Goal: Information Seeking & Learning: Learn about a topic

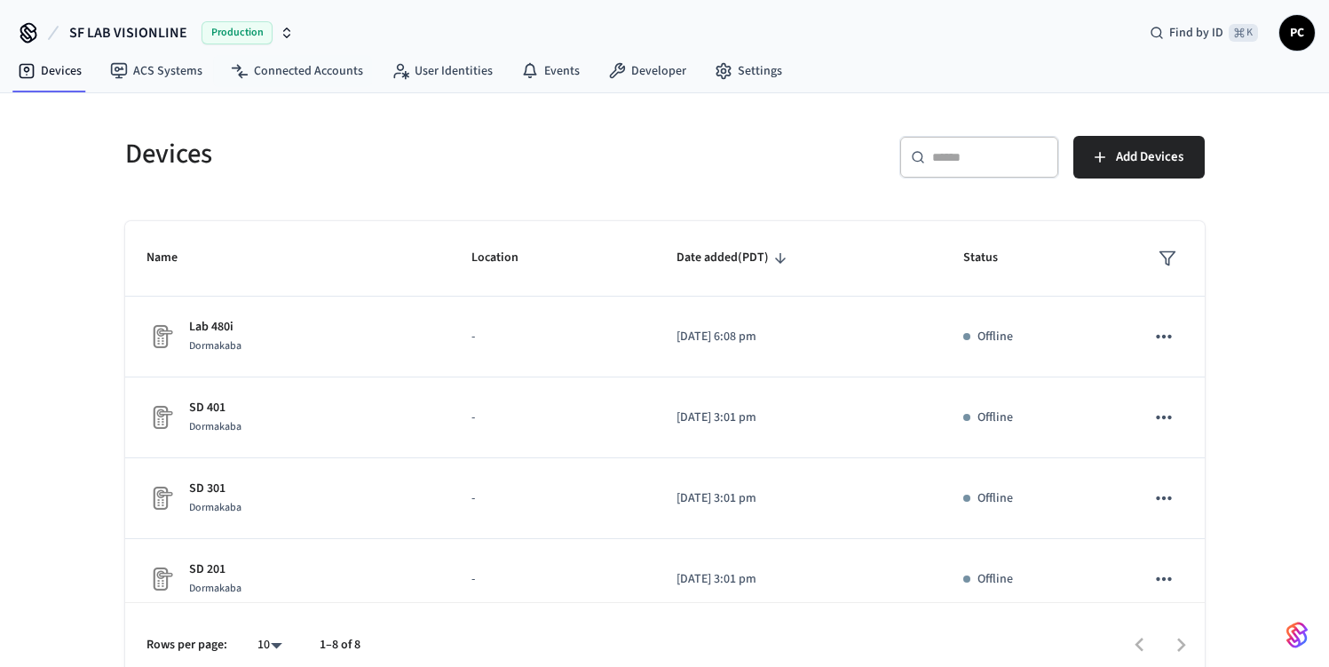
click at [482, 142] on h5 "Devices" at bounding box center [389, 154] width 529 height 36
click at [331, 139] on h5 "Devices" at bounding box center [389, 154] width 529 height 36
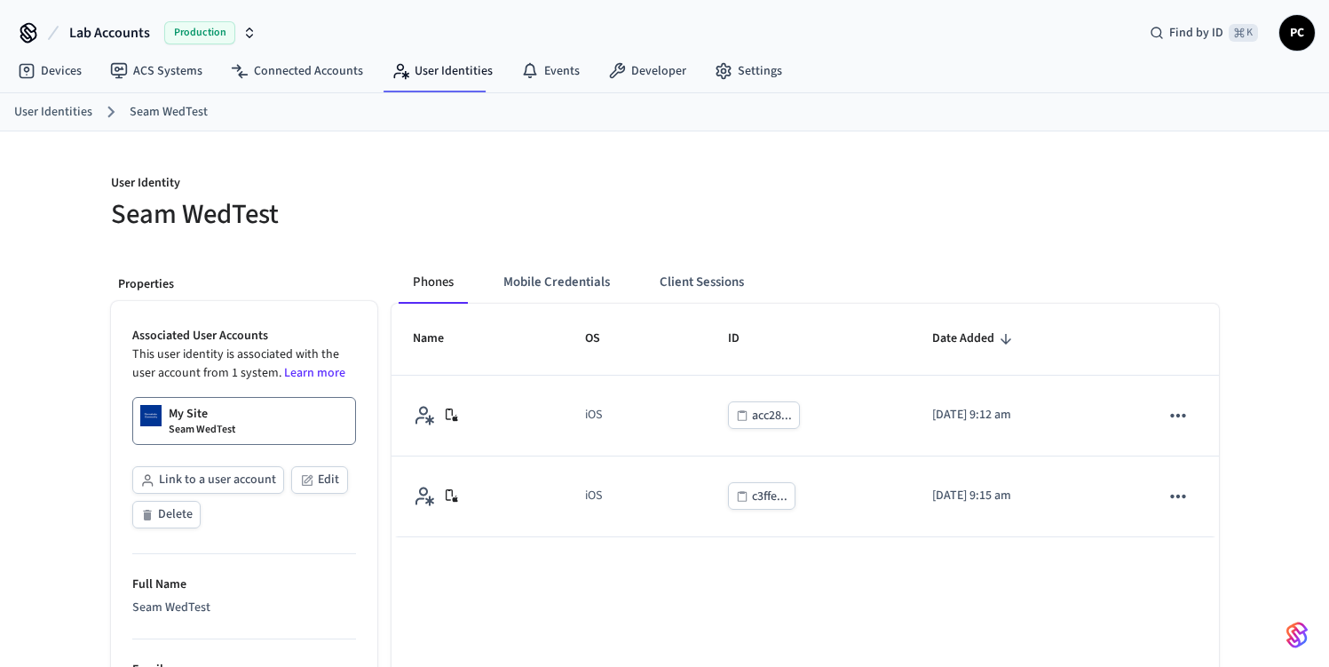
click at [671, 206] on div at bounding box center [936, 193] width 565 height 80
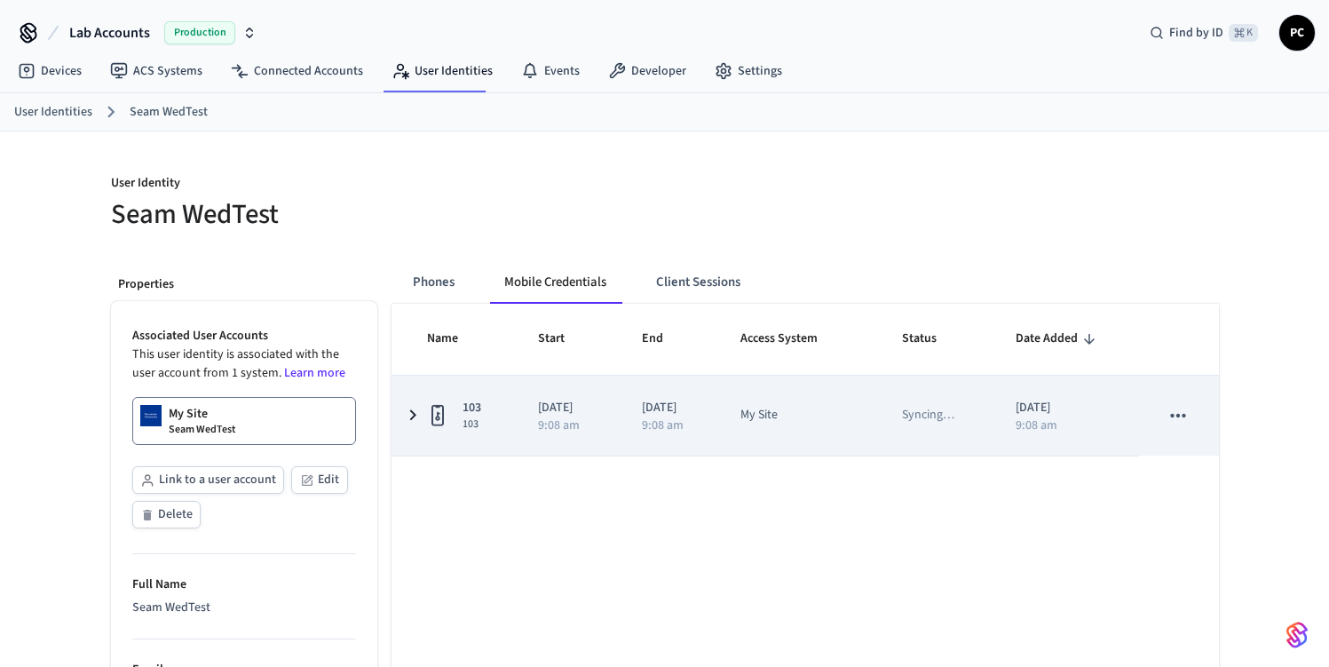
click at [945, 415] on p "Syncing …" at bounding box center [928, 415] width 52 height 19
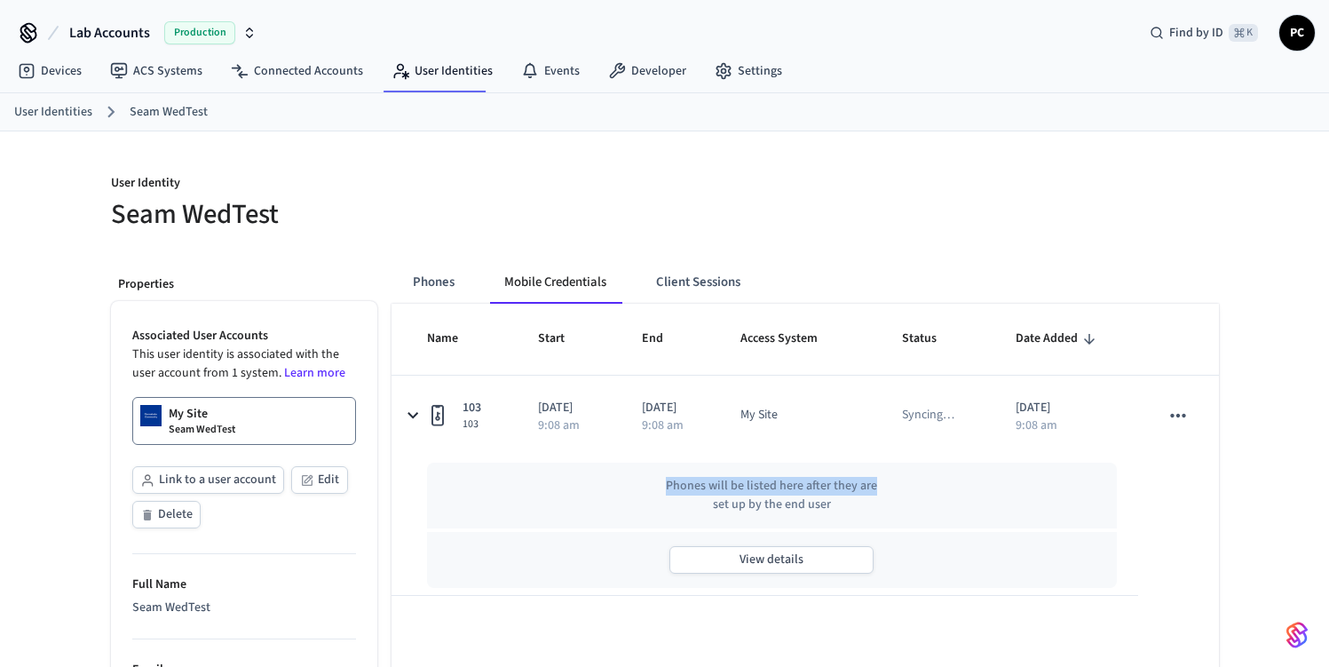
drag, startPoint x: 1073, startPoint y: 430, endPoint x: 811, endPoint y: 503, distance: 272.9
click at [1002, 496] on tbody "103 103 2025/09/10 9:08 am 2025/09/12 9:08 am My Site Syncing … 2025/09/10 9:08…" at bounding box center [805, 486] width 827 height 220
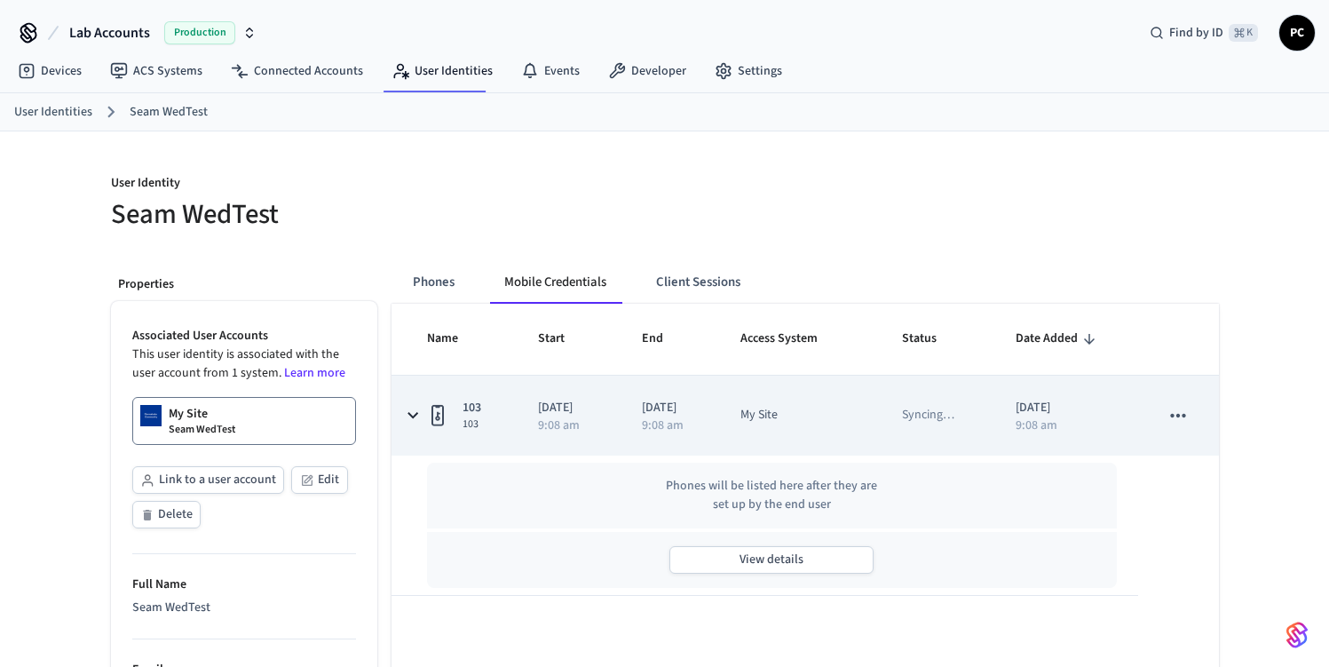
click at [510, 434] on td "103 103" at bounding box center [454, 416] width 125 height 80
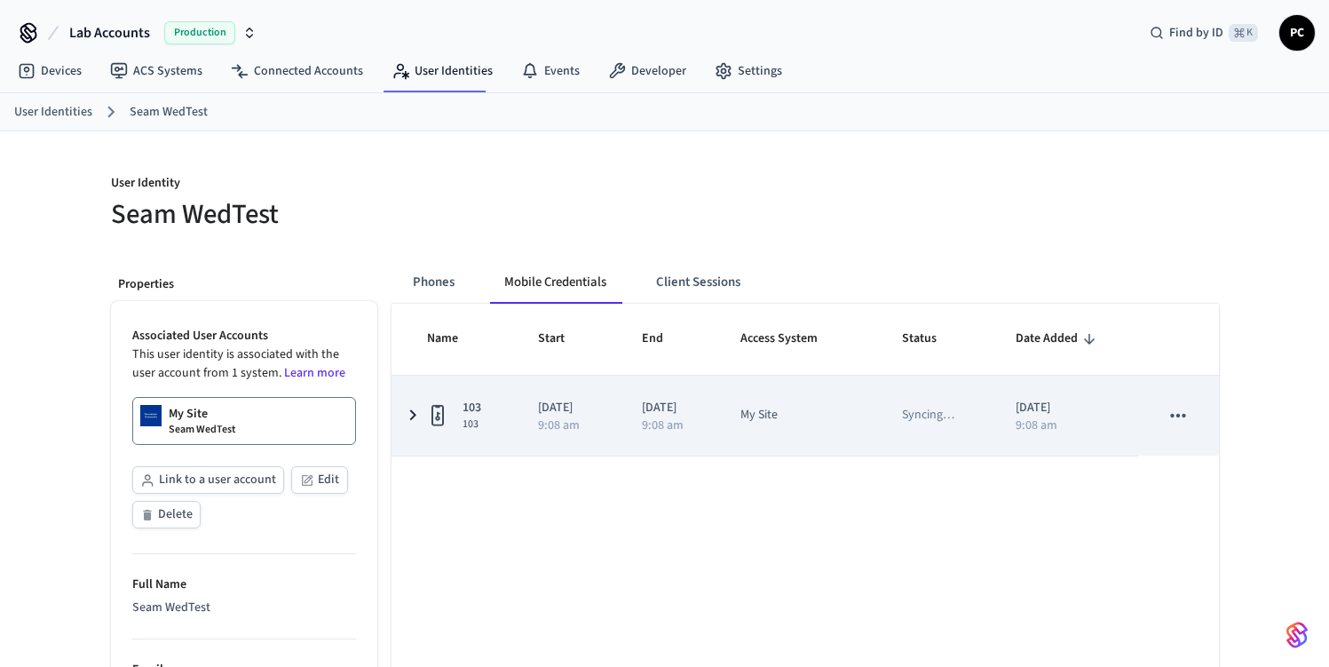
click at [760, 450] on td "My Site" at bounding box center [800, 416] width 162 height 80
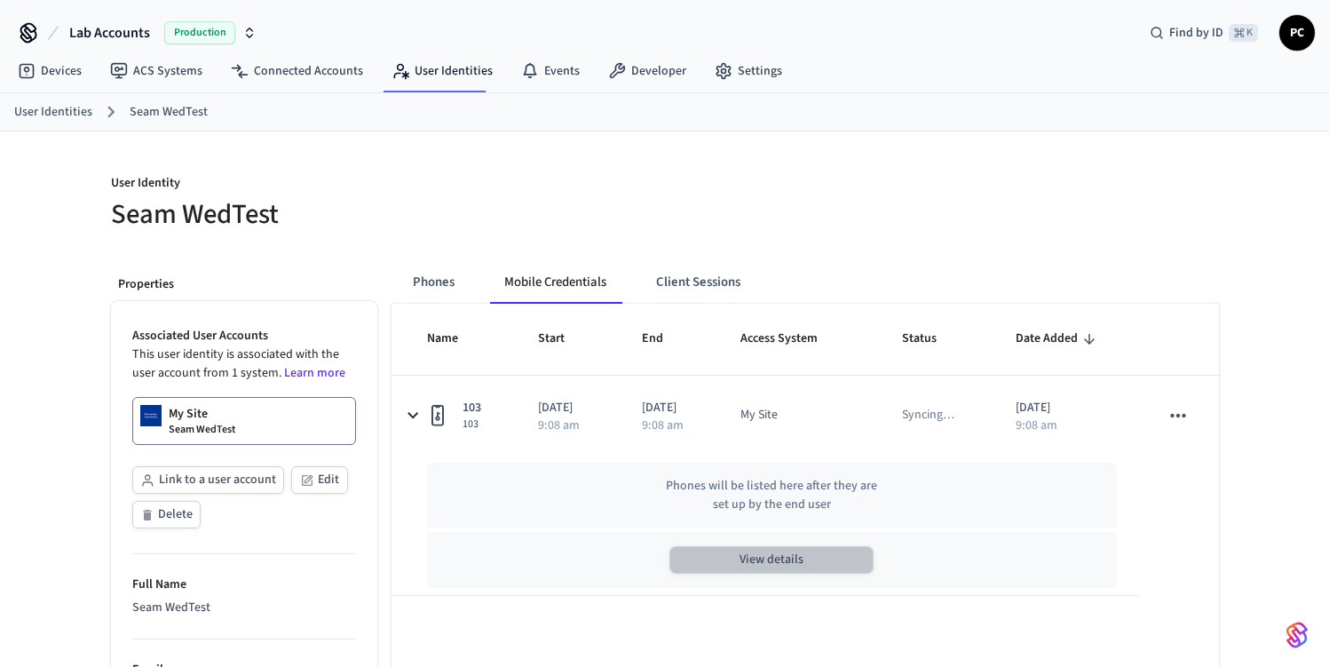
click at [732, 566] on button "View details" at bounding box center [771, 560] width 204 height 28
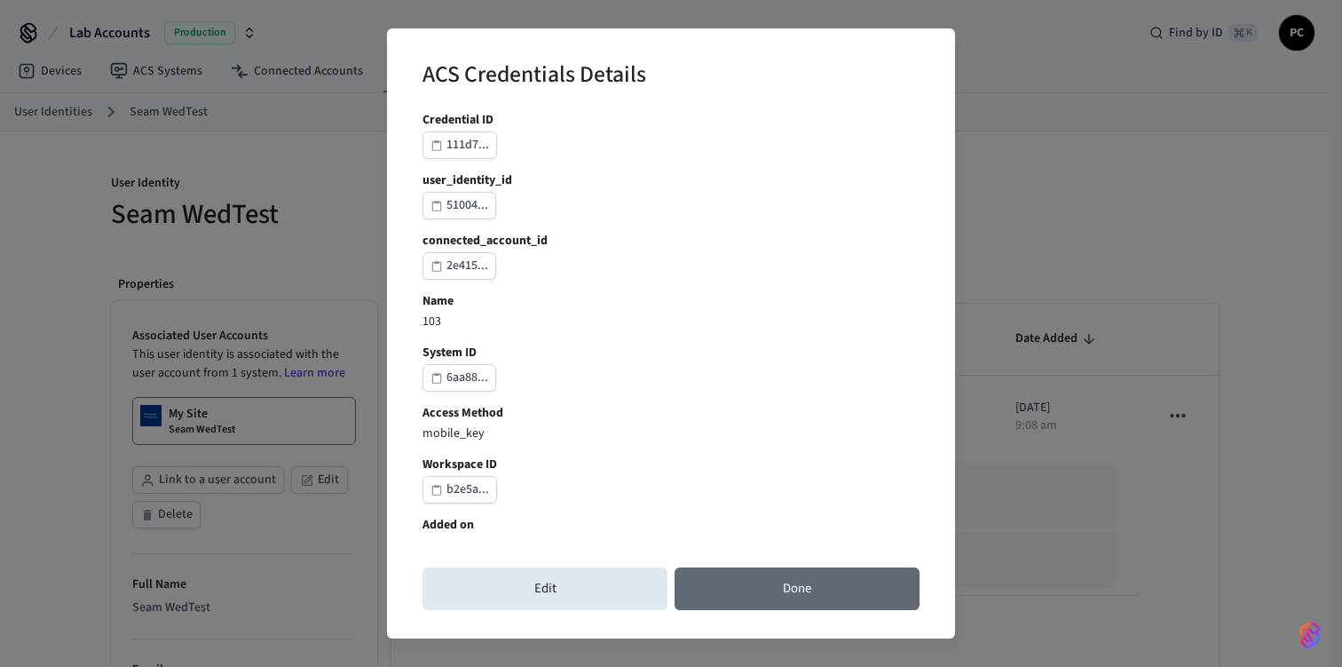
click at [787, 592] on button "Done" at bounding box center [797, 588] width 245 height 43
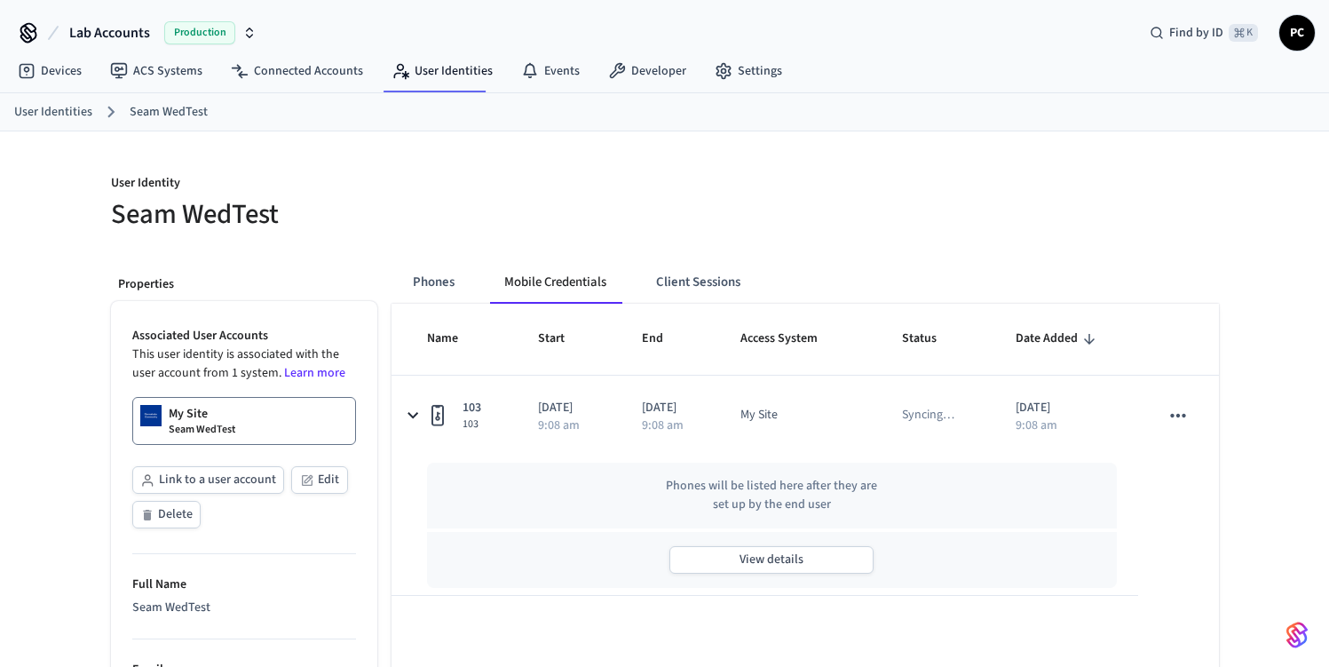
click at [931, 228] on div at bounding box center [947, 202] width 543 height 57
click at [826, 557] on button "View details" at bounding box center [771, 560] width 204 height 28
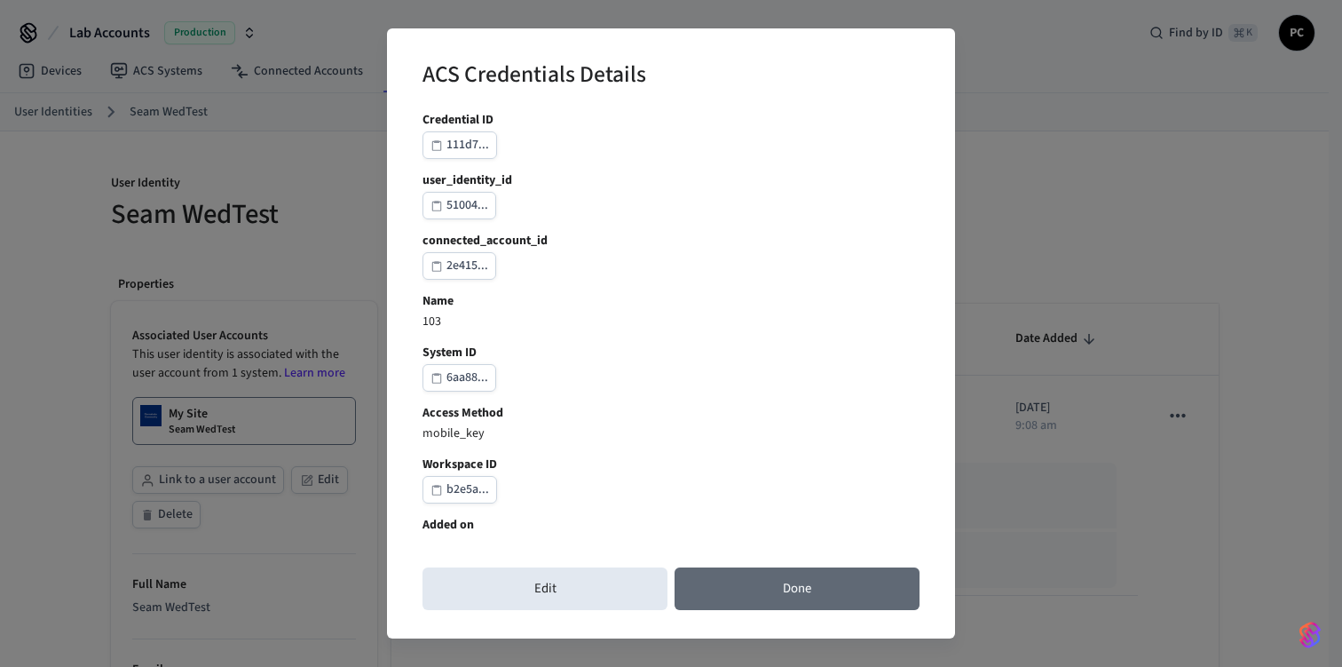
click at [849, 595] on button "Done" at bounding box center [797, 588] width 245 height 43
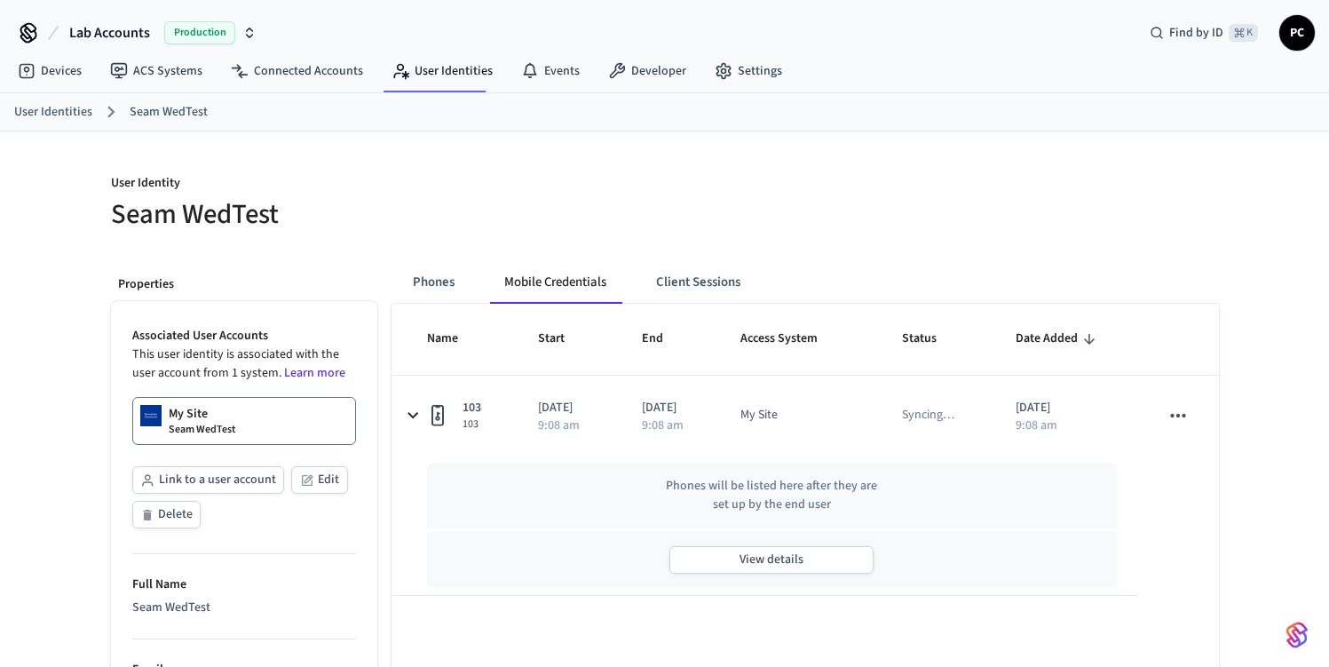
click at [831, 230] on div at bounding box center [947, 202] width 543 height 57
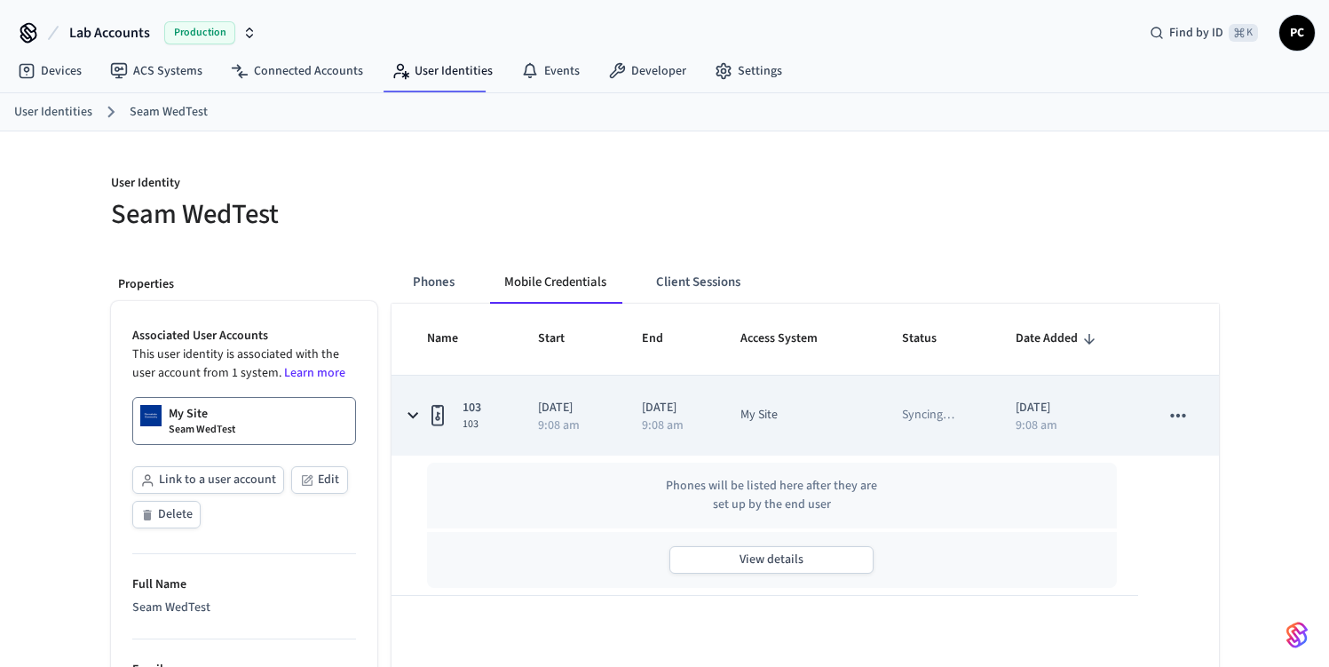
click at [476, 410] on span "103" at bounding box center [472, 408] width 19 height 19
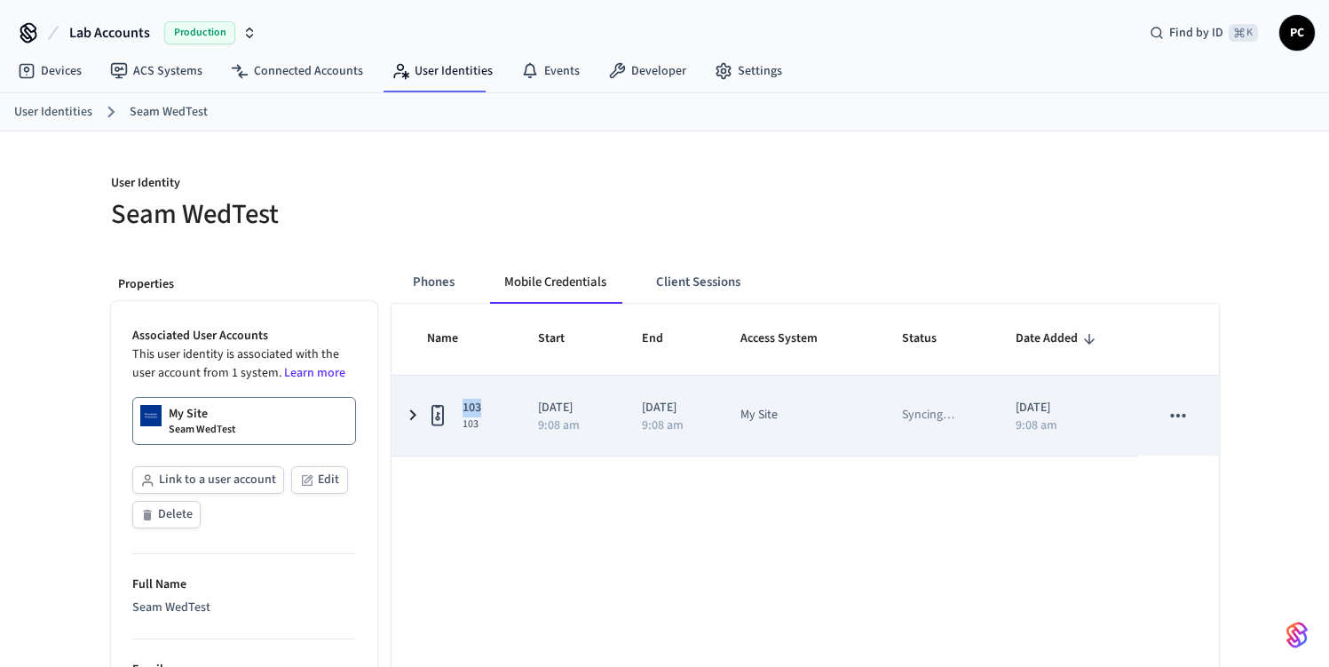
click at [476, 410] on span "103" at bounding box center [472, 408] width 19 height 19
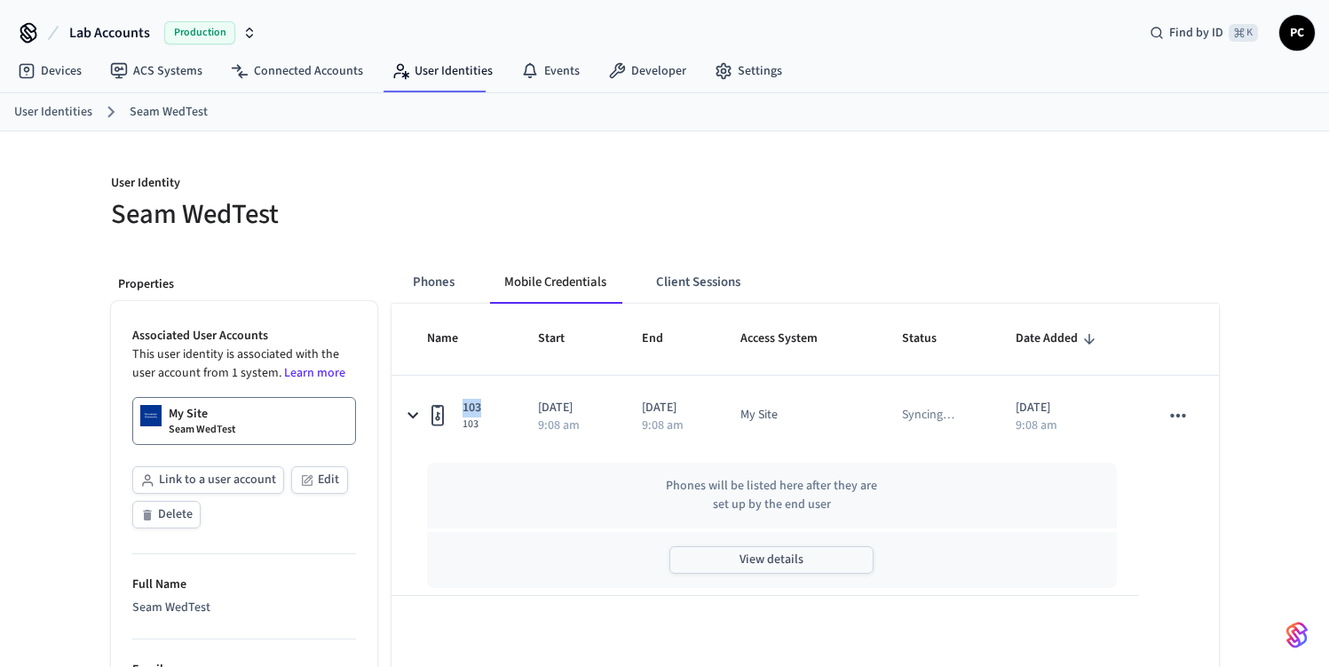
click at [753, 563] on button "View details" at bounding box center [771, 560] width 204 height 28
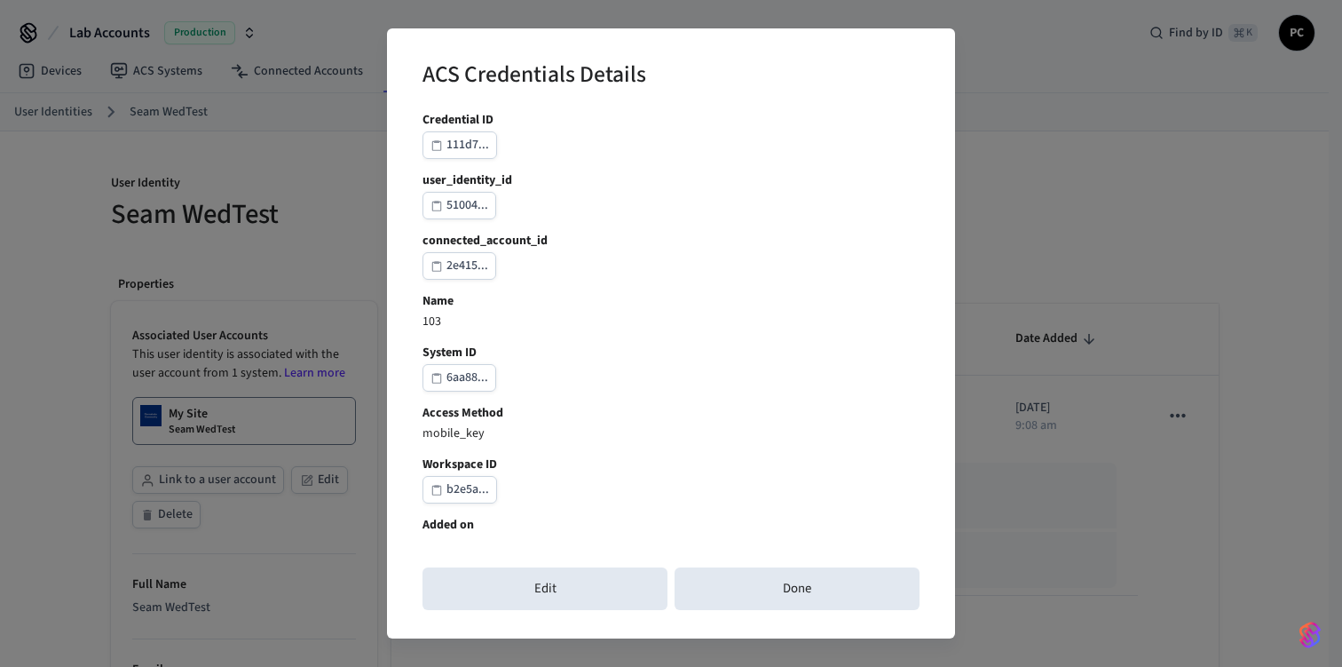
click at [809, 618] on div "ACS Credentials Details Credential ID 111d7... user_identity_id 51004... connec…" at bounding box center [671, 333] width 568 height 610
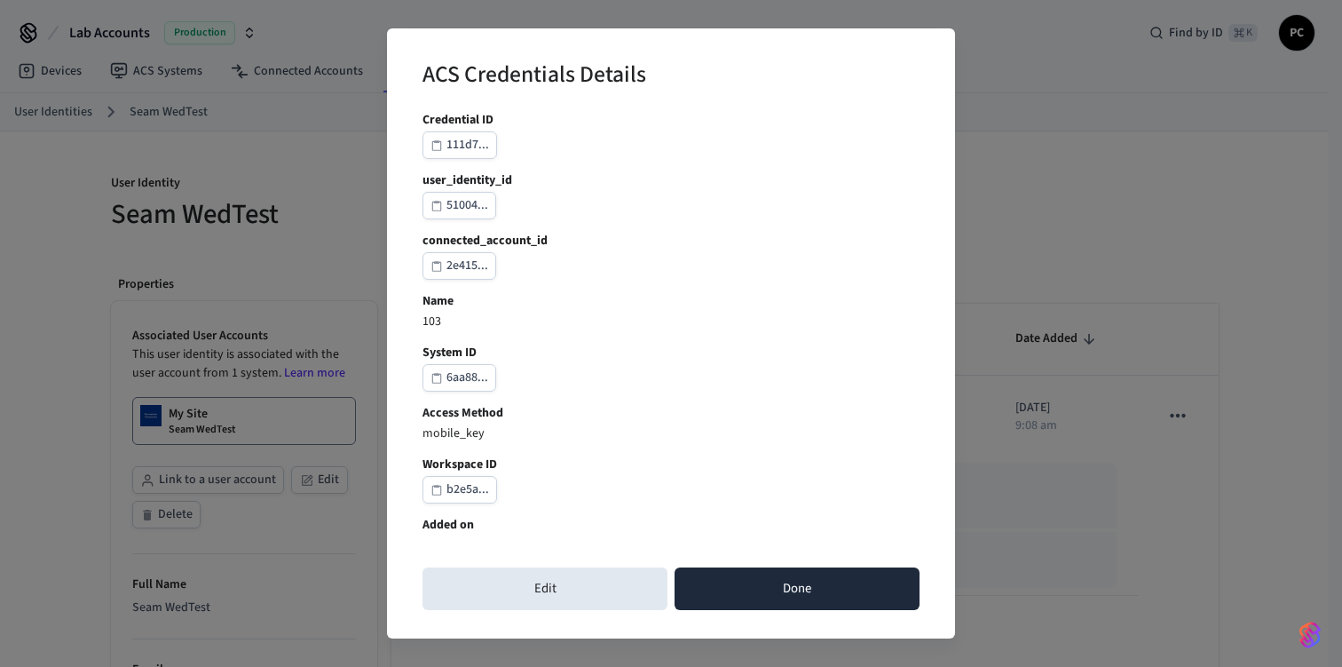
click at [816, 582] on button "Done" at bounding box center [797, 588] width 245 height 43
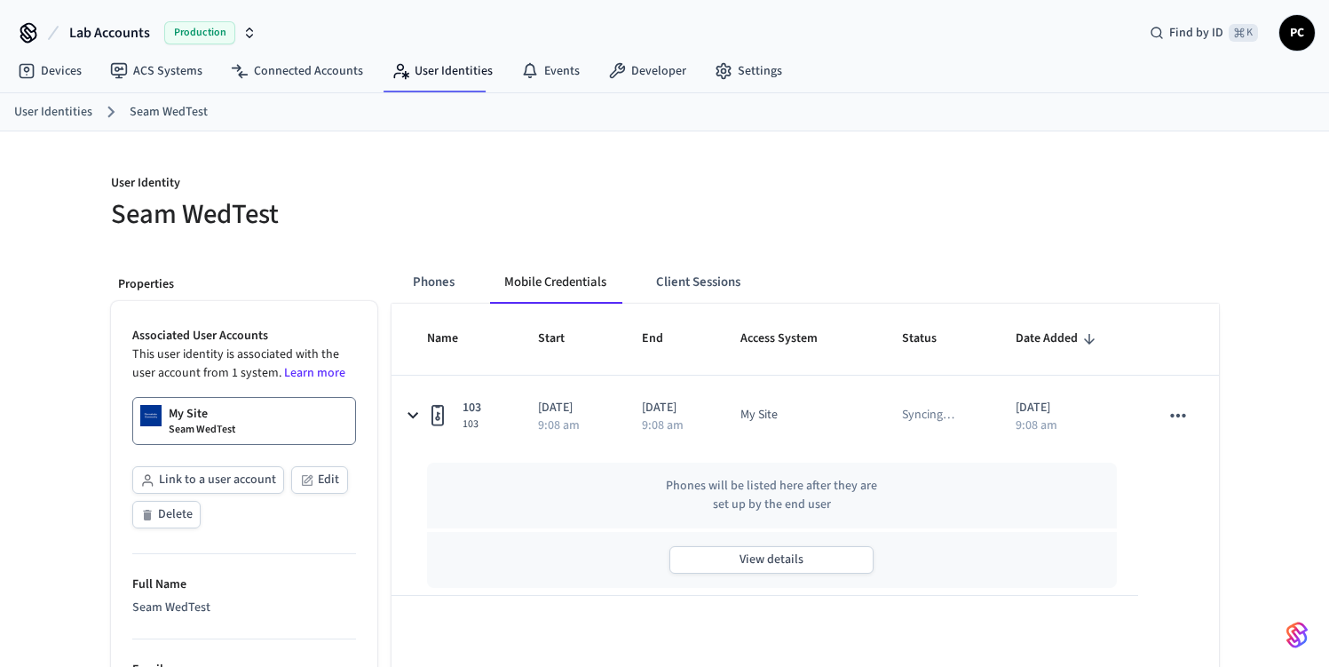
drag, startPoint x: 1037, startPoint y: 346, endPoint x: 1048, endPoint y: 319, distance: 29.5
click at [1038, 345] on span "Date Added" at bounding box center [1058, 339] width 85 height 28
click at [1056, 297] on div "Phones Mobile Credentials Client Sessions" at bounding box center [805, 282] width 827 height 43
click at [881, 190] on div at bounding box center [947, 202] width 543 height 57
click at [698, 273] on button "Client Sessions" at bounding box center [698, 282] width 113 height 43
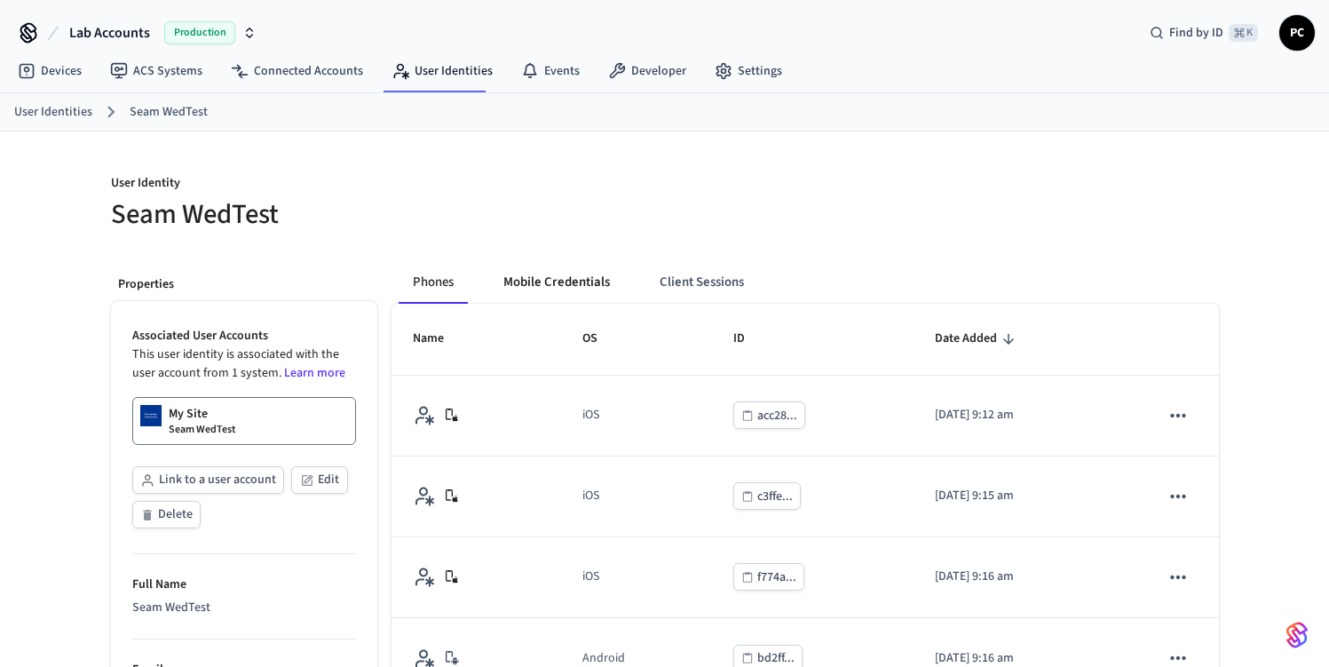
click at [551, 266] on button "Mobile Credentials" at bounding box center [556, 282] width 135 height 43
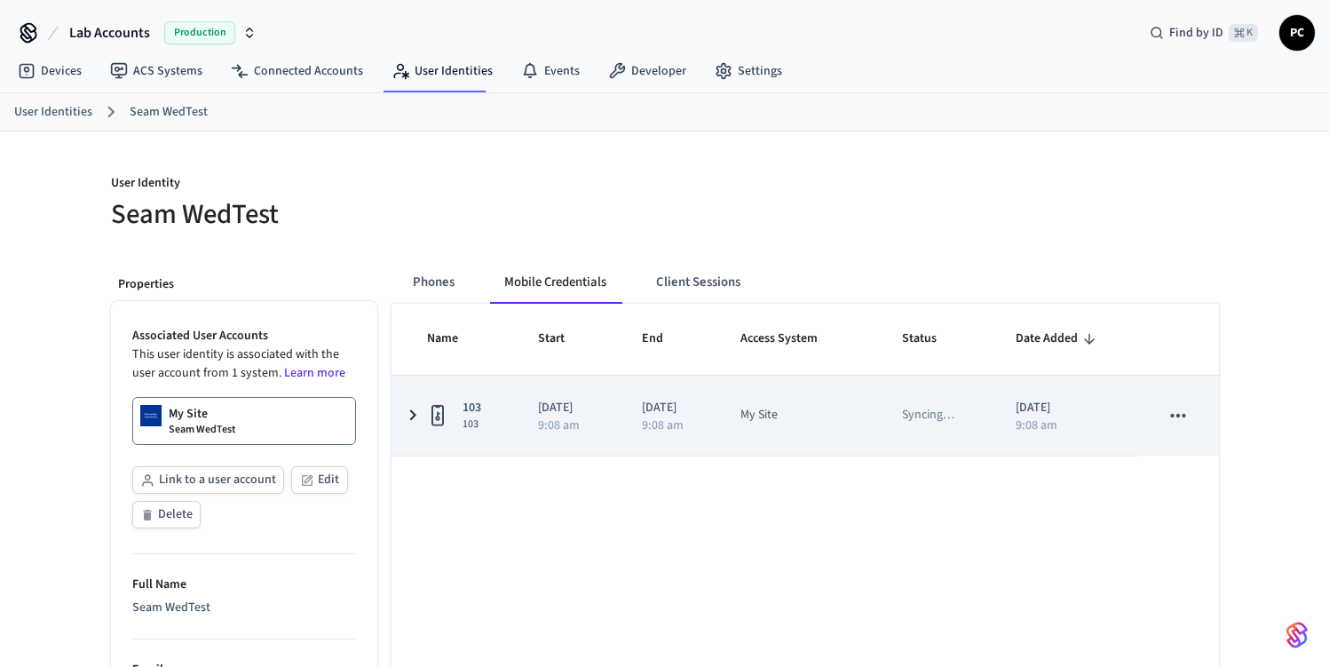
click at [482, 390] on td "103 103" at bounding box center [454, 416] width 125 height 80
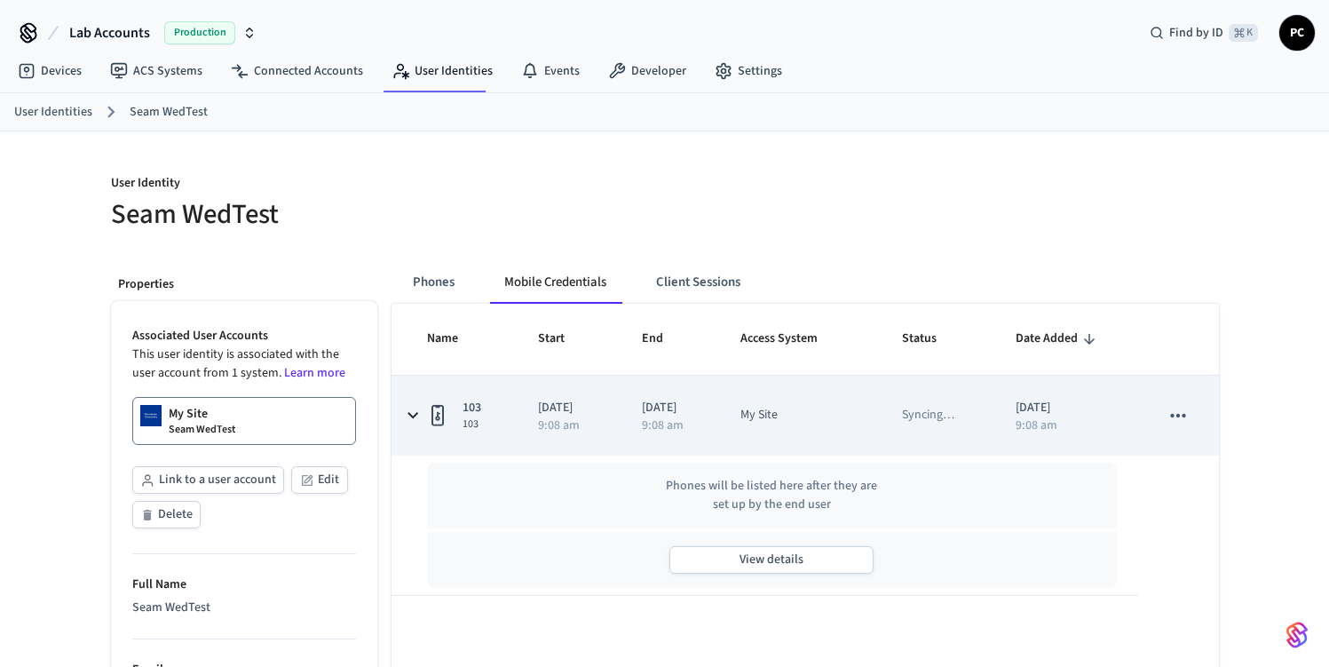
click at [765, 405] on td "My Site" at bounding box center [800, 416] width 162 height 80
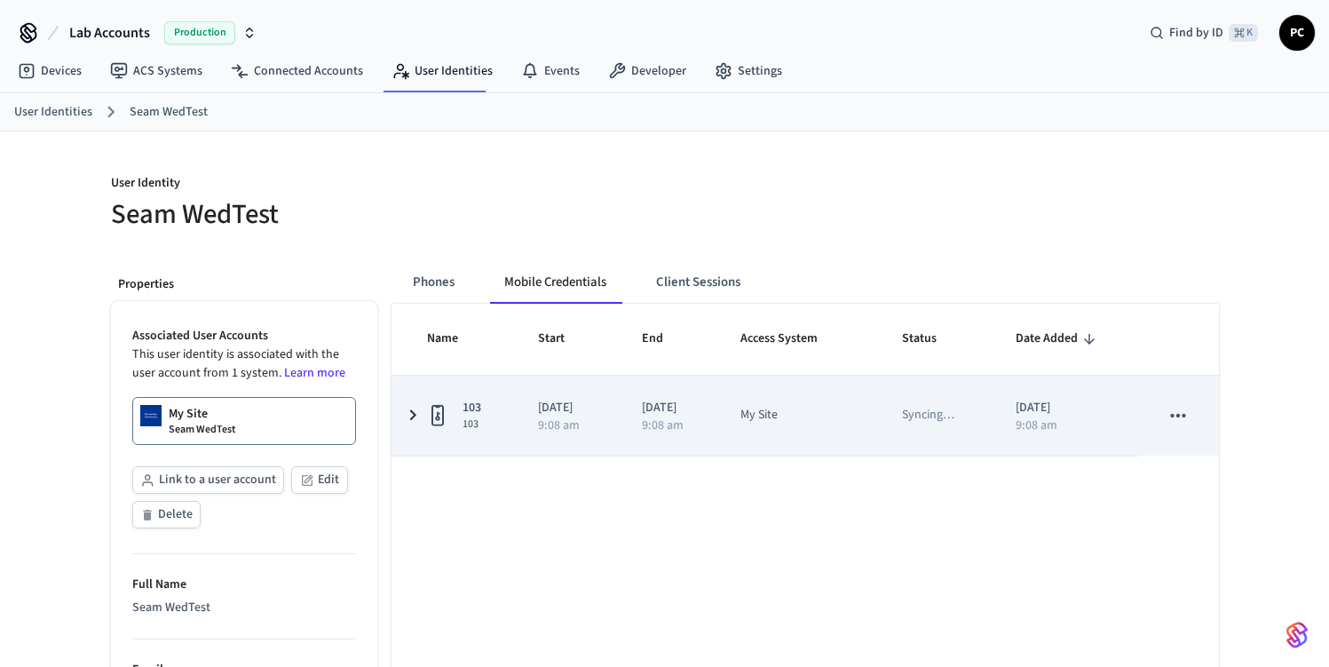
click at [1115, 409] on p "2025/09/10" at bounding box center [1067, 408] width 102 height 19
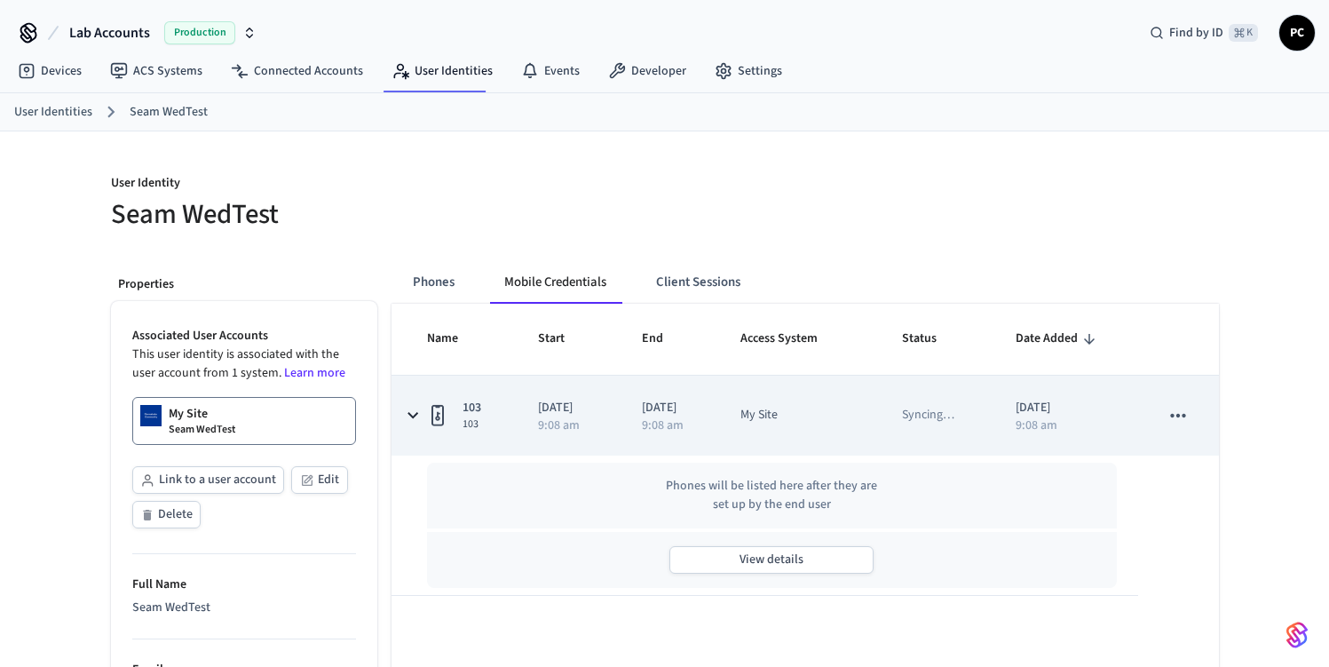
click at [1177, 409] on icon "sticky table" at bounding box center [1178, 415] width 23 height 23
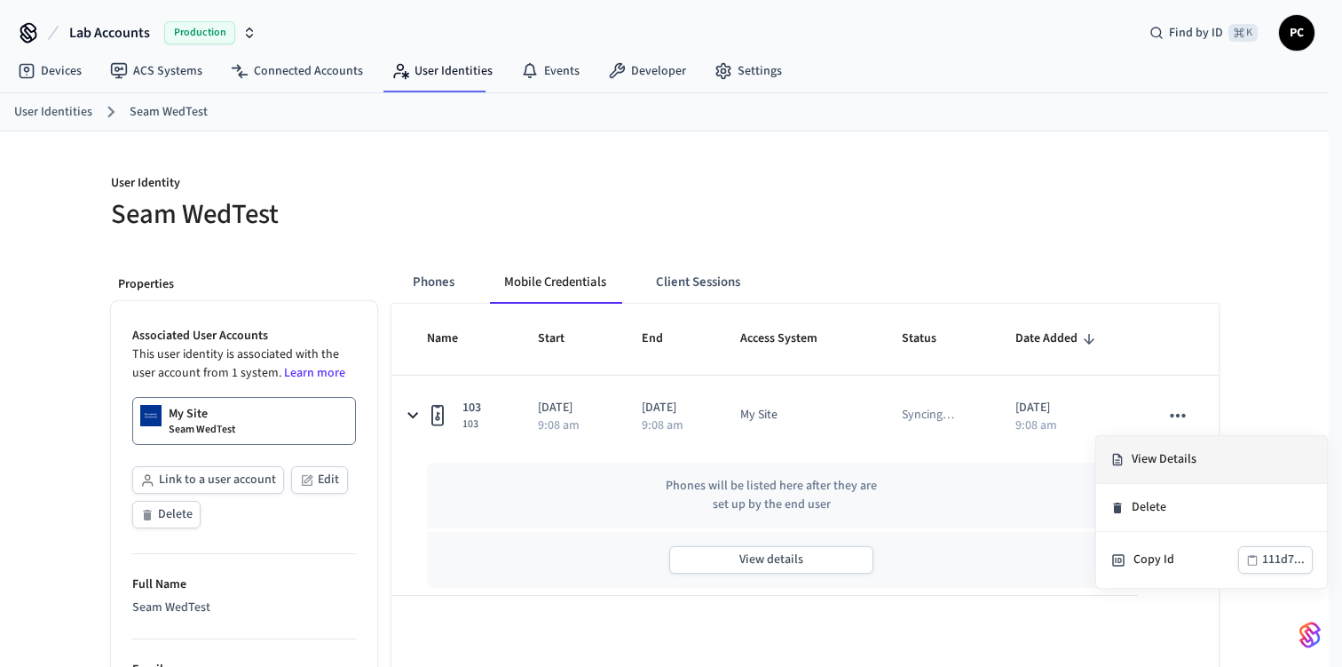
click at [1158, 467] on li "View Details" at bounding box center [1211, 460] width 231 height 48
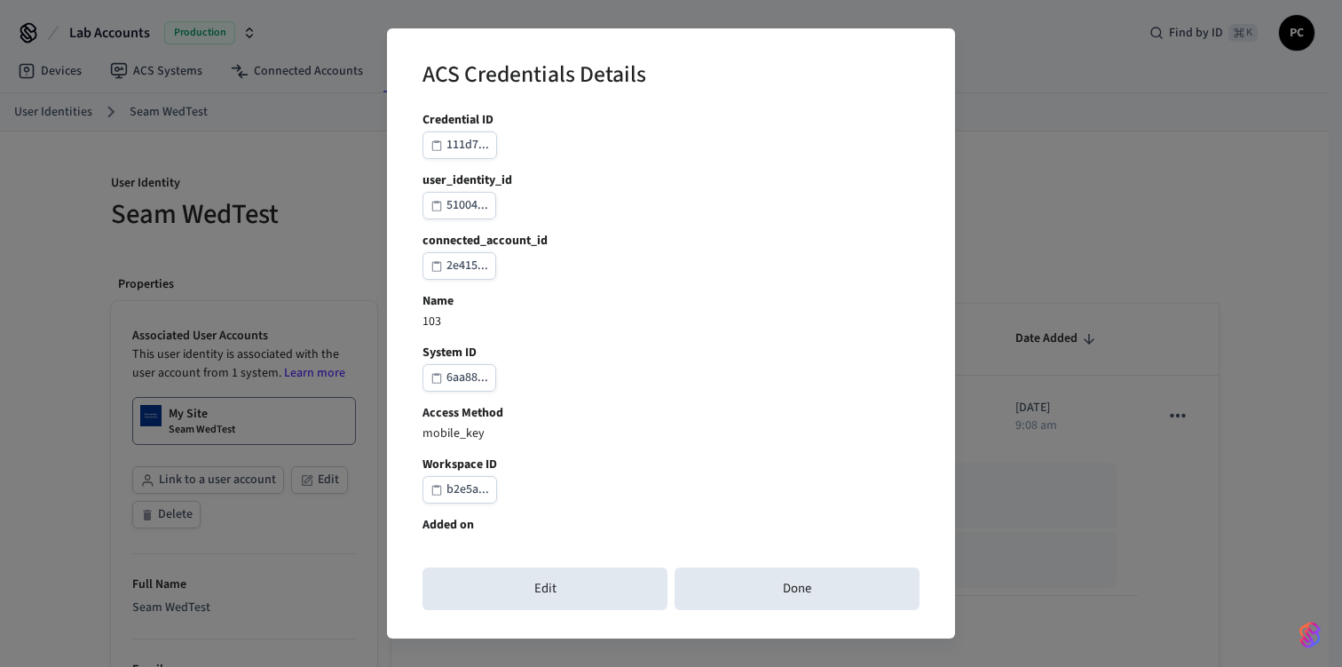
click at [471, 138] on div "111d7..." at bounding box center [468, 145] width 43 height 22
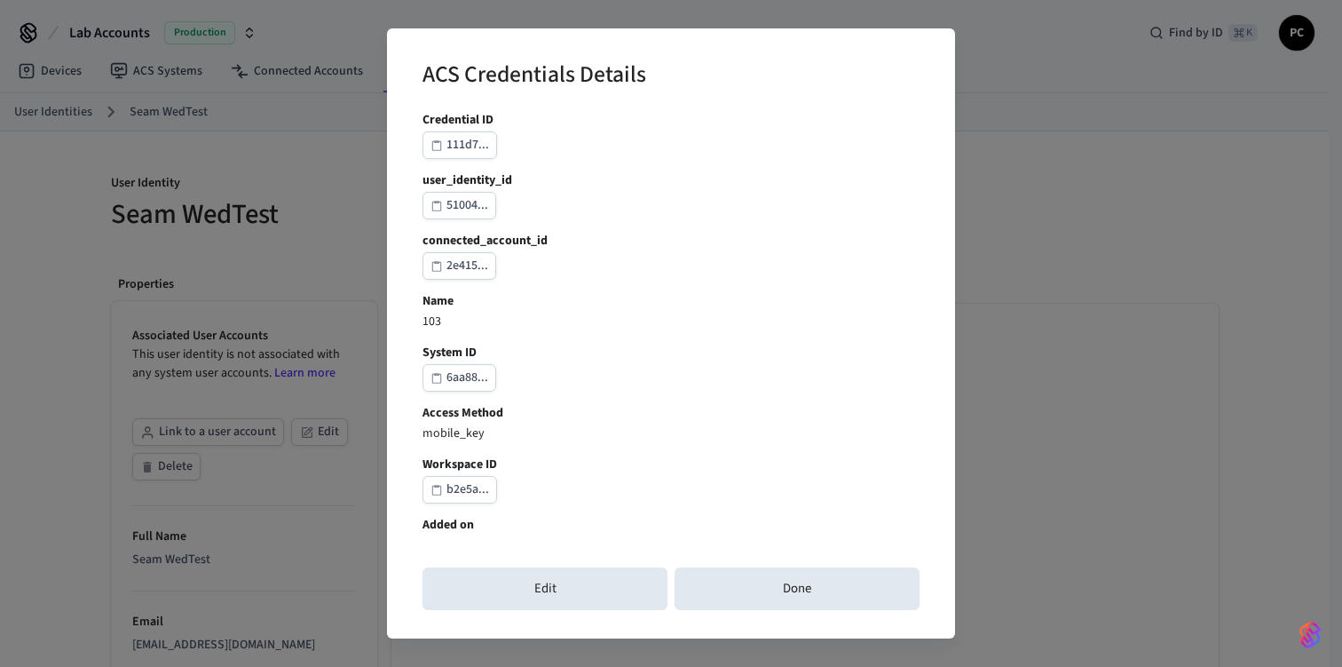
click at [957, 242] on div "ACS Credentials Details Credential ID 111d7... user_identity_id 51004... connec…" at bounding box center [671, 333] width 1342 height 667
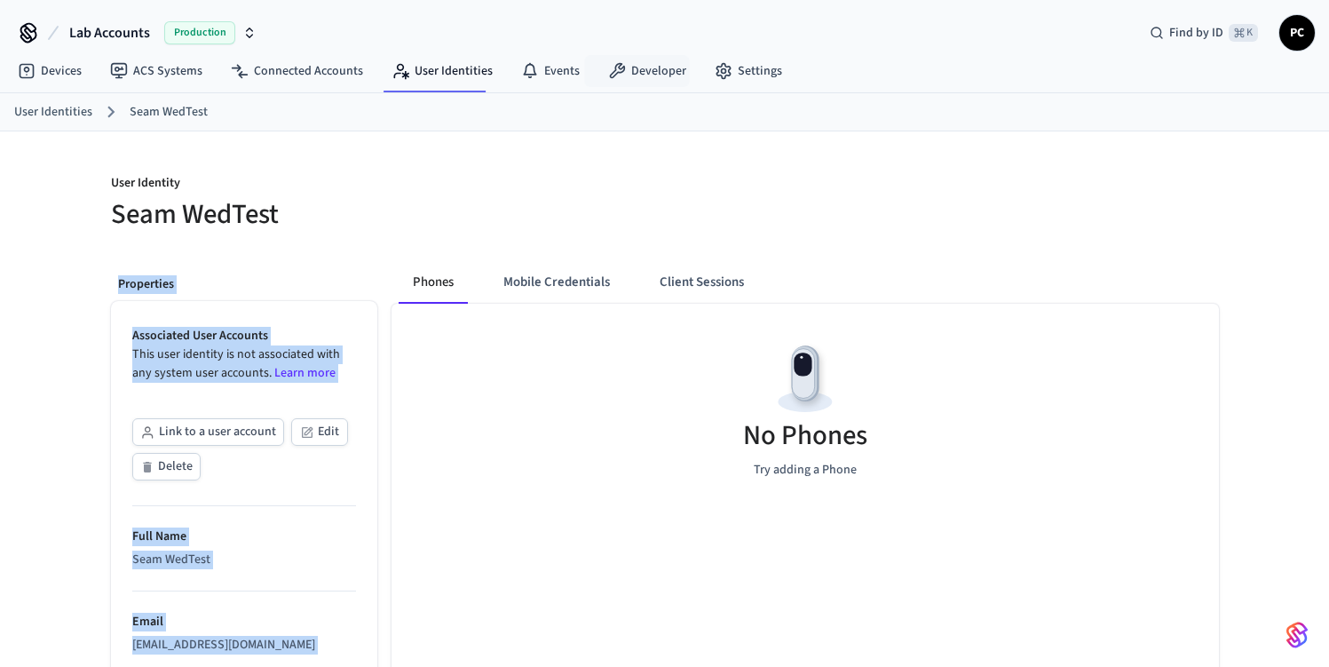
click at [859, 233] on div "User Identity Seam WedTest Properties Associated User Accounts This user identi…" at bounding box center [665, 646] width 1136 height 1030
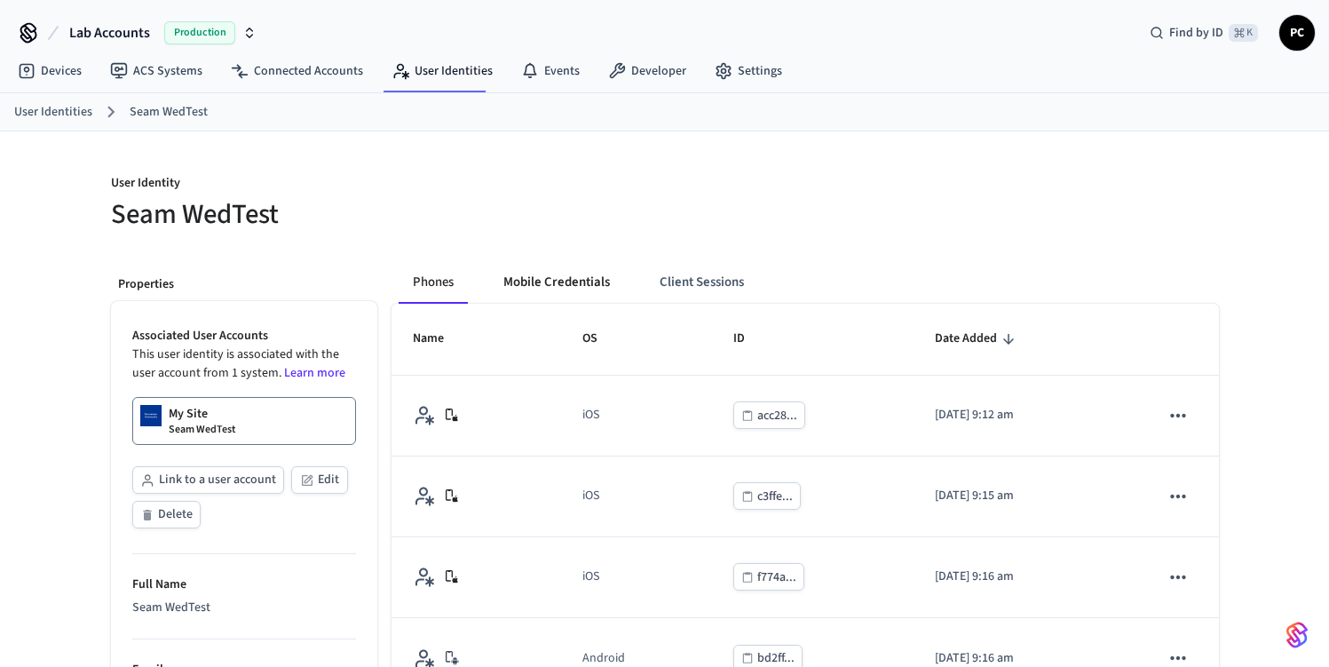
click at [541, 270] on button "Mobile Credentials" at bounding box center [556, 282] width 135 height 43
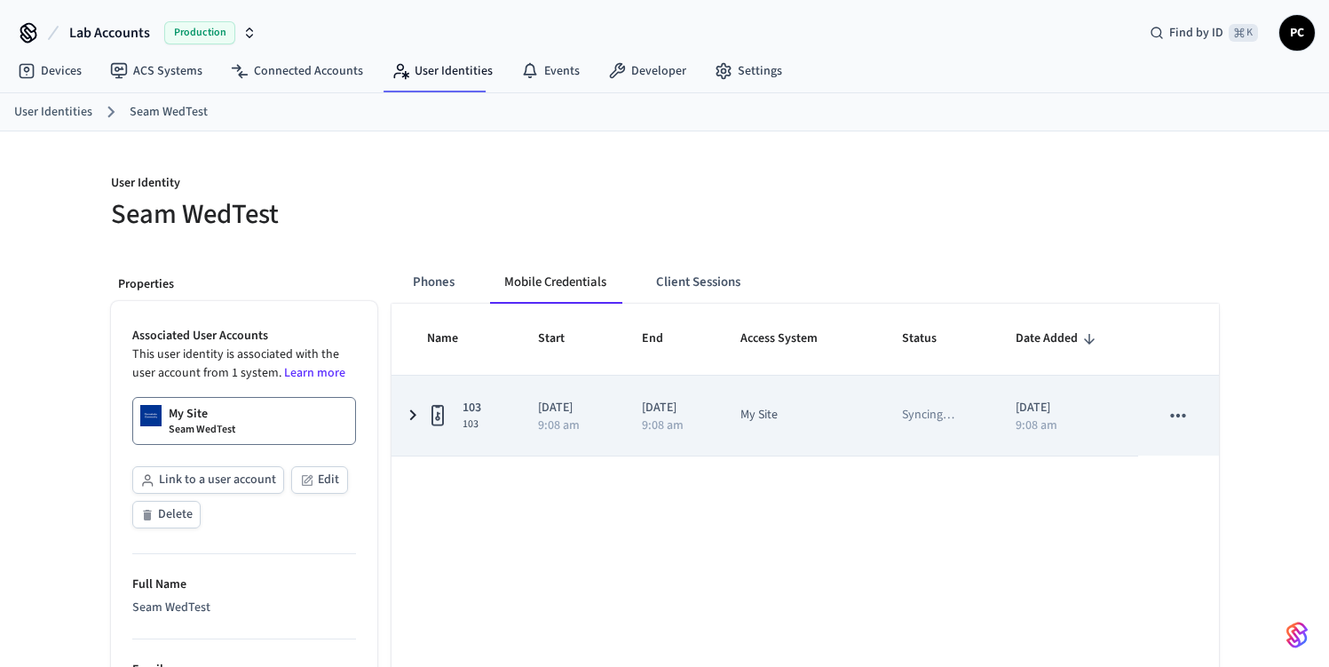
click at [1060, 383] on td "[DATE] 9:08 am" at bounding box center [1066, 416] width 145 height 80
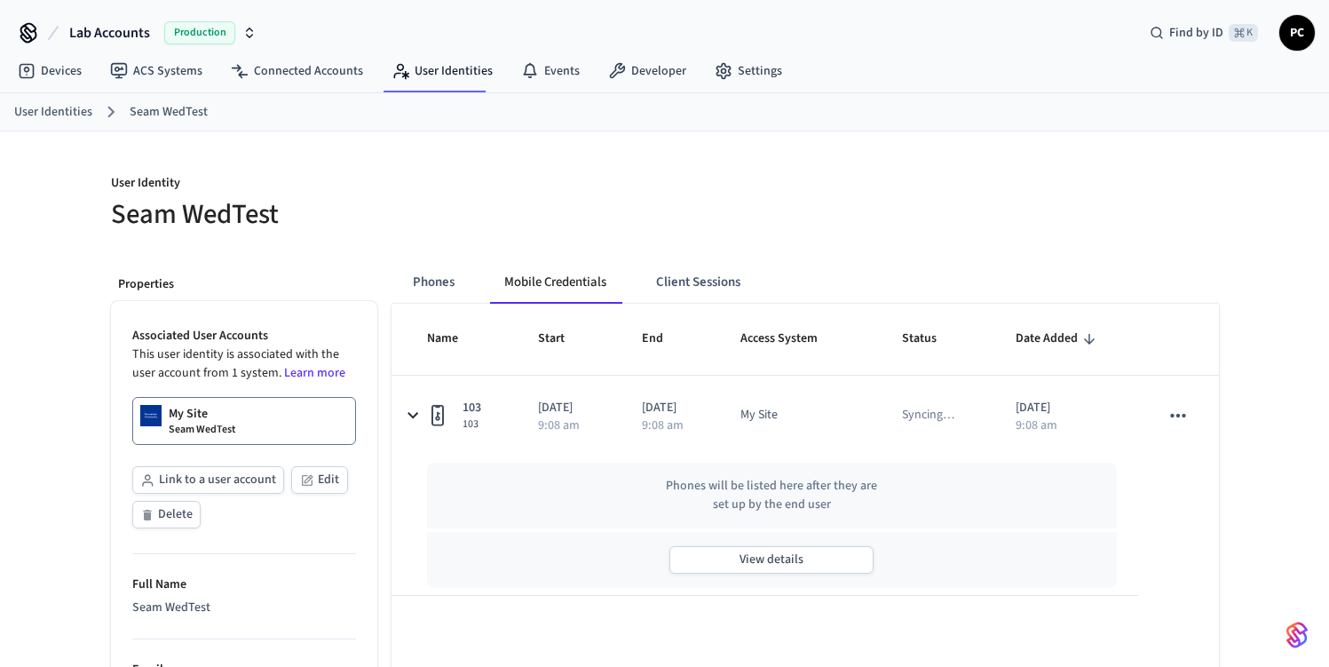
drag, startPoint x: 851, startPoint y: 586, endPoint x: 803, endPoint y: 587, distance: 47.9
click at [827, 590] on div "Phones will be listed here after they are set up by the end user View details" at bounding box center [772, 524] width 691 height 139
click at [897, 505] on div "Phones will be listed here after they are set up by the end user" at bounding box center [772, 496] width 691 height 66
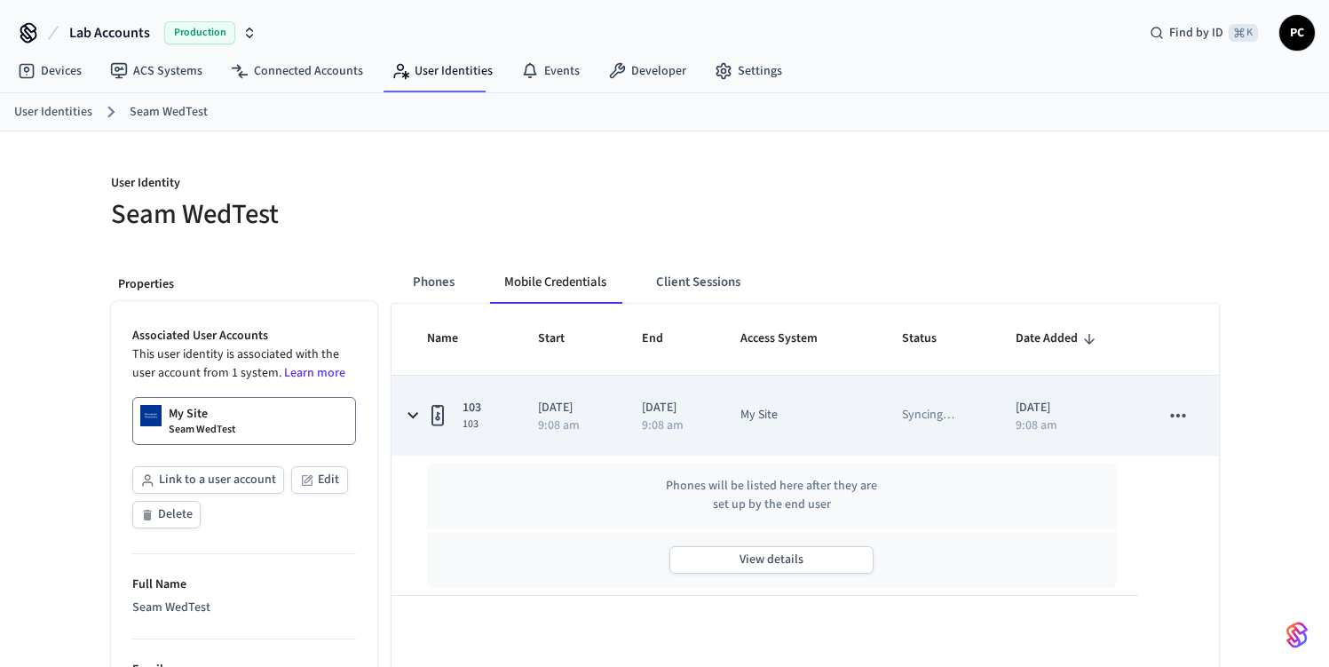
click at [599, 421] on div "9:08 am" at bounding box center [569, 425] width 62 height 12
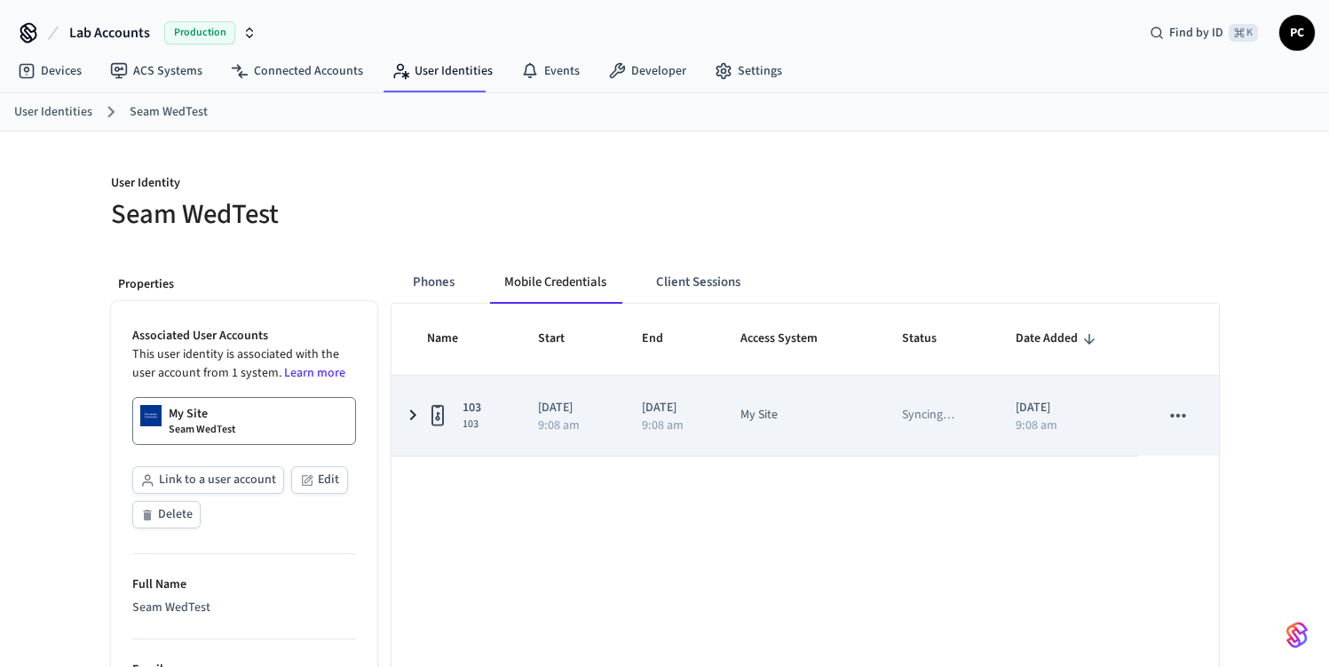
click at [599, 421] on div "9:08 am" at bounding box center [569, 425] width 62 height 12
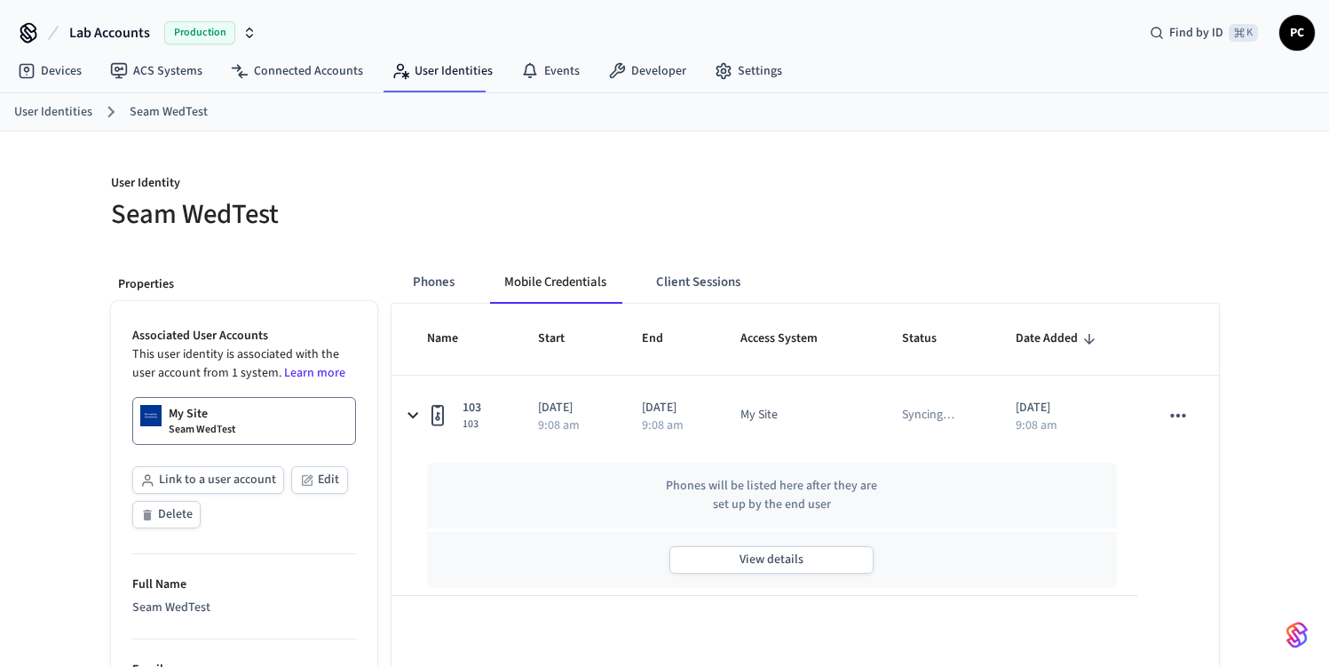
drag, startPoint x: 288, startPoint y: 249, endPoint x: 273, endPoint y: 354, distance: 106.7
click at [259, 428] on link "My Site Seam WedTest" at bounding box center [244, 421] width 224 height 48
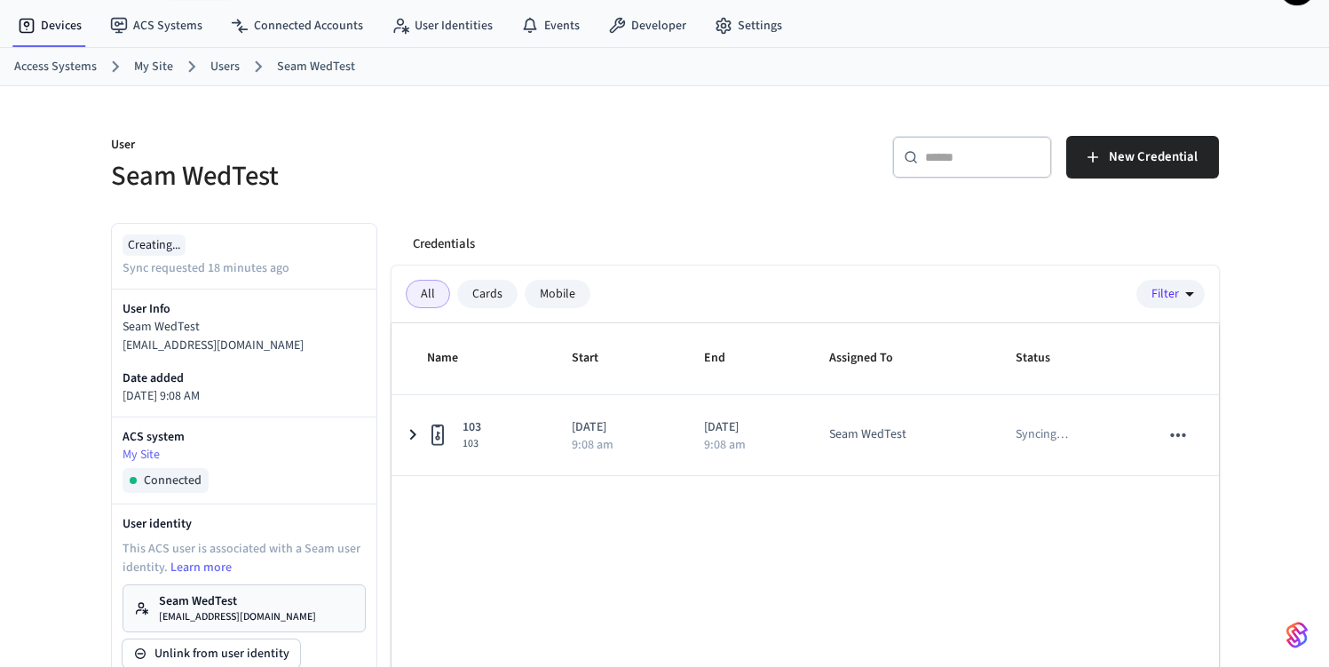
scroll to position [186, 0]
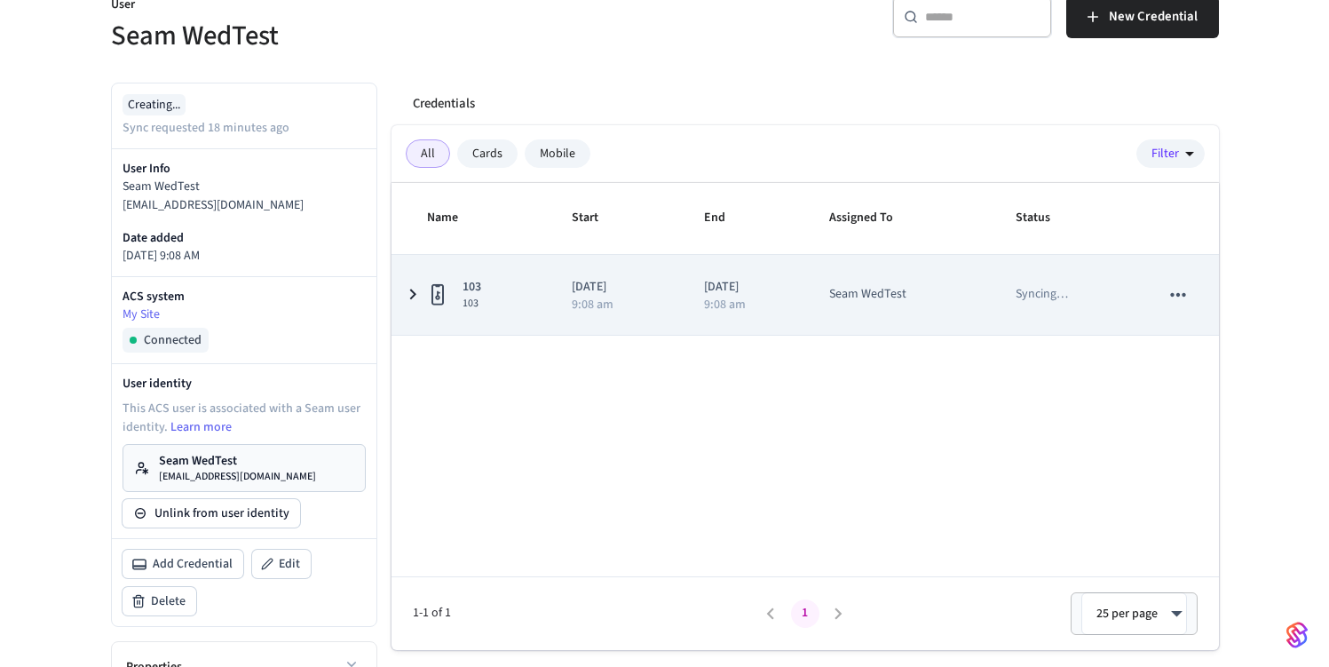
click at [632, 299] on div "9:08 am" at bounding box center [617, 304] width 90 height 12
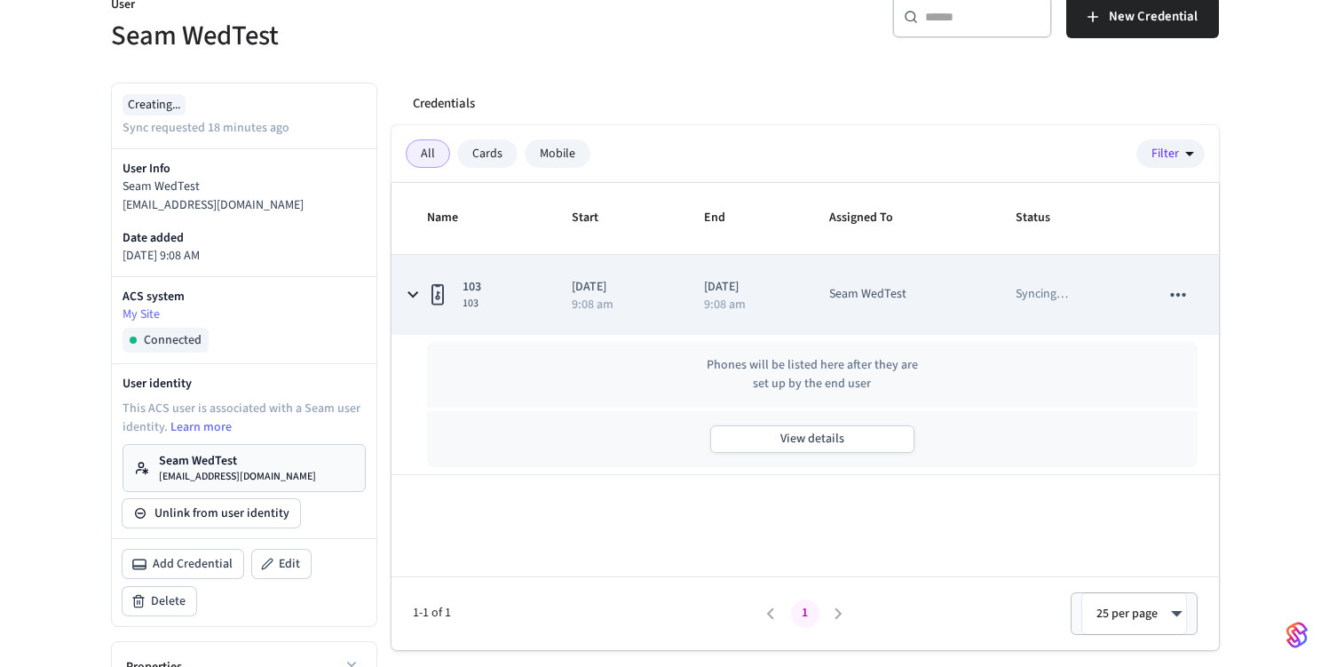
click at [632, 295] on p "[DATE]" at bounding box center [617, 287] width 90 height 19
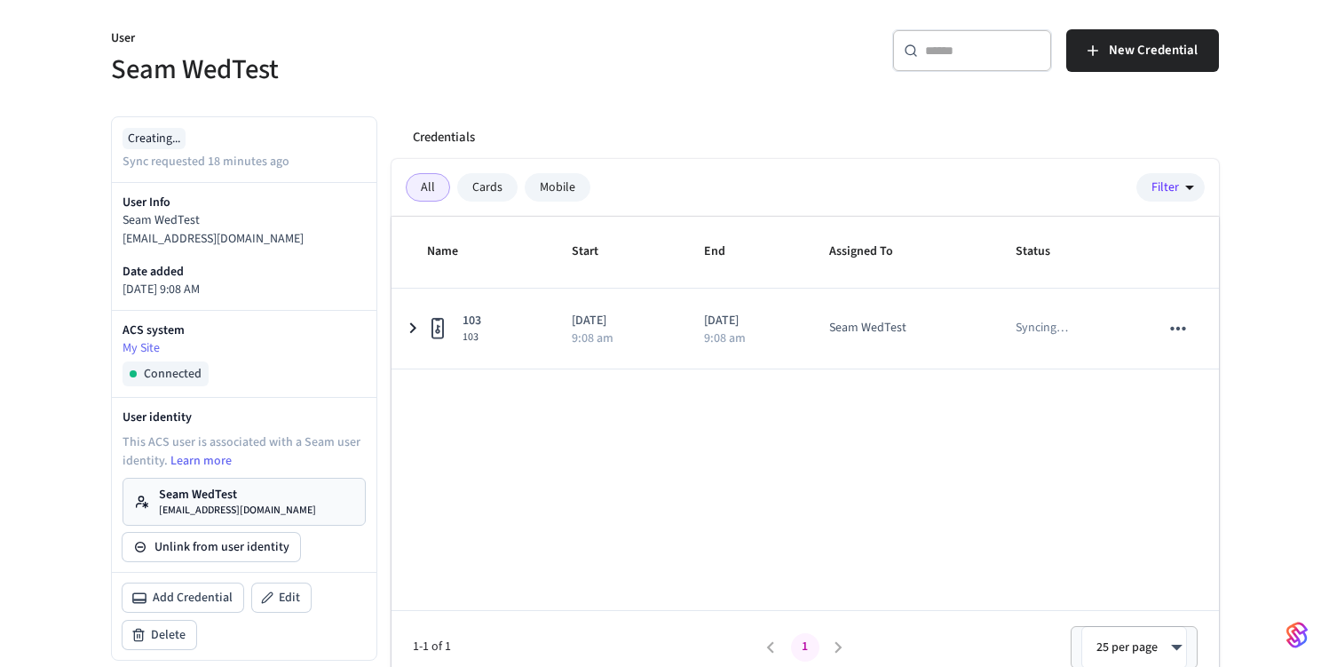
scroll to position [140, 0]
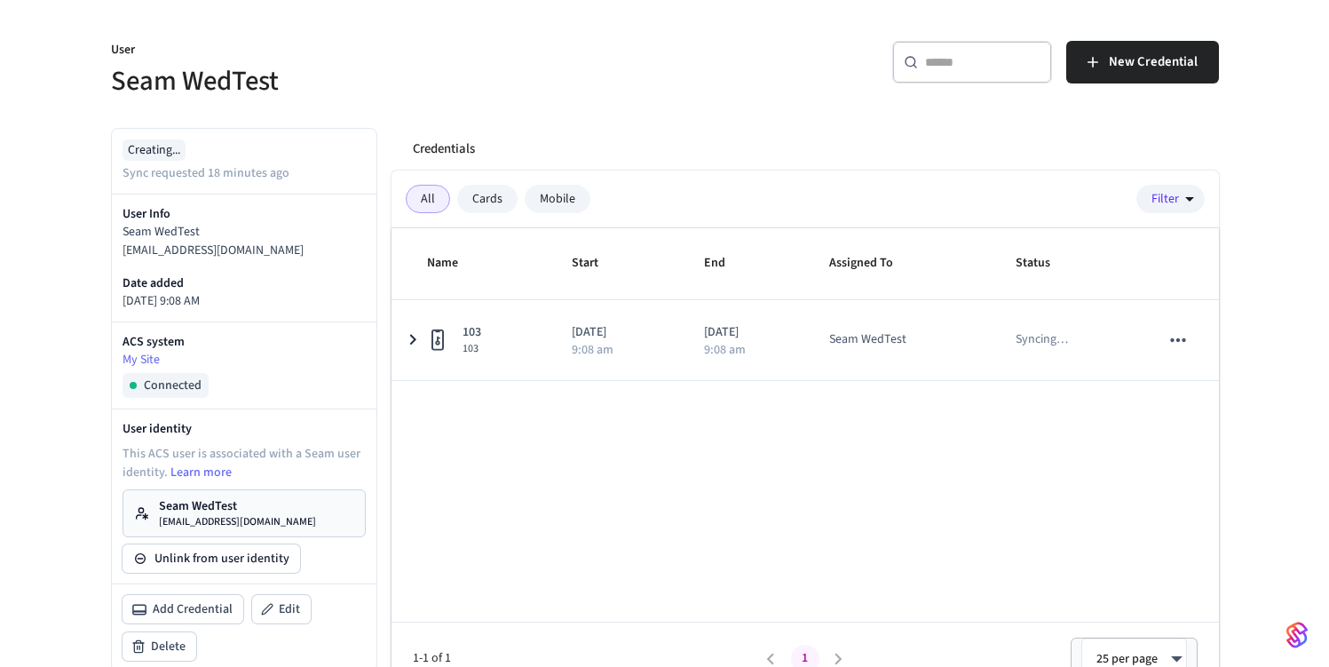
click at [468, 205] on div "Cards" at bounding box center [487, 199] width 60 height 28
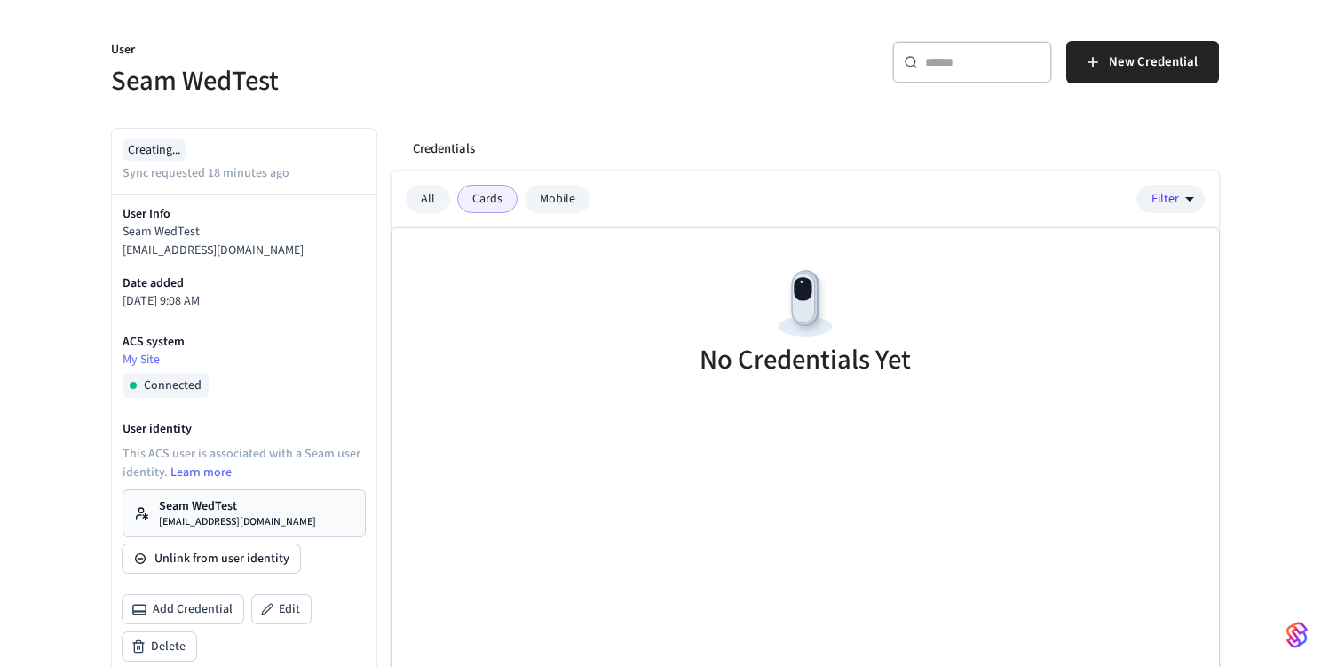
click at [546, 205] on div "Mobile" at bounding box center [558, 199] width 66 height 28
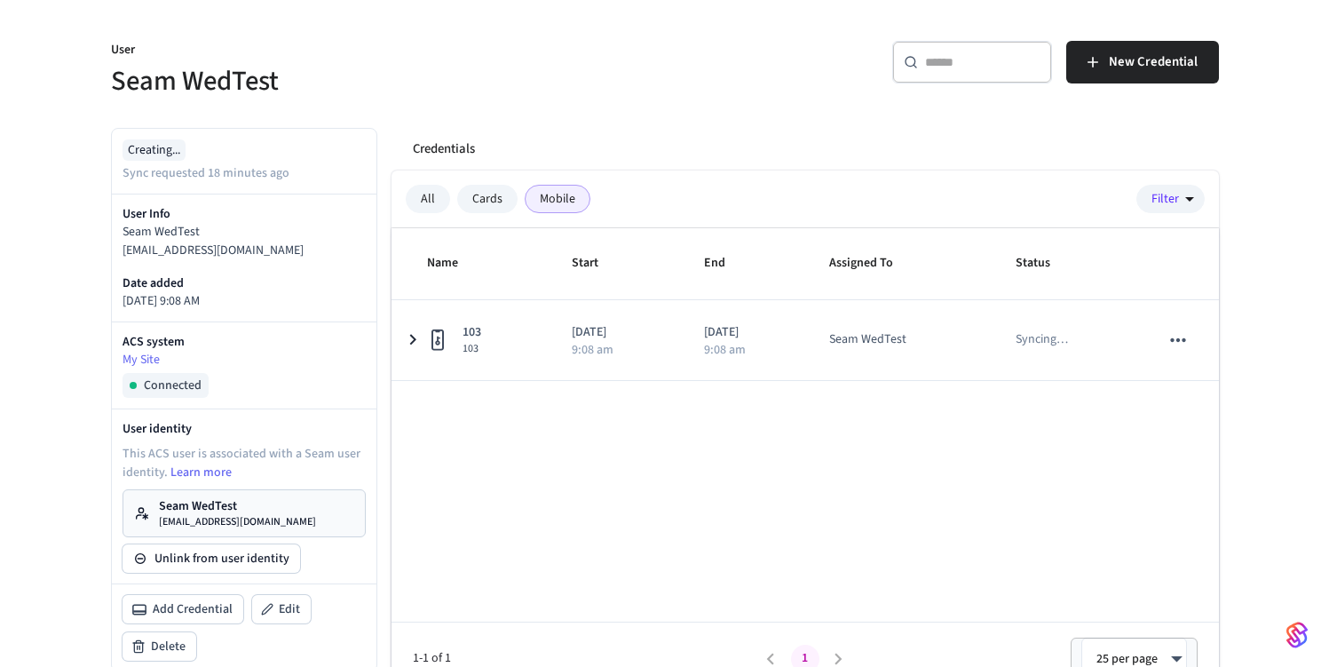
scroll to position [0, 0]
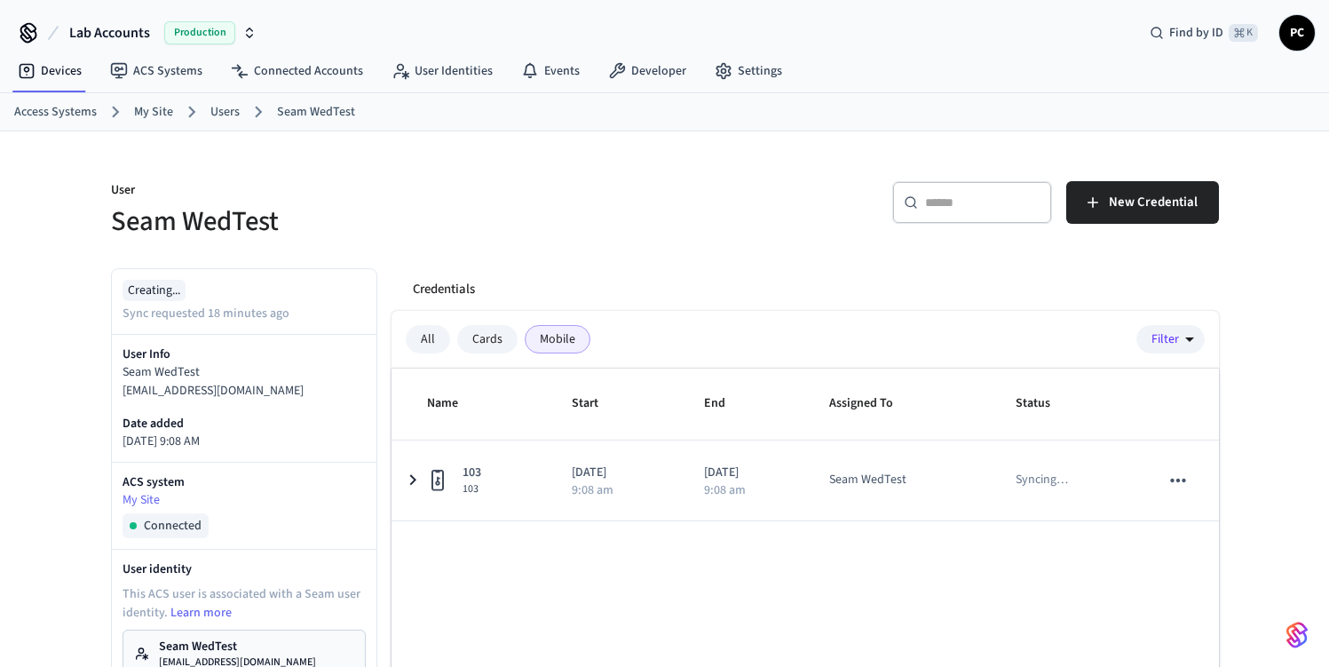
click at [160, 109] on link "My Site" at bounding box center [153, 112] width 39 height 19
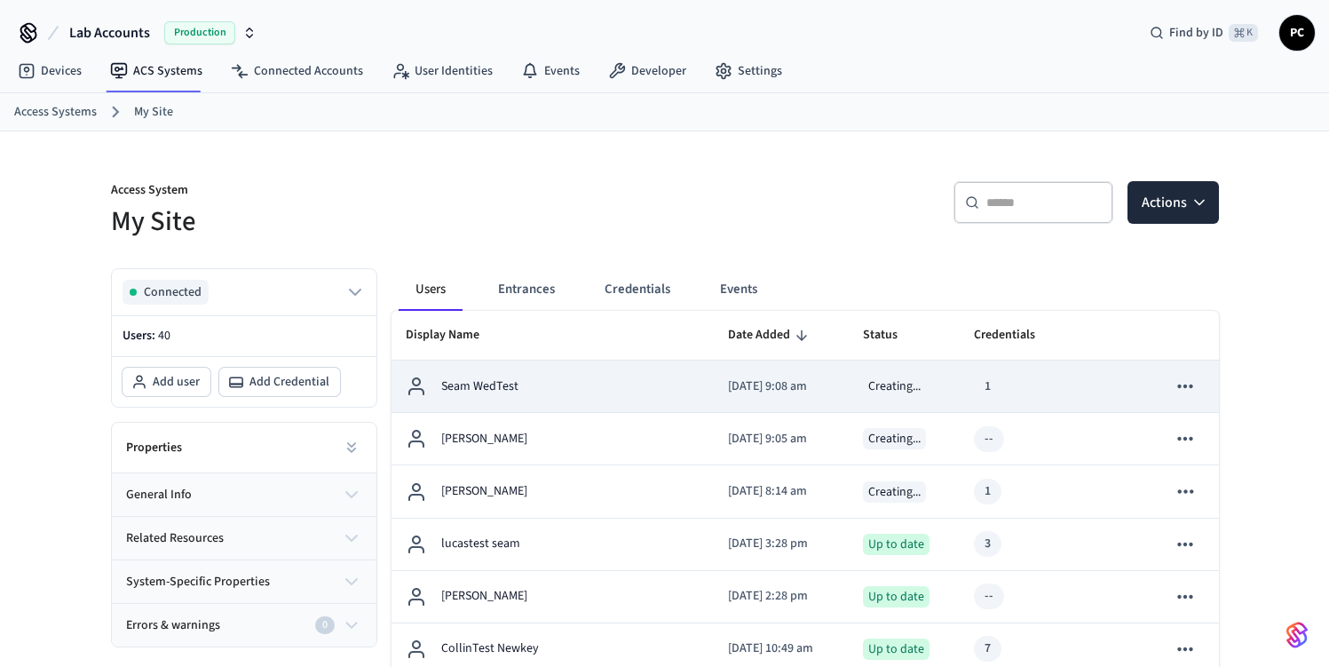
click at [849, 385] on td "Creating..." at bounding box center [905, 386] width 112 height 52
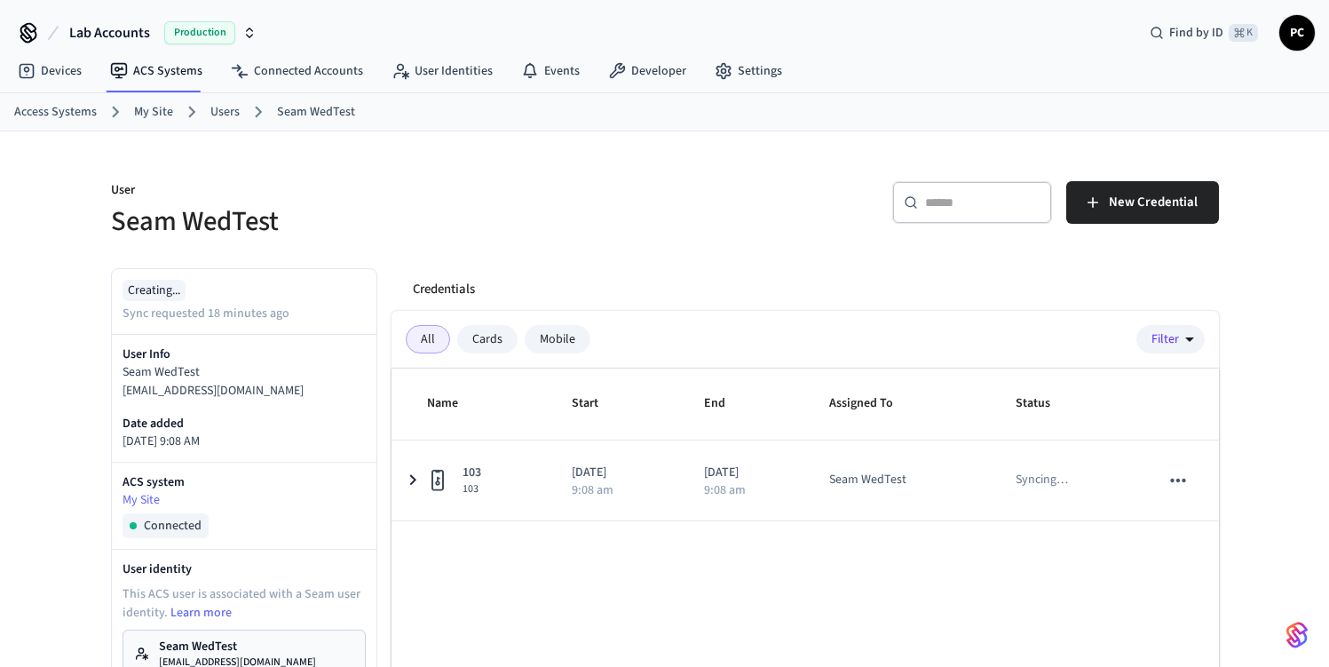
click at [559, 341] on div "Mobile" at bounding box center [558, 339] width 66 height 28
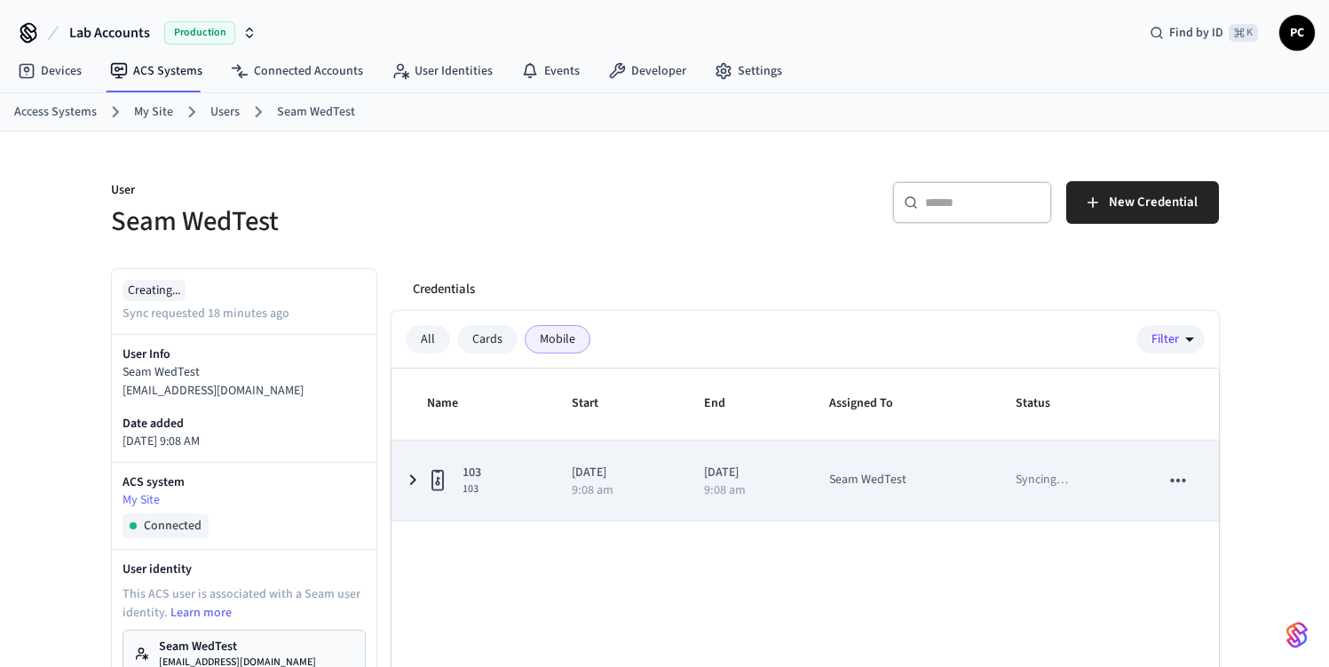
click at [760, 507] on td "2025/09/12 9:08 am" at bounding box center [745, 480] width 125 height 80
click at [760, 502] on td "2025/09/12 9:08 am" at bounding box center [745, 480] width 125 height 80
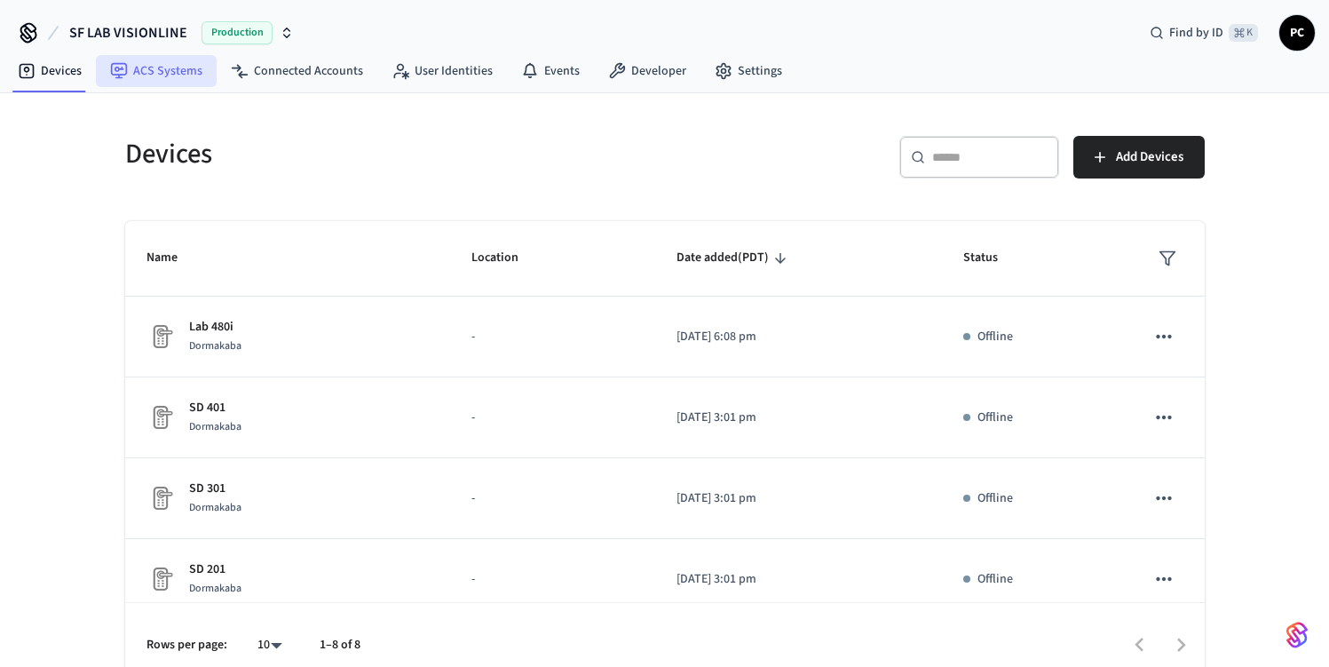
click at [170, 55] on link "ACS Systems" at bounding box center [156, 71] width 121 height 32
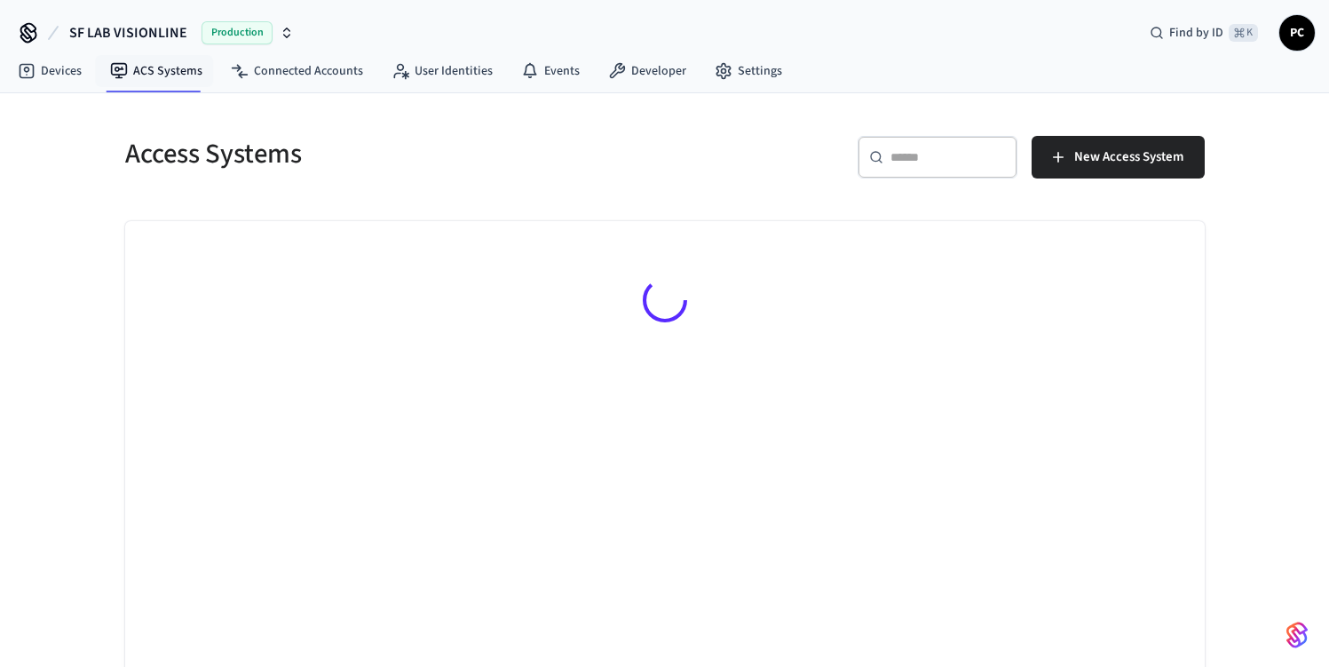
click at [164, 35] on span "SF LAB VISIONLINE" at bounding box center [128, 32] width 118 height 21
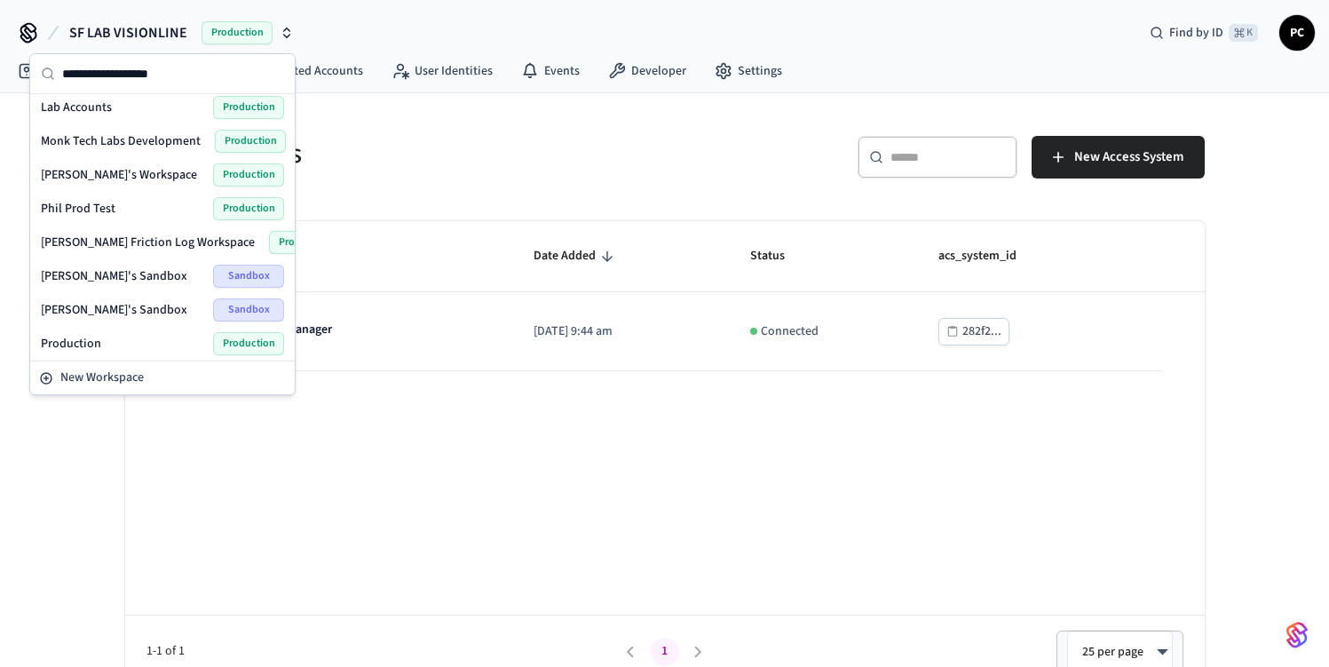
scroll to position [217, 0]
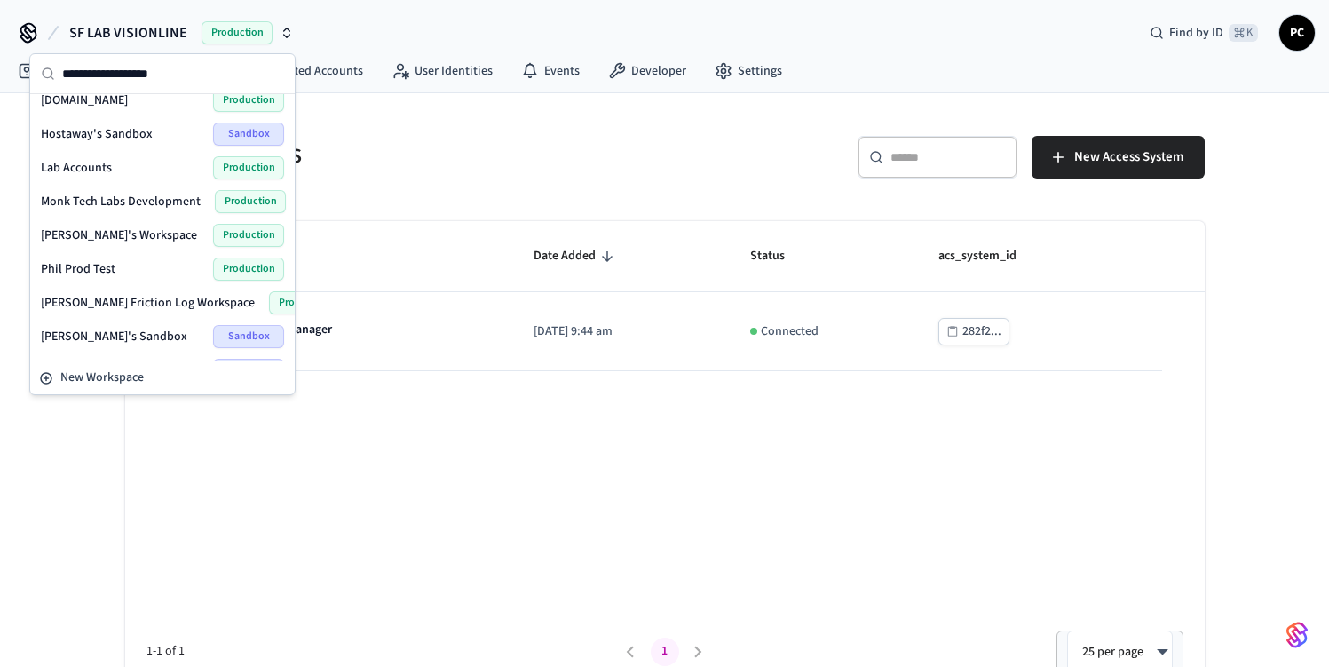
click at [99, 160] on span "Lab Accounts" at bounding box center [76, 168] width 71 height 18
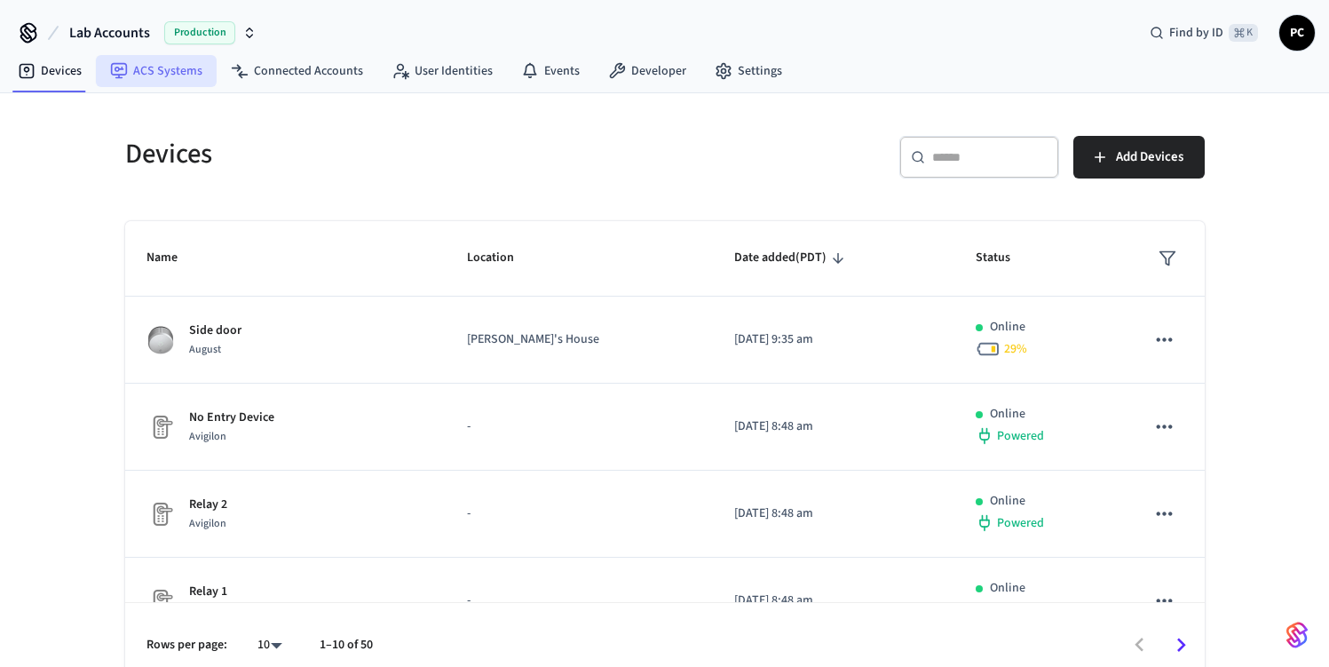
click at [183, 61] on link "ACS Systems" at bounding box center [156, 71] width 121 height 32
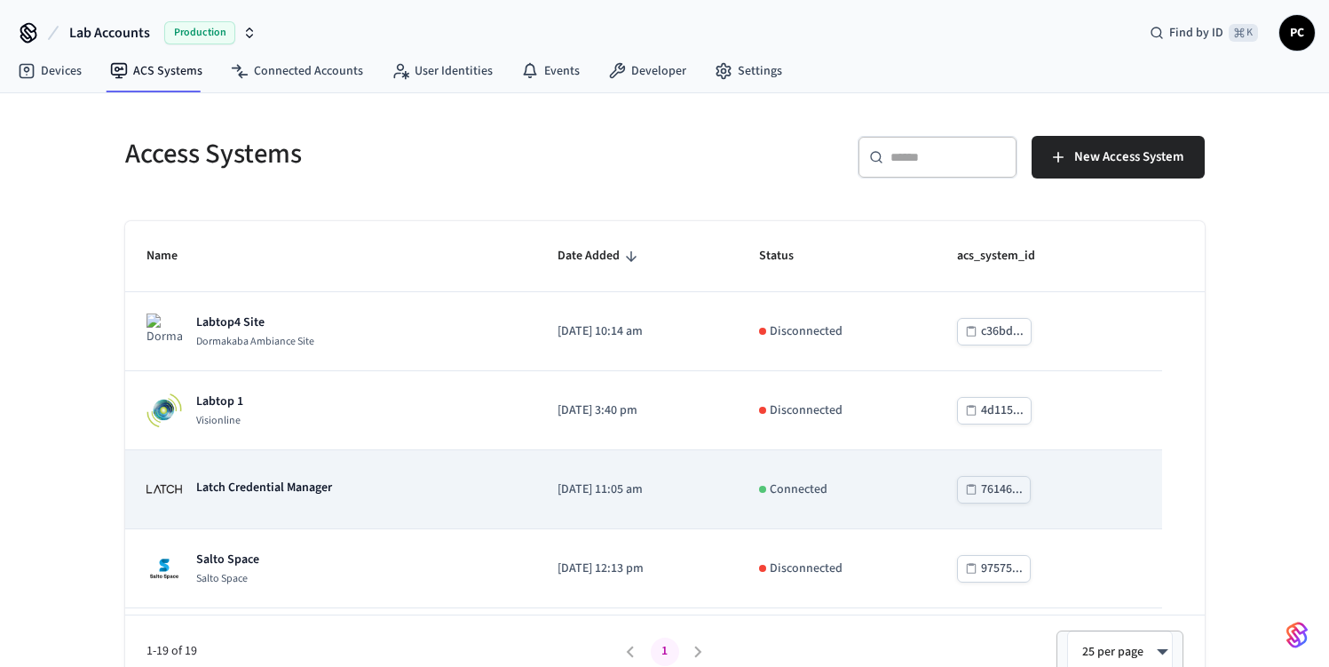
scroll to position [715, 0]
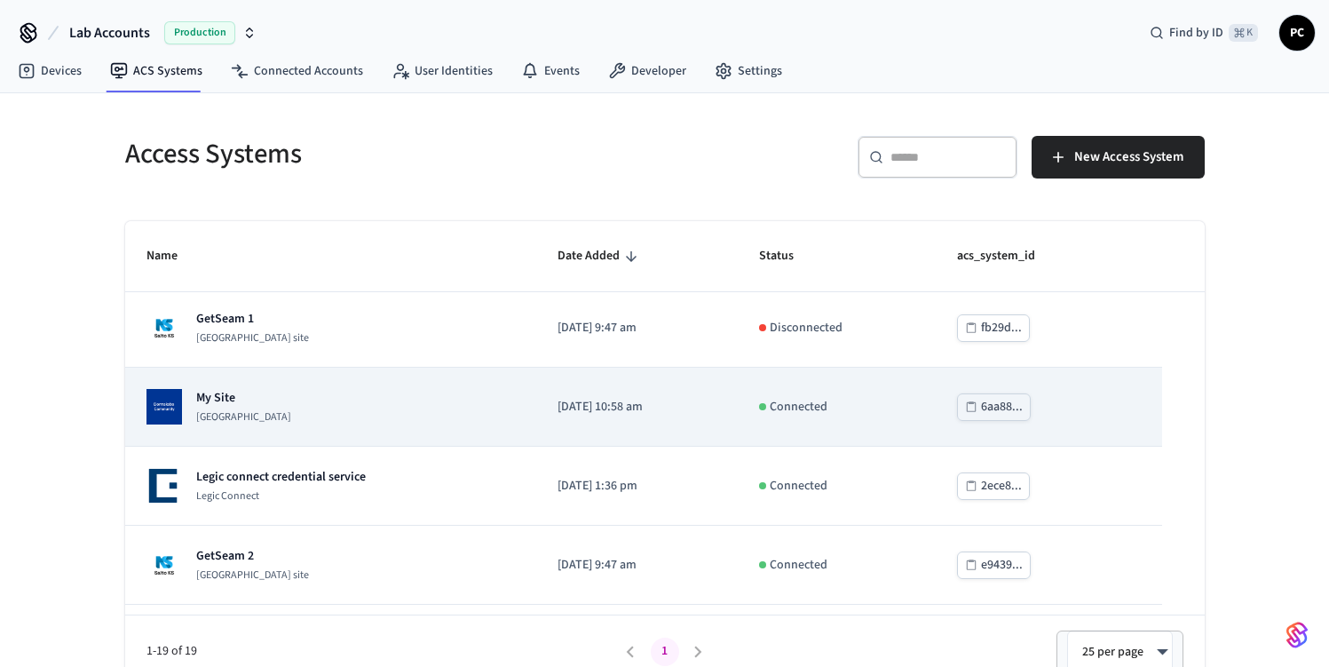
click at [391, 416] on div "My Site Dormakaba Community Site" at bounding box center [330, 407] width 368 height 36
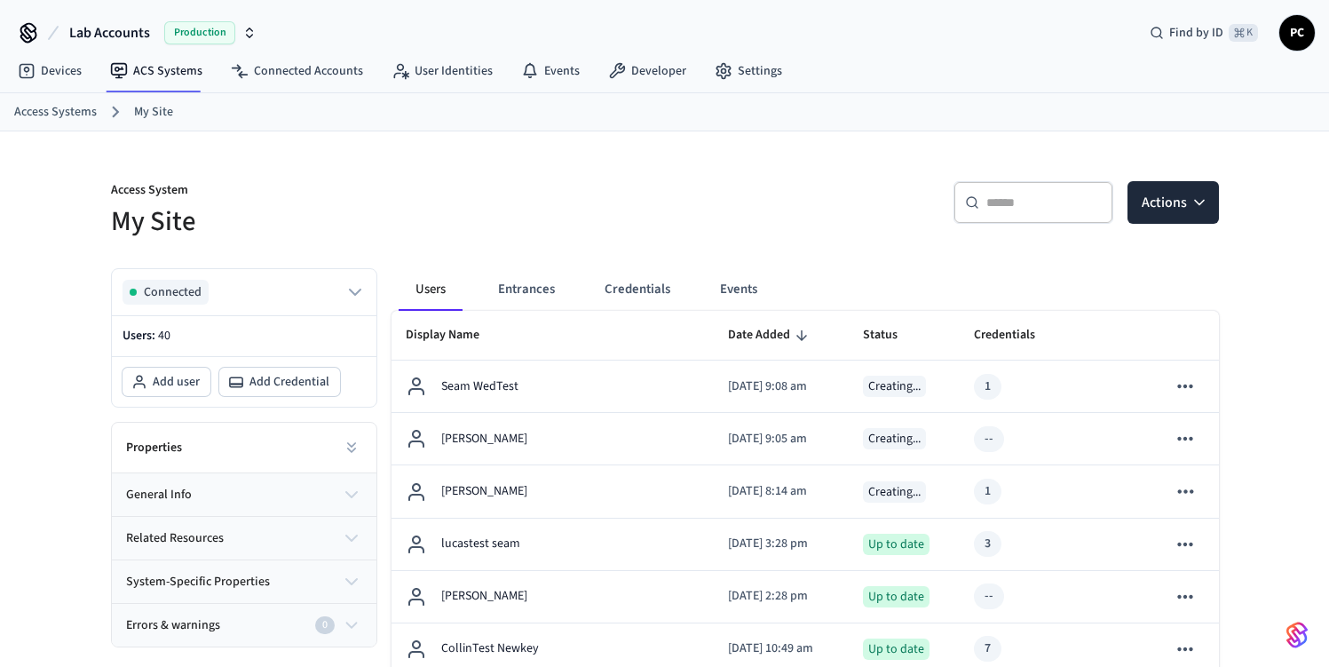
click at [631, 181] on p "Access System" at bounding box center [382, 192] width 543 height 22
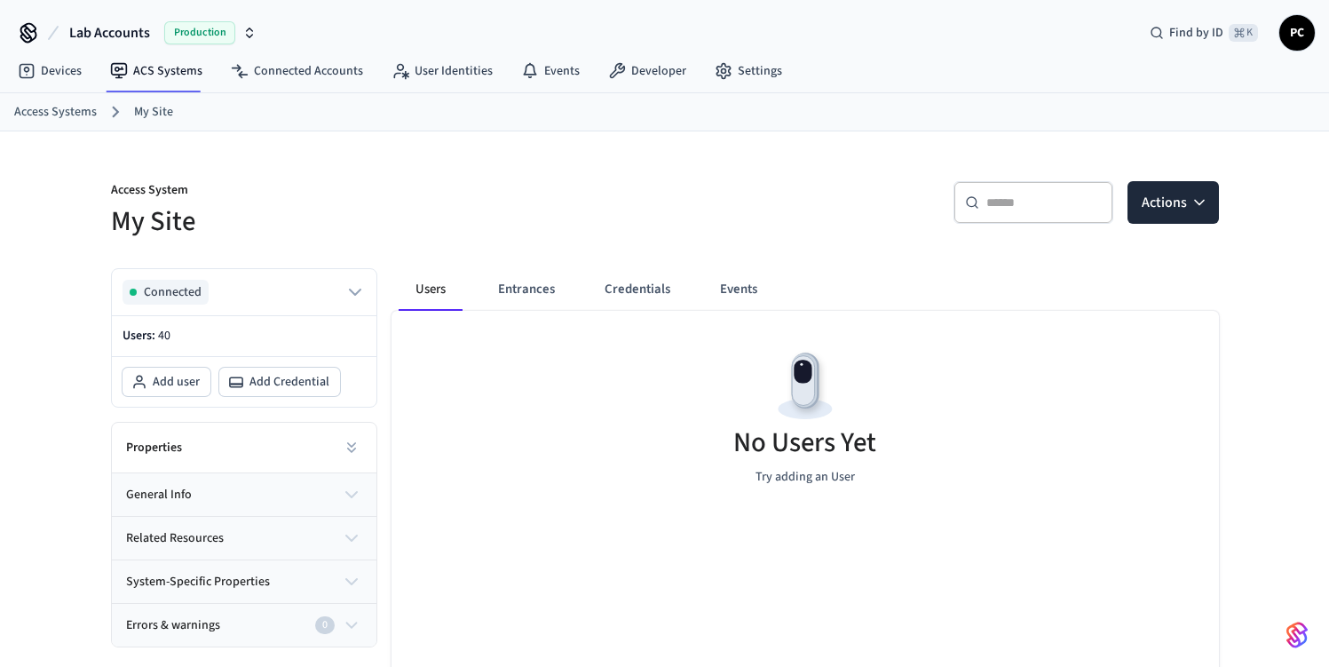
click at [306, 213] on h5 "My Site" at bounding box center [382, 221] width 543 height 36
click at [351, 240] on div "Access System My Site ​ ​ Actions Connected Users: 40 Add user Add Credential P…" at bounding box center [665, 477] width 1136 height 693
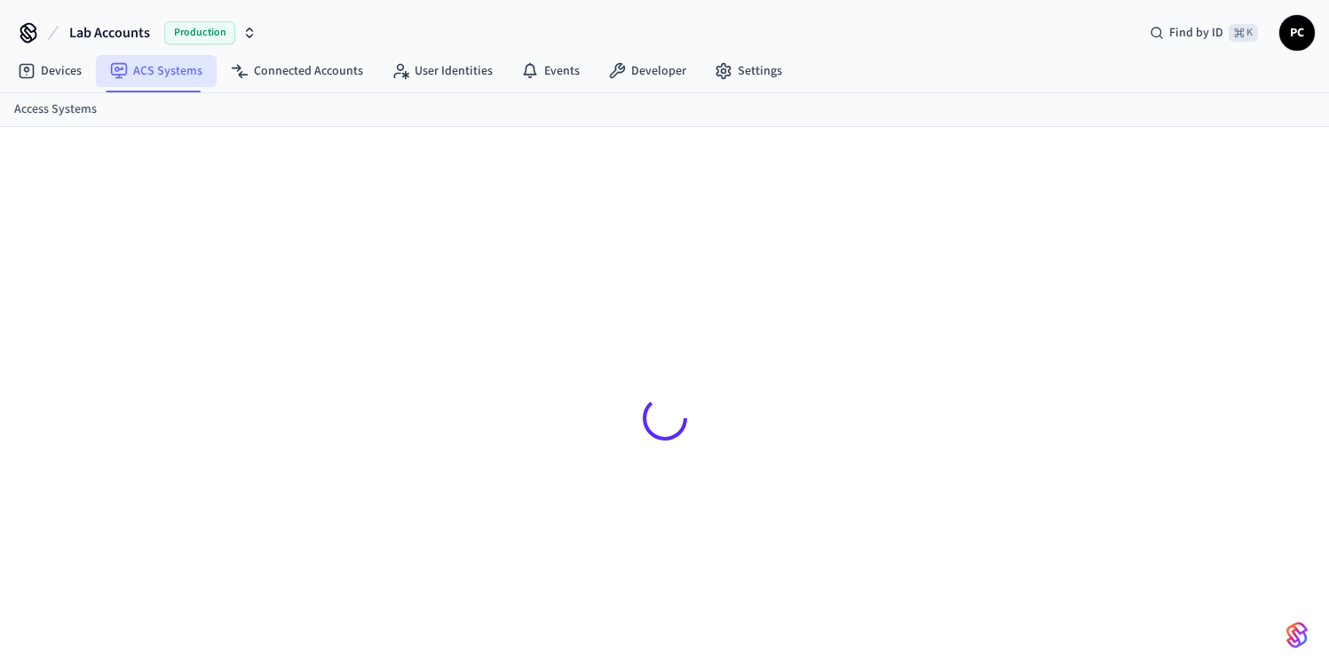
click at [191, 75] on link "ACS Systems" at bounding box center [156, 71] width 121 height 32
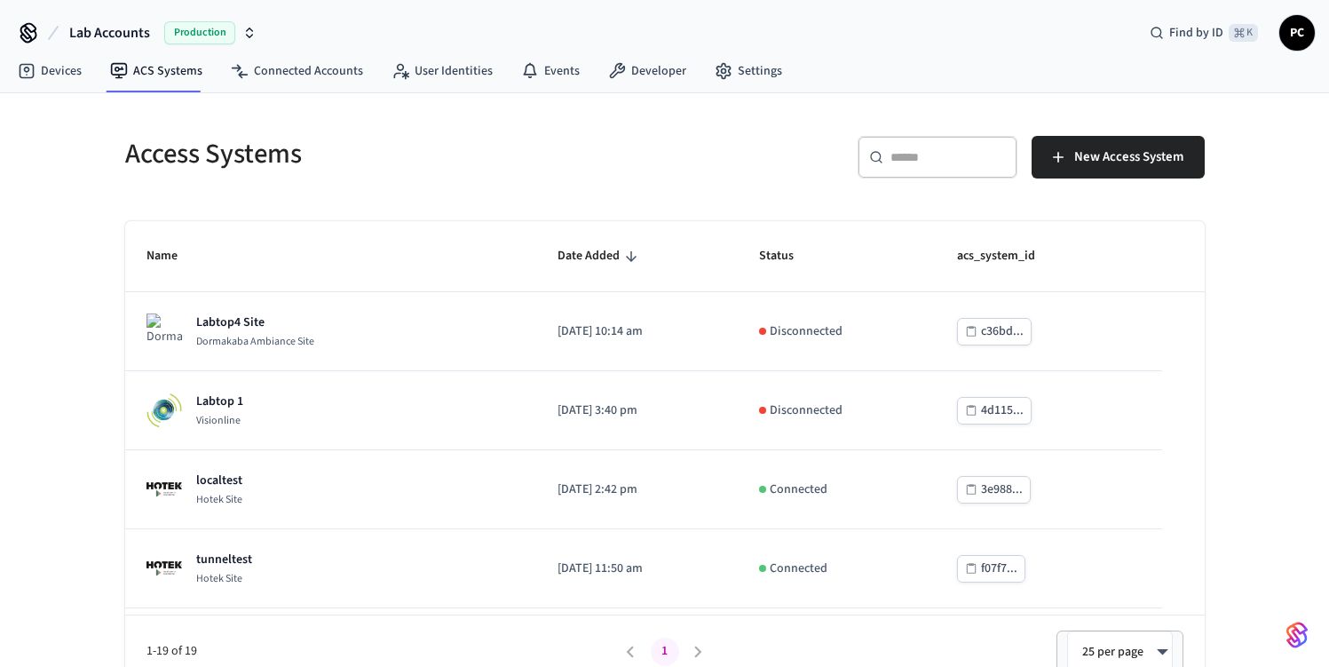
click at [427, 217] on div "Access Systems ​ ​ New Access System Name Date Added Status acs_system_id Labto…" at bounding box center [665, 402] width 1108 height 574
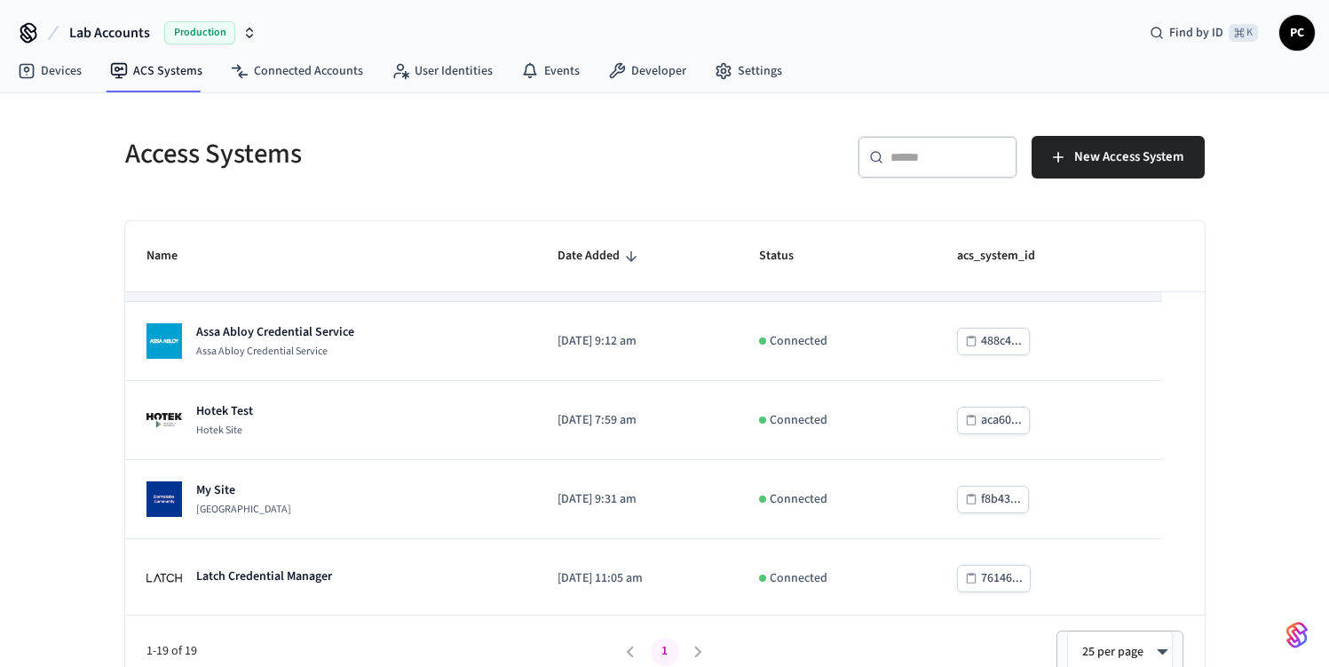
scroll to position [829, 0]
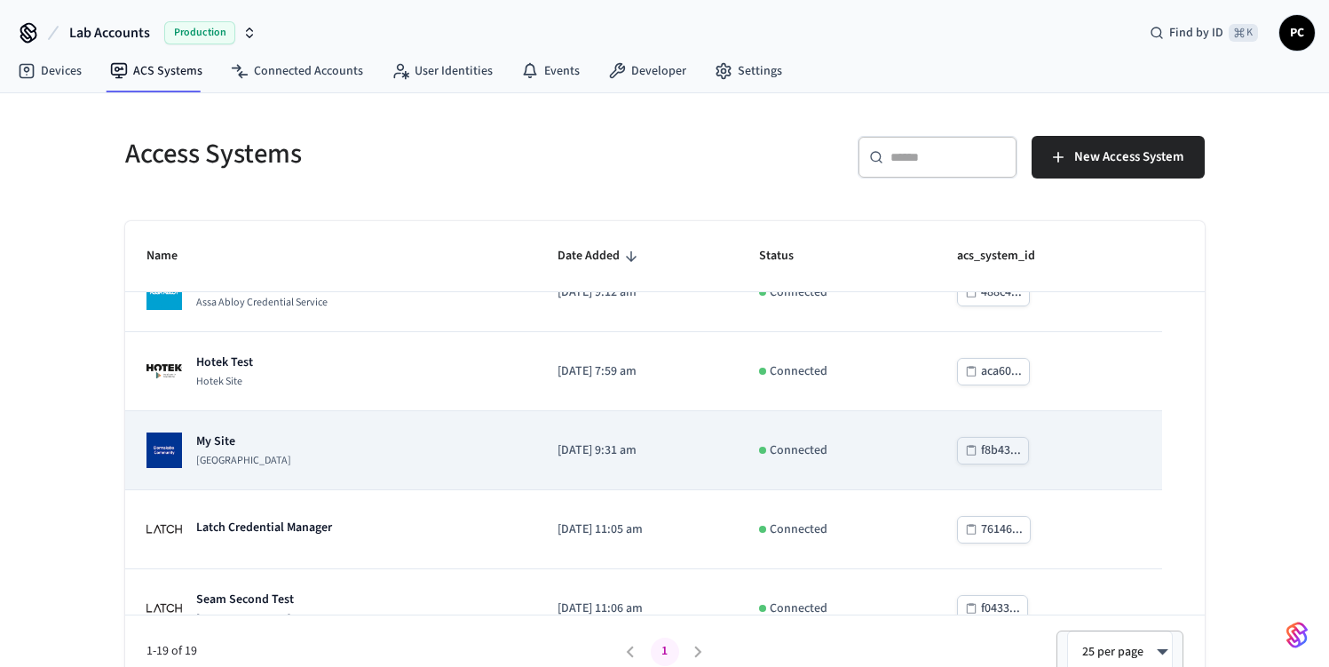
click at [452, 457] on div "My Site [GEOGRAPHIC_DATA]" at bounding box center [330, 450] width 368 height 36
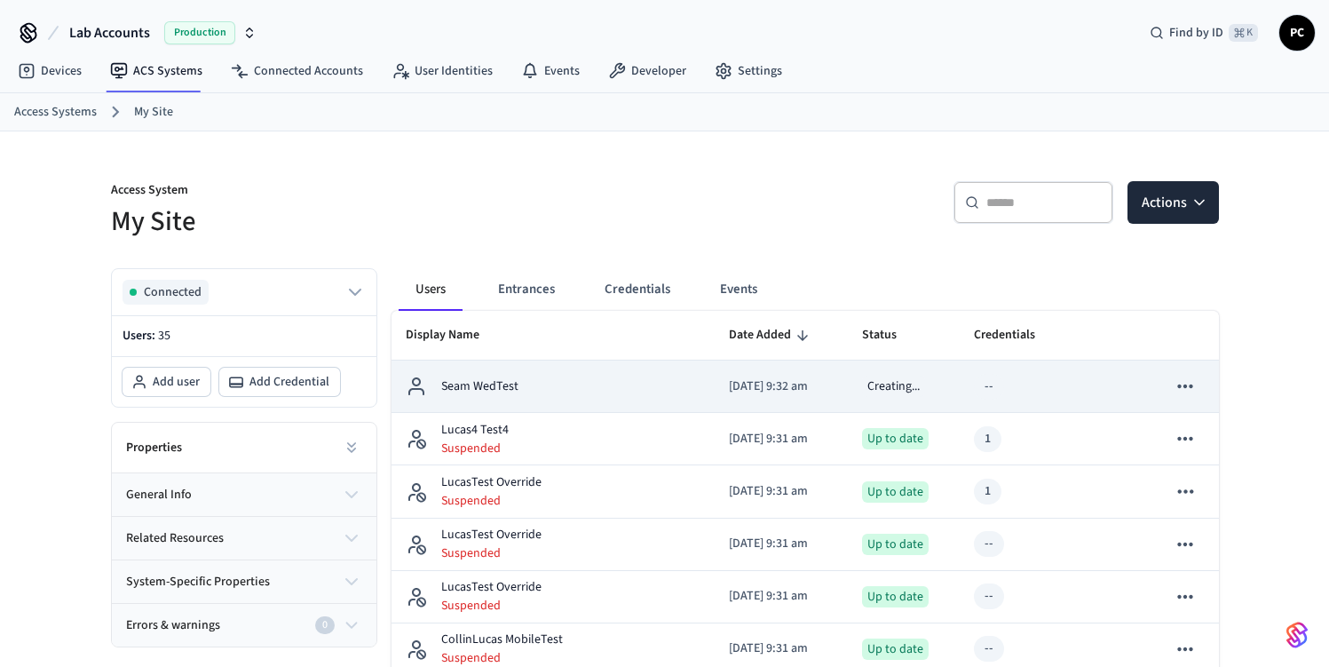
click at [715, 405] on td "[DATE] 9:32 am" at bounding box center [781, 386] width 133 height 52
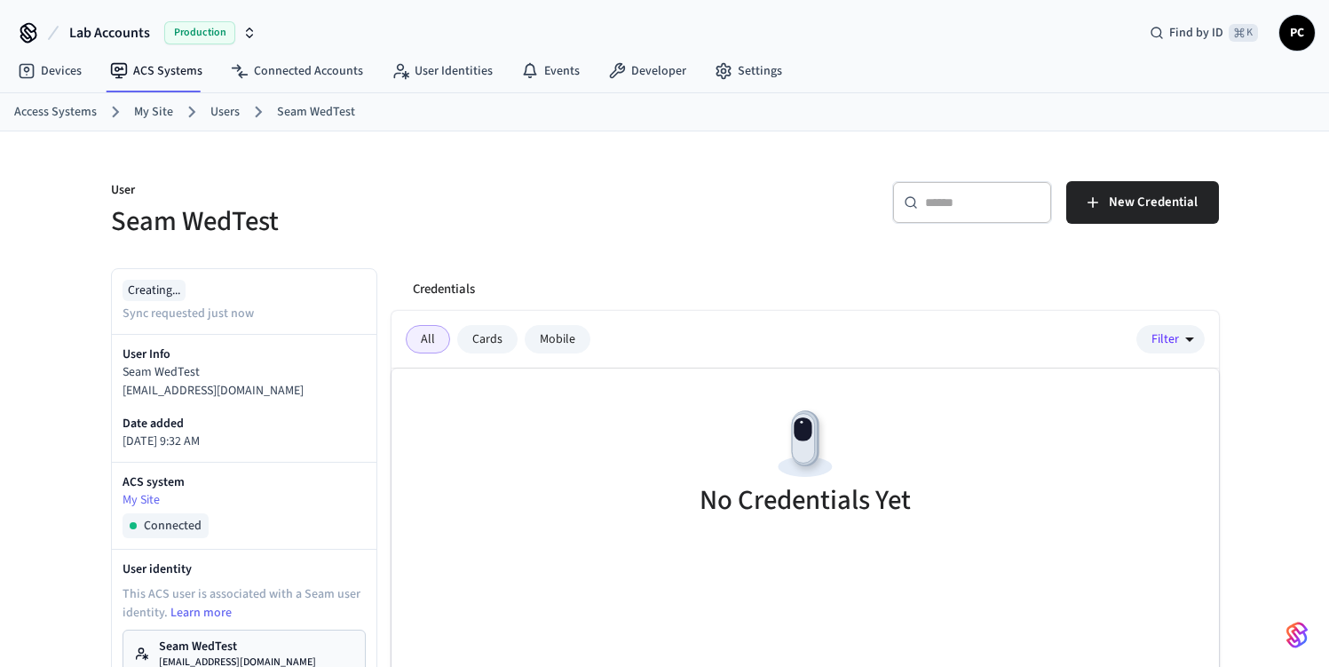
click at [491, 345] on div "Cards" at bounding box center [487, 339] width 60 height 28
click at [556, 347] on div "Mobile" at bounding box center [558, 339] width 66 height 28
click at [411, 335] on div "All" at bounding box center [428, 339] width 44 height 28
click at [169, 111] on link "My Site" at bounding box center [153, 112] width 39 height 19
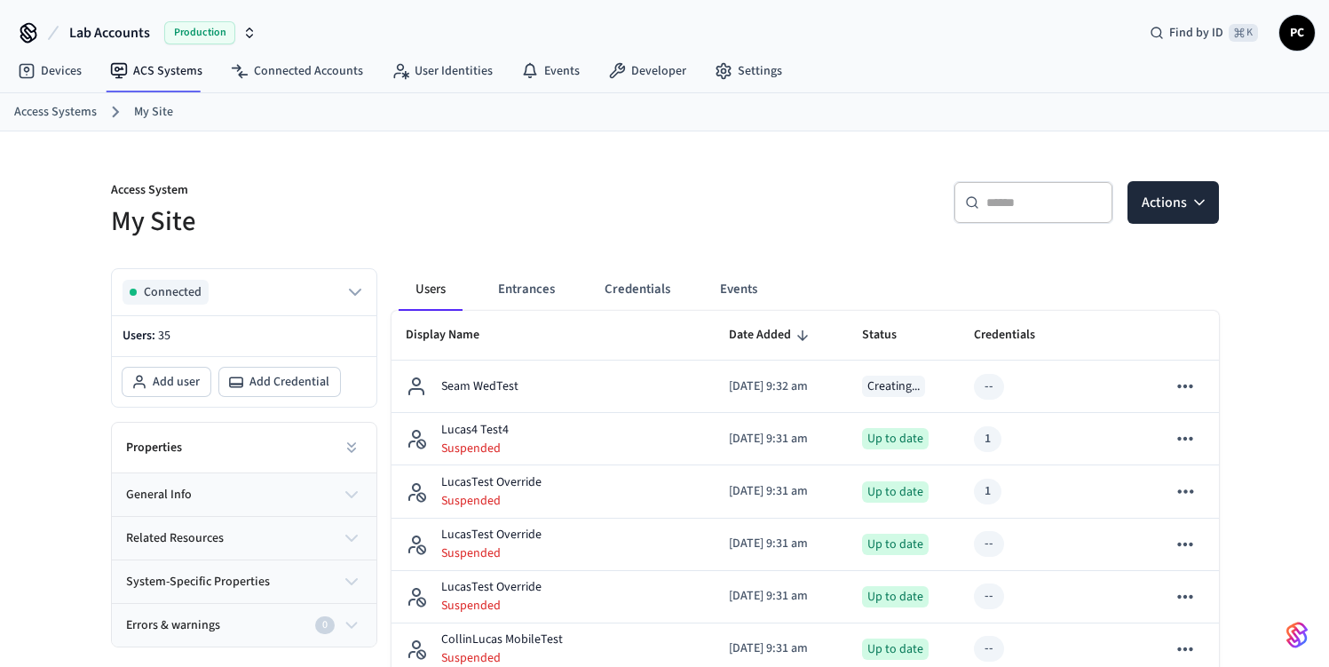
click at [566, 168] on div "Access System My Site" at bounding box center [372, 200] width 565 height 80
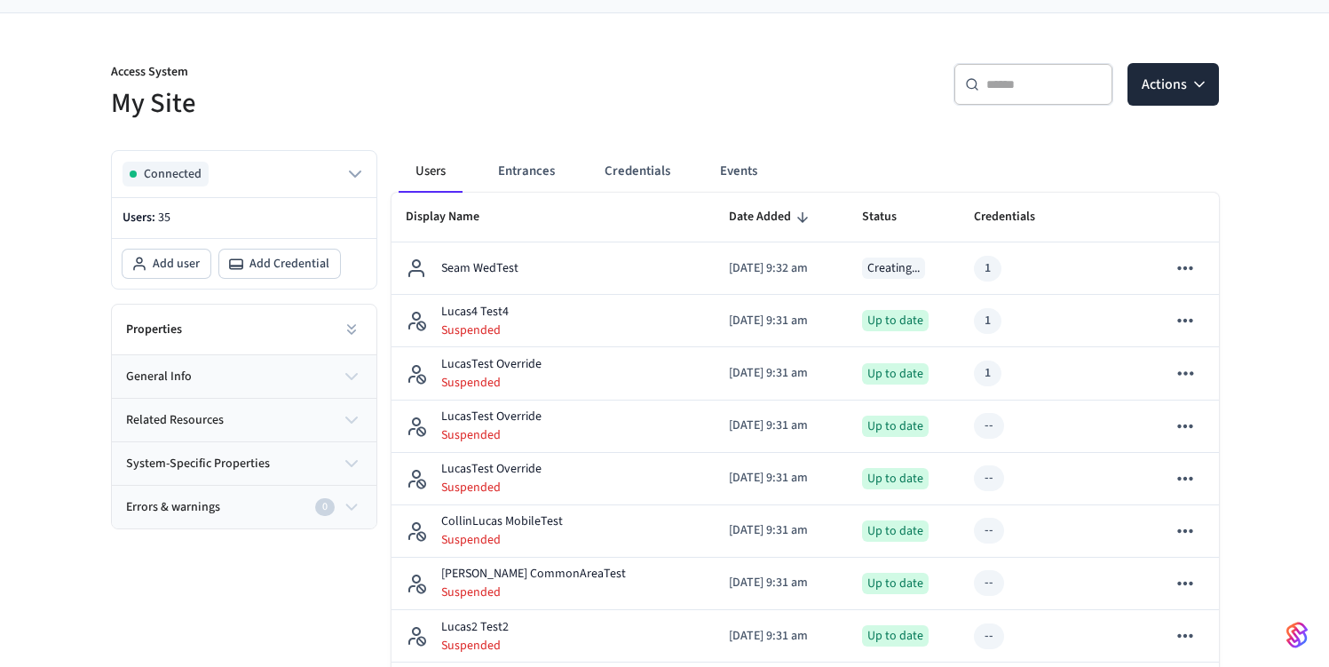
scroll to position [95, 0]
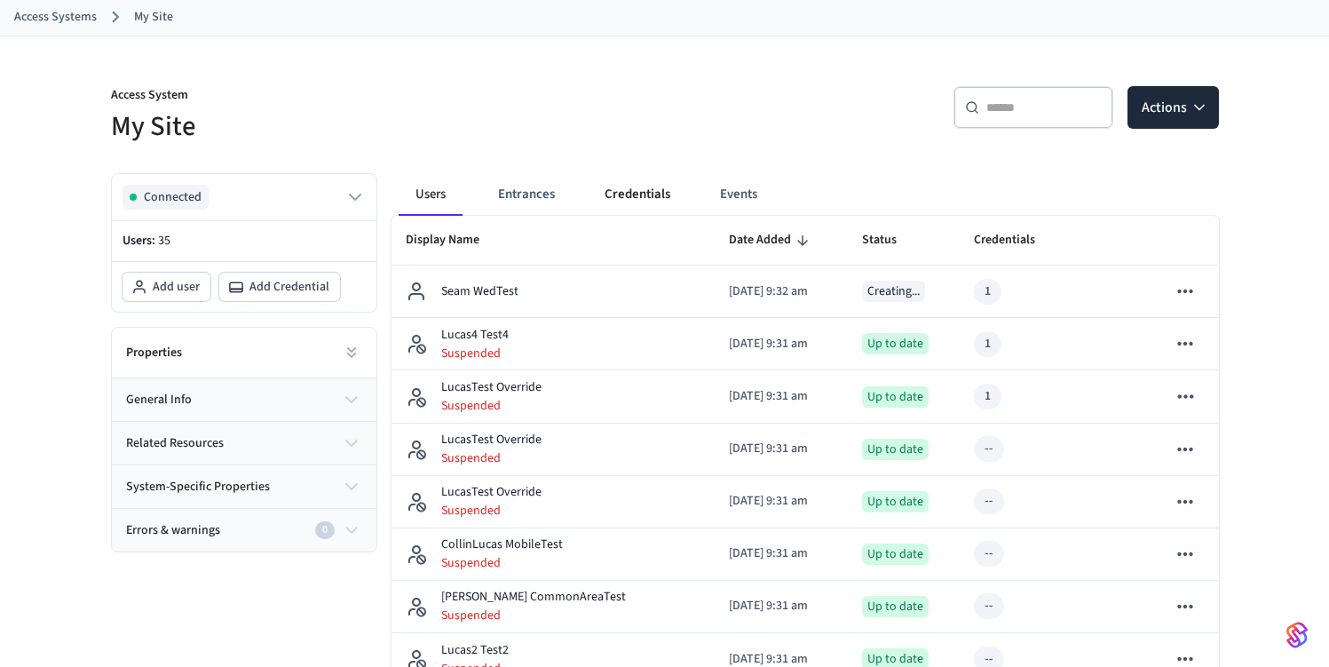
click at [646, 193] on button "Credentials" at bounding box center [637, 194] width 94 height 43
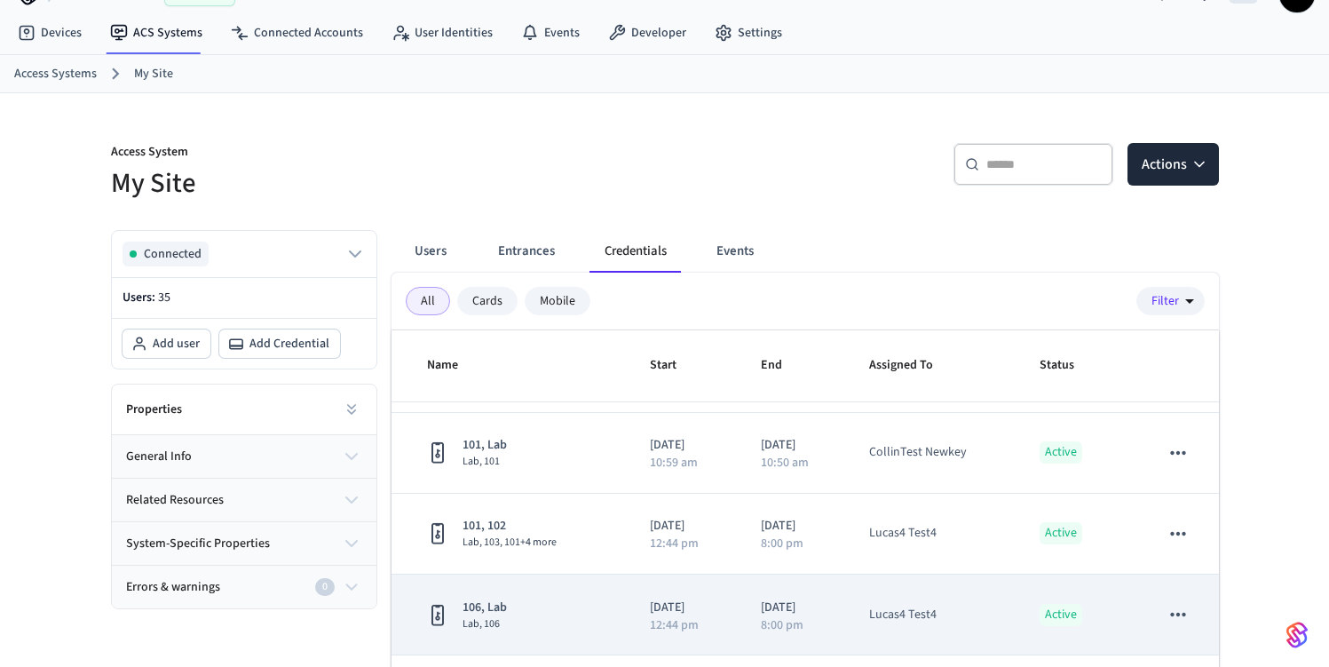
scroll to position [217, 0]
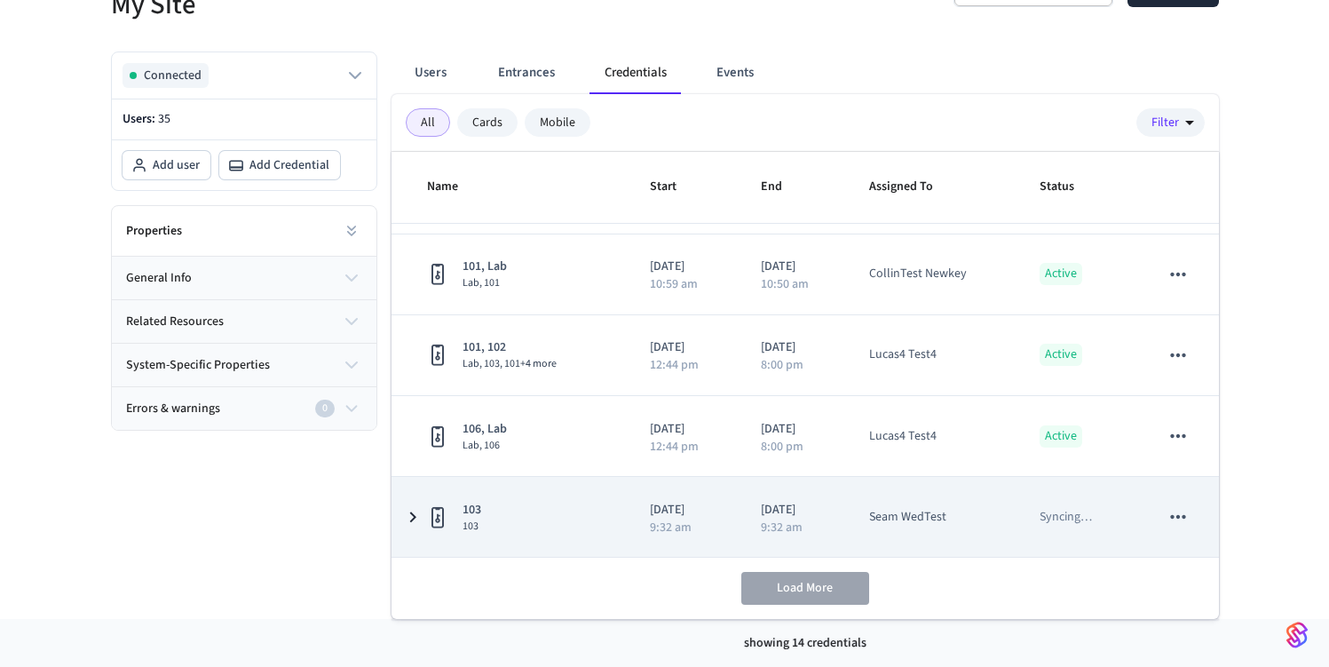
click at [629, 519] on td "2025/09/10 9:32 am" at bounding box center [684, 517] width 110 height 80
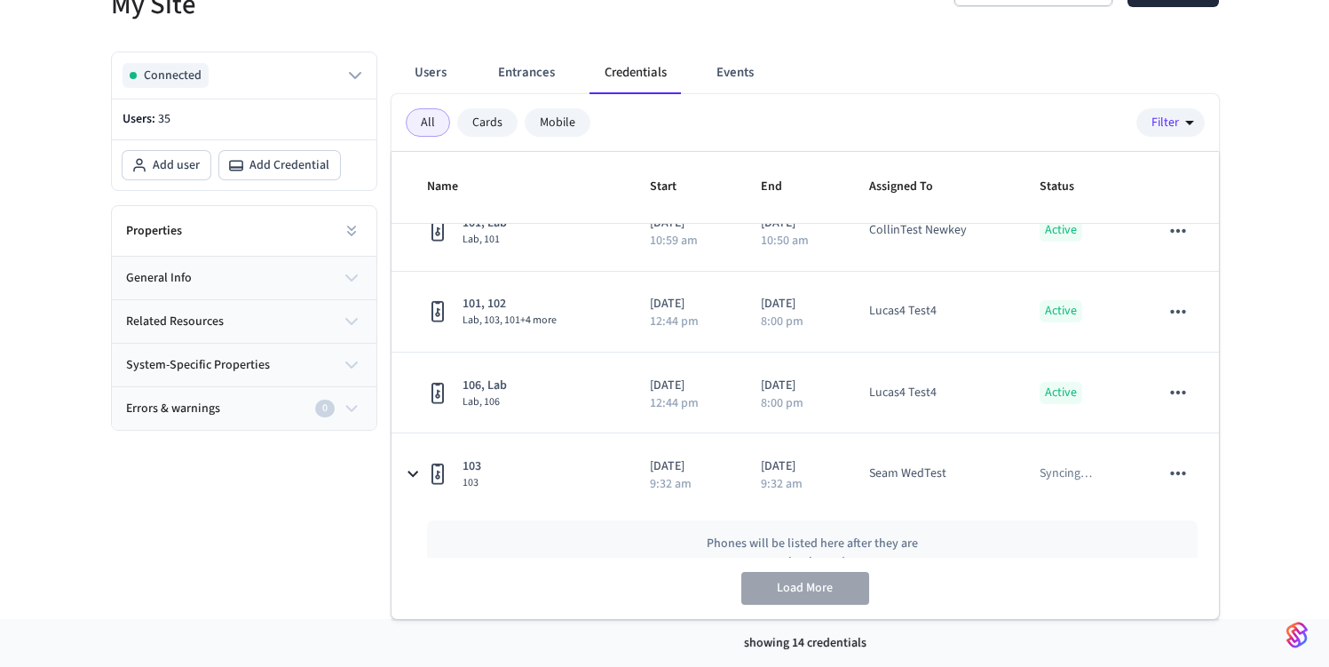
scroll to position [938, 0]
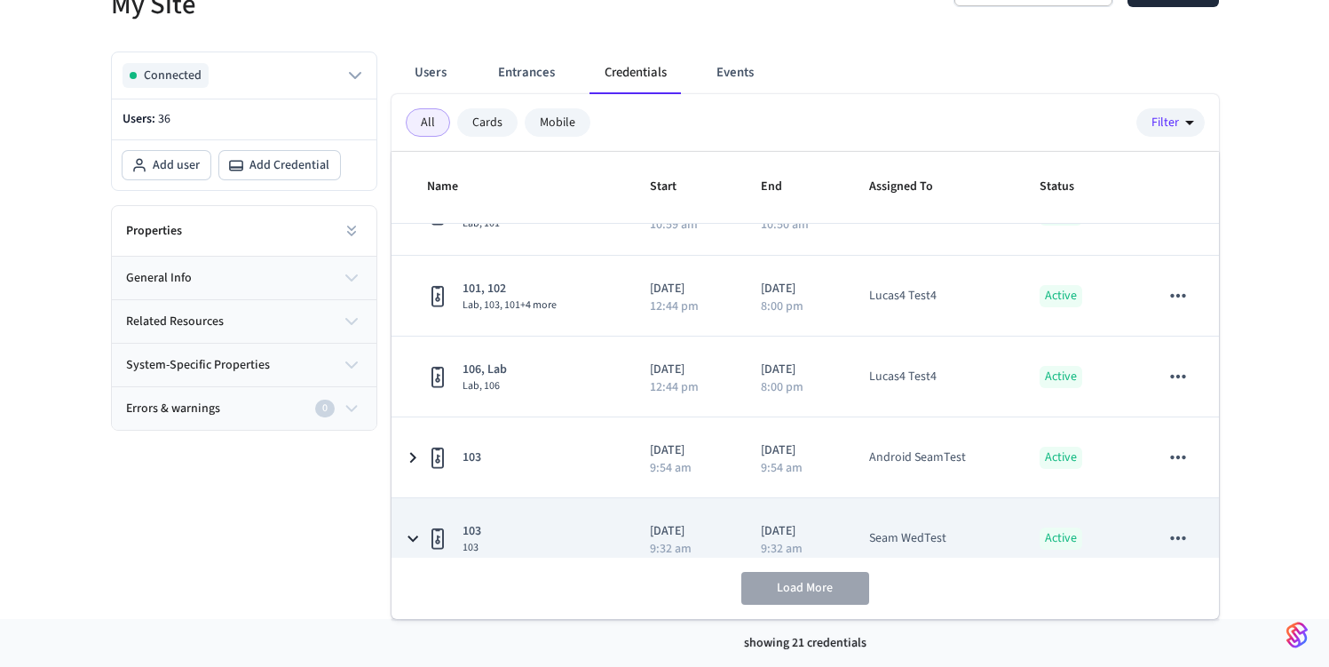
click at [525, 417] on td "103" at bounding box center [511, 457] width 238 height 80
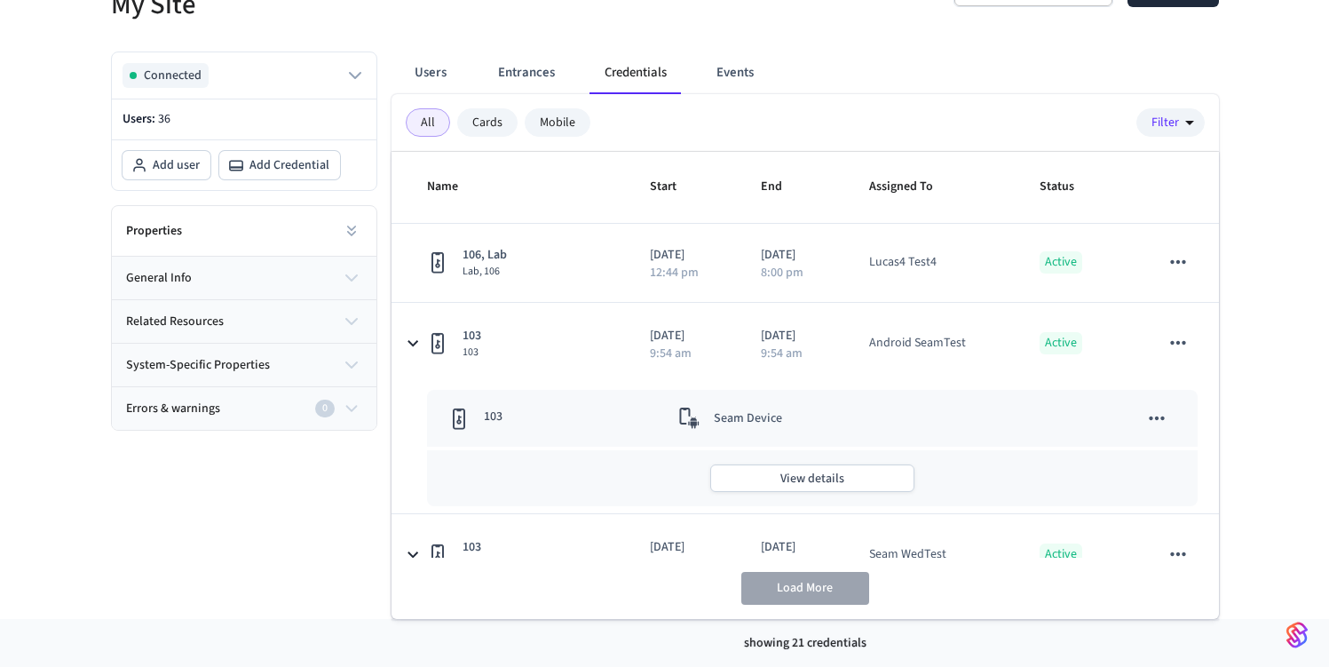
scroll to position [1095, 0]
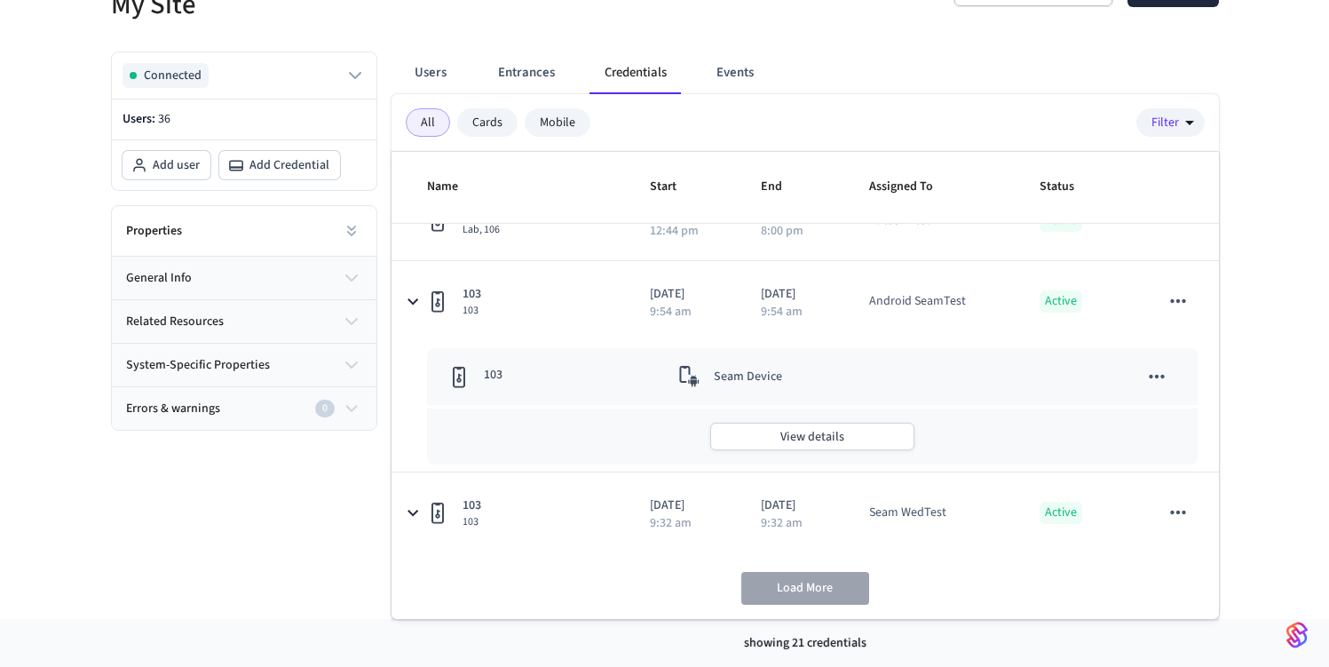
click at [742, 375] on p "Seam Device" at bounding box center [748, 376] width 68 height 21
click at [458, 377] on icon "sticky table" at bounding box center [458, 378] width 4 height 9
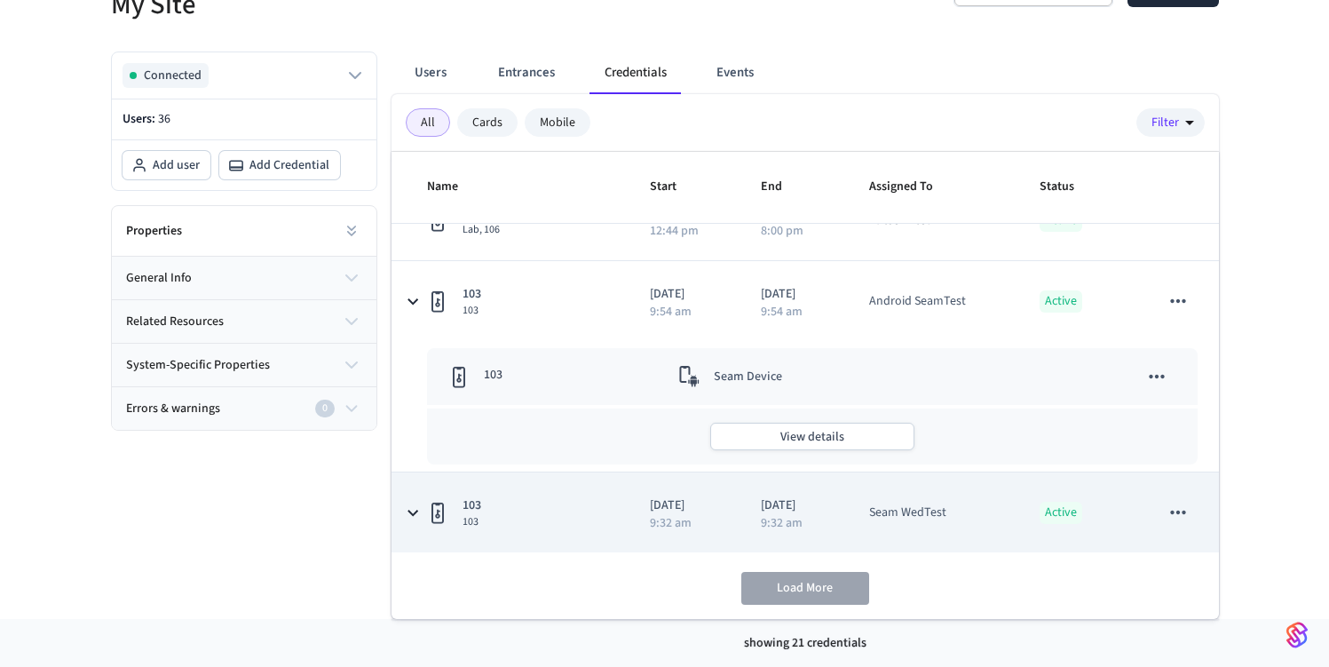
click at [795, 508] on p "2025/09/18" at bounding box center [794, 505] width 66 height 19
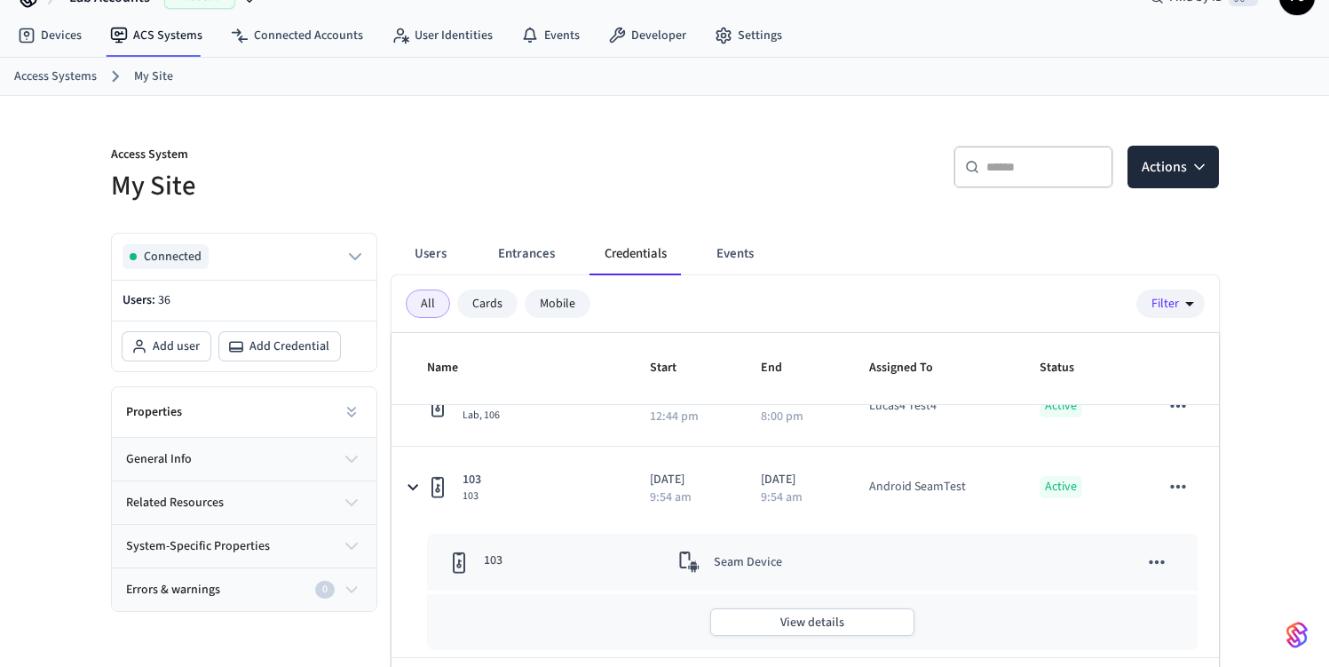
click at [774, 587] on td "Seam Device" at bounding box center [831, 562] width 349 height 57
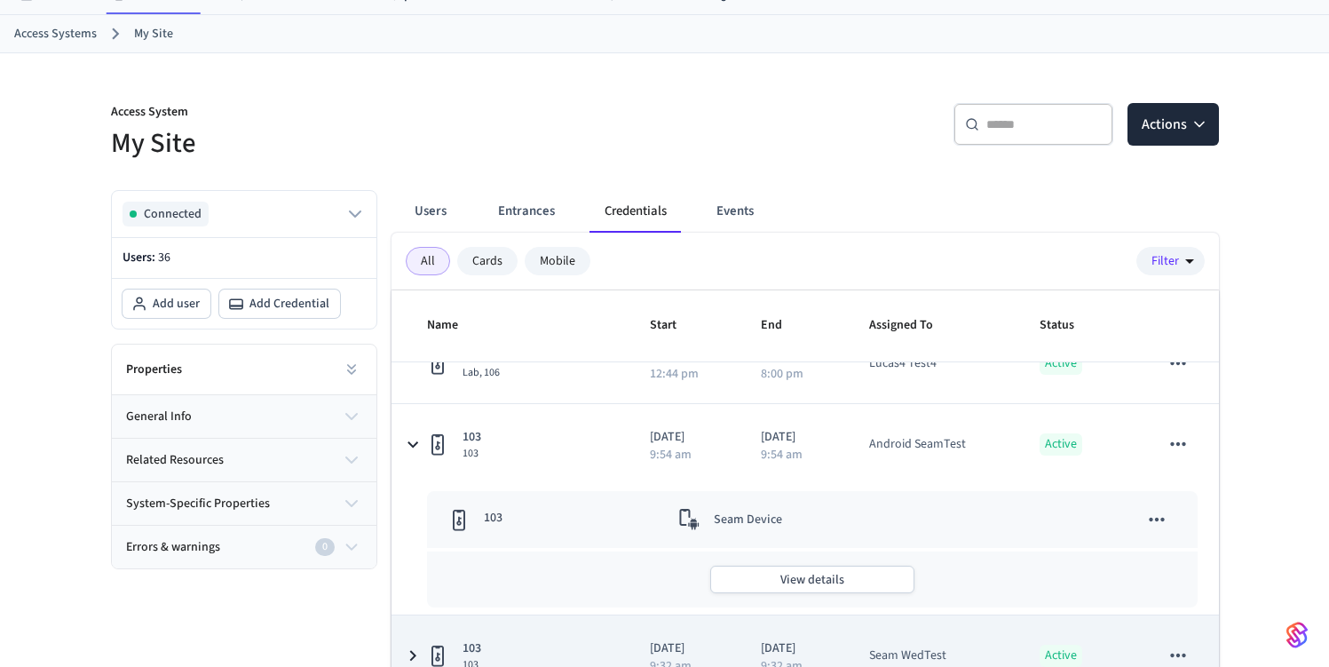
scroll to position [217, 0]
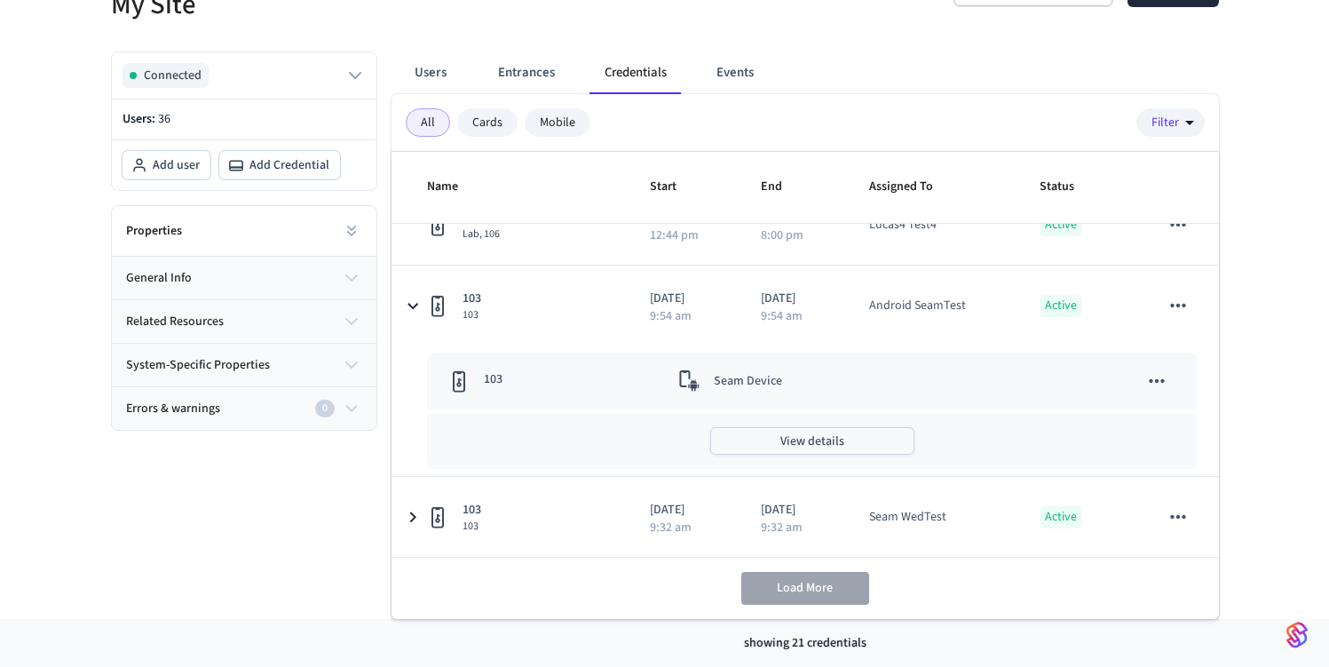
click at [824, 450] on button "View details" at bounding box center [812, 441] width 204 height 28
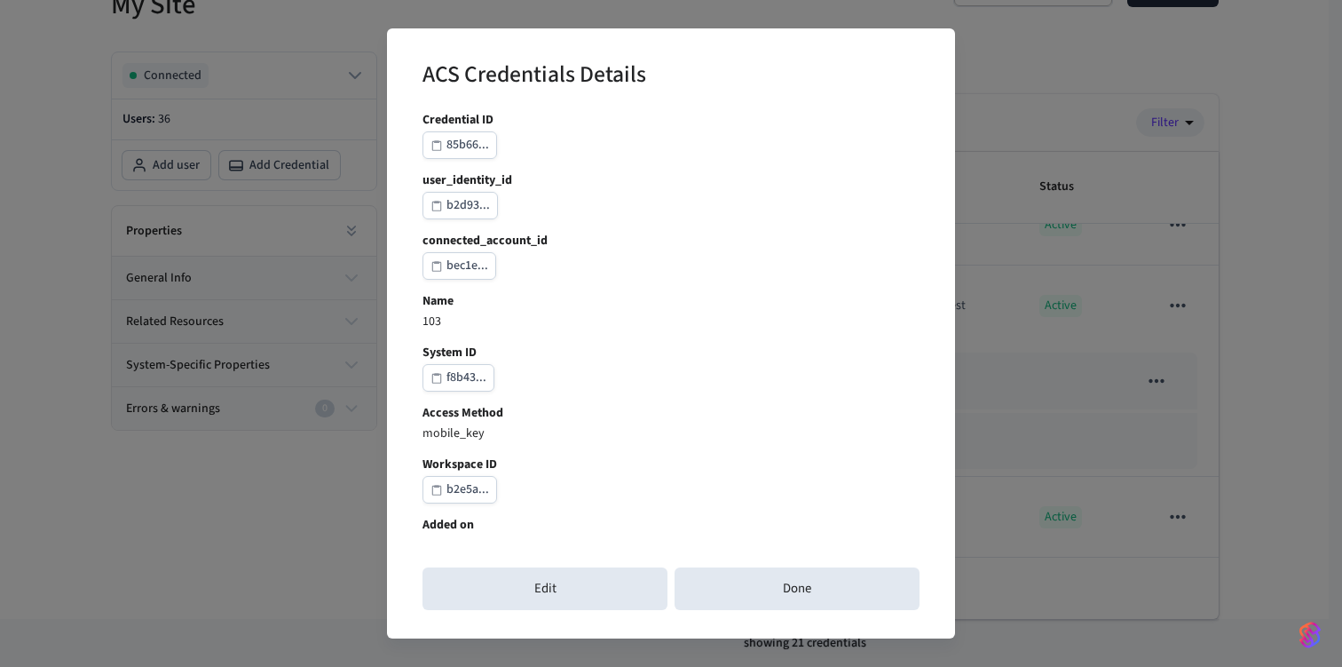
click at [671, 391] on div "Credential ID 85b66... user_identity_id b2d93... connected_account_id bec1e... …" at bounding box center [671, 540] width 497 height 858
click at [1166, 360] on div "ACS Credentials Details Credential ID 85b66... user_identity_id b2d93... connec…" at bounding box center [671, 333] width 1342 height 667
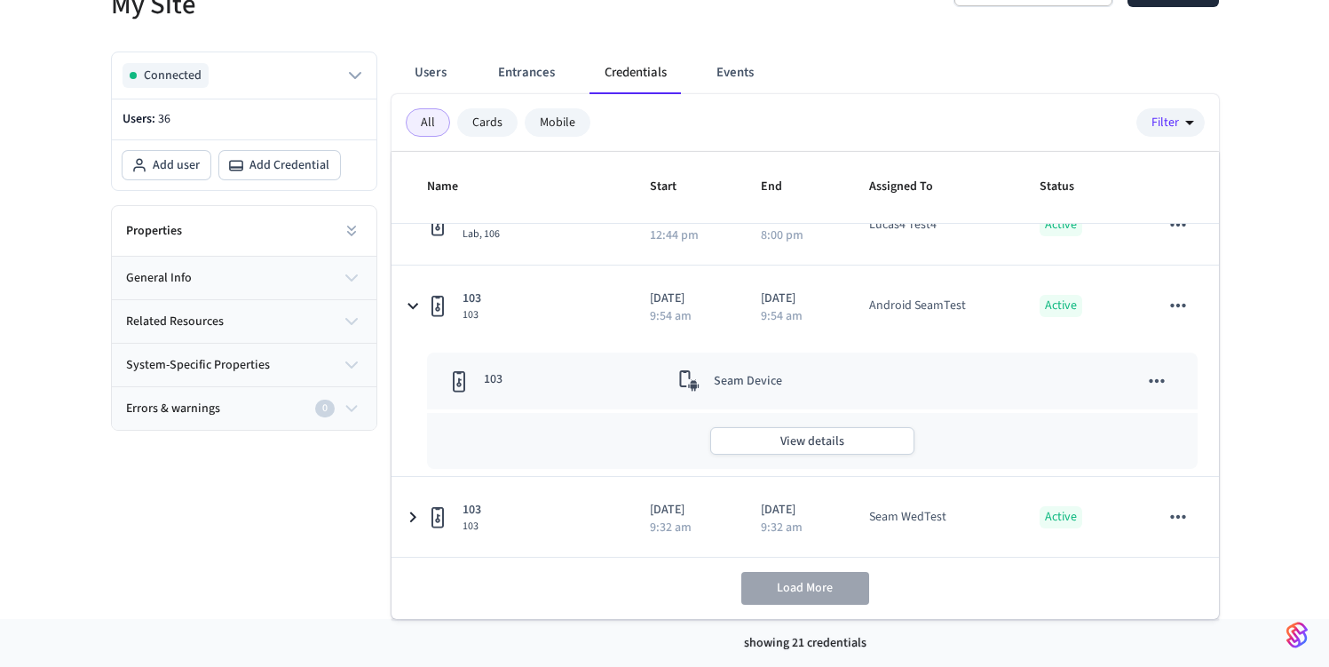
click at [634, 376] on td "103" at bounding box center [542, 380] width 231 height 57
click at [481, 379] on div "103" at bounding box center [542, 381] width 188 height 22
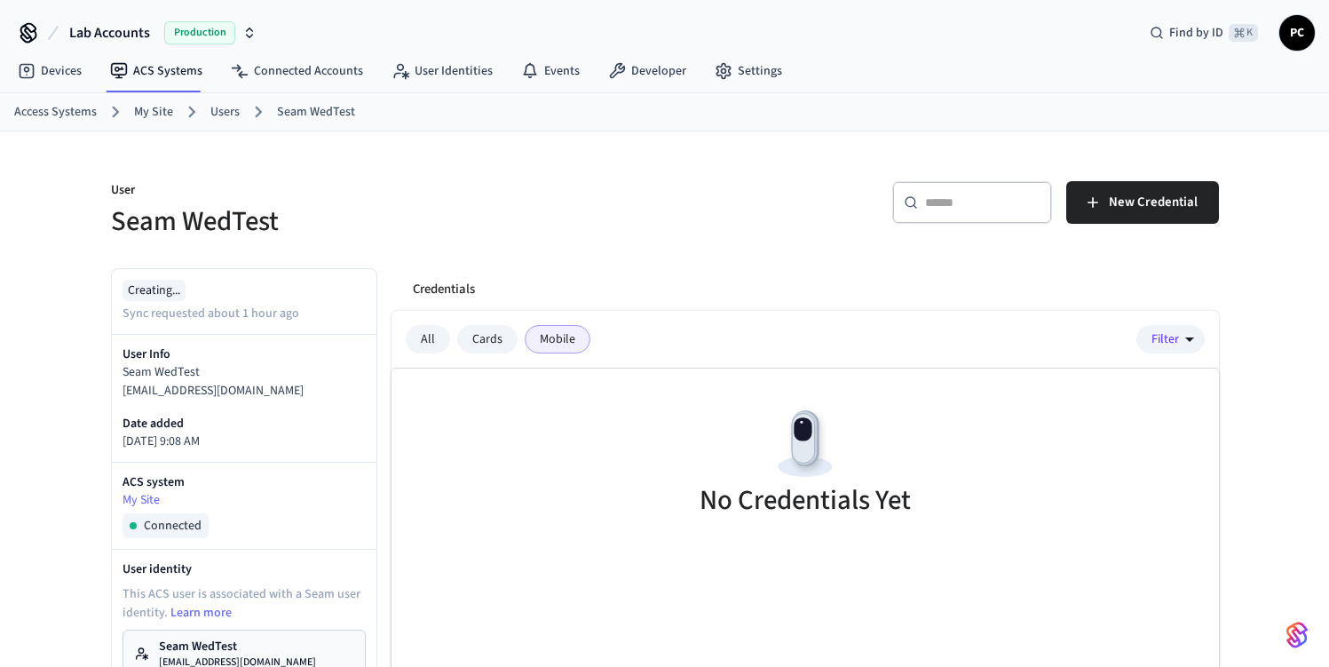
click at [501, 336] on div "Cards" at bounding box center [487, 339] width 60 height 28
click at [554, 319] on div "All Cards Mobile Filter" at bounding box center [805, 340] width 827 height 58
click at [557, 343] on div "Mobile" at bounding box center [558, 339] width 66 height 28
click at [517, 349] on div "All Cards Mobile" at bounding box center [498, 339] width 185 height 28
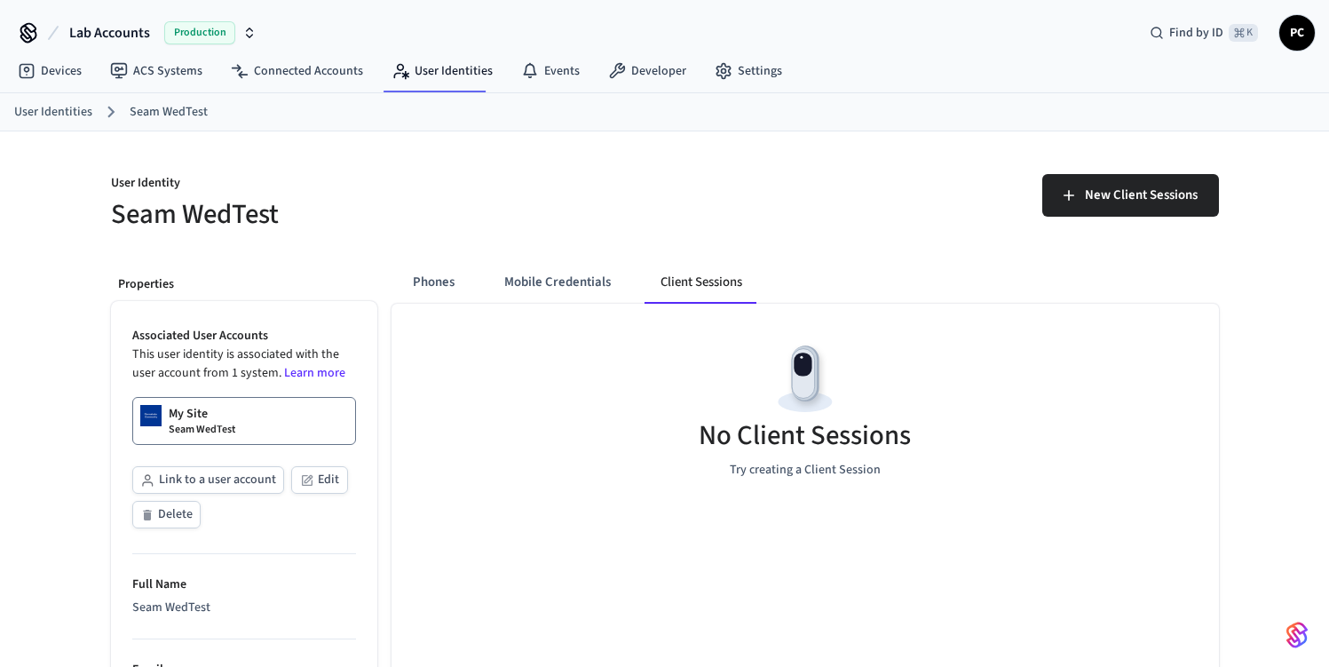
click at [719, 203] on div "New Client Sessions" at bounding box center [947, 202] width 543 height 57
click at [622, 310] on div "No Client Sessions Try creating a Client Session" at bounding box center [805, 409] width 827 height 211
click at [597, 288] on button "Mobile Credentials" at bounding box center [557, 282] width 135 height 43
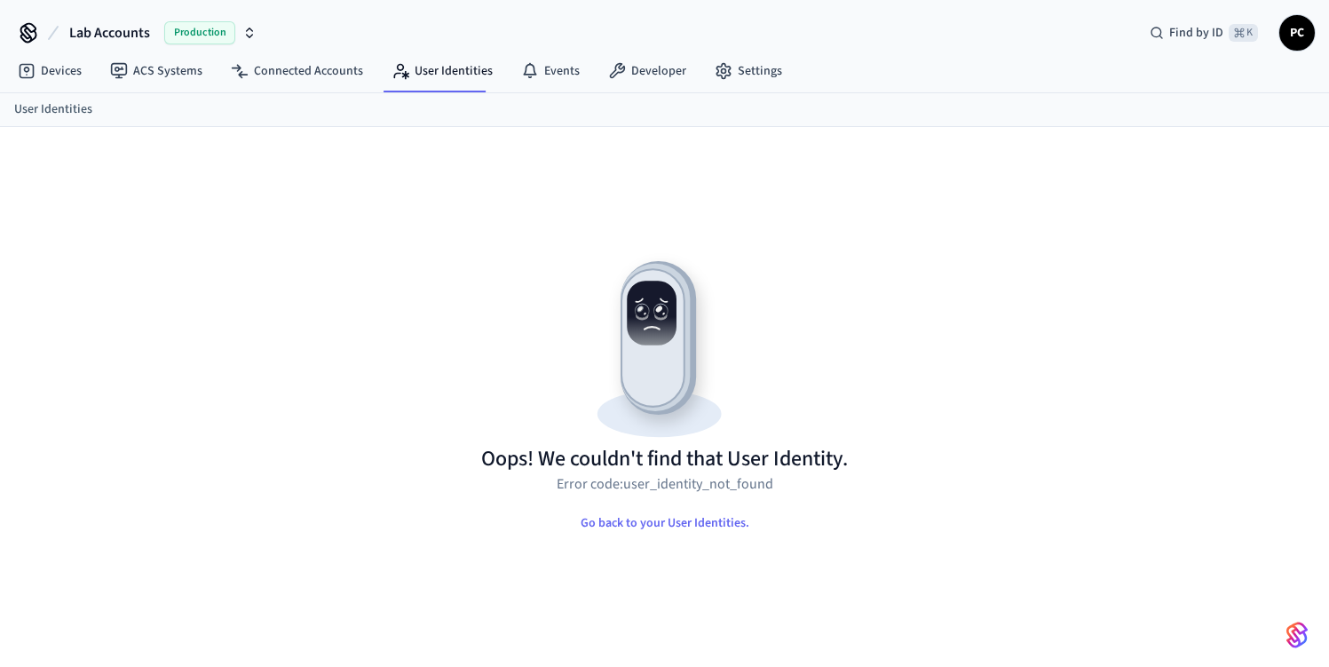
click at [609, 275] on img at bounding box center [664, 345] width 367 height 199
click at [661, 396] on img at bounding box center [664, 345] width 367 height 199
click at [522, 266] on img at bounding box center [664, 345] width 367 height 199
click at [823, 359] on img at bounding box center [664, 345] width 367 height 199
click at [438, 69] on link "User Identities" at bounding box center [442, 71] width 130 height 32
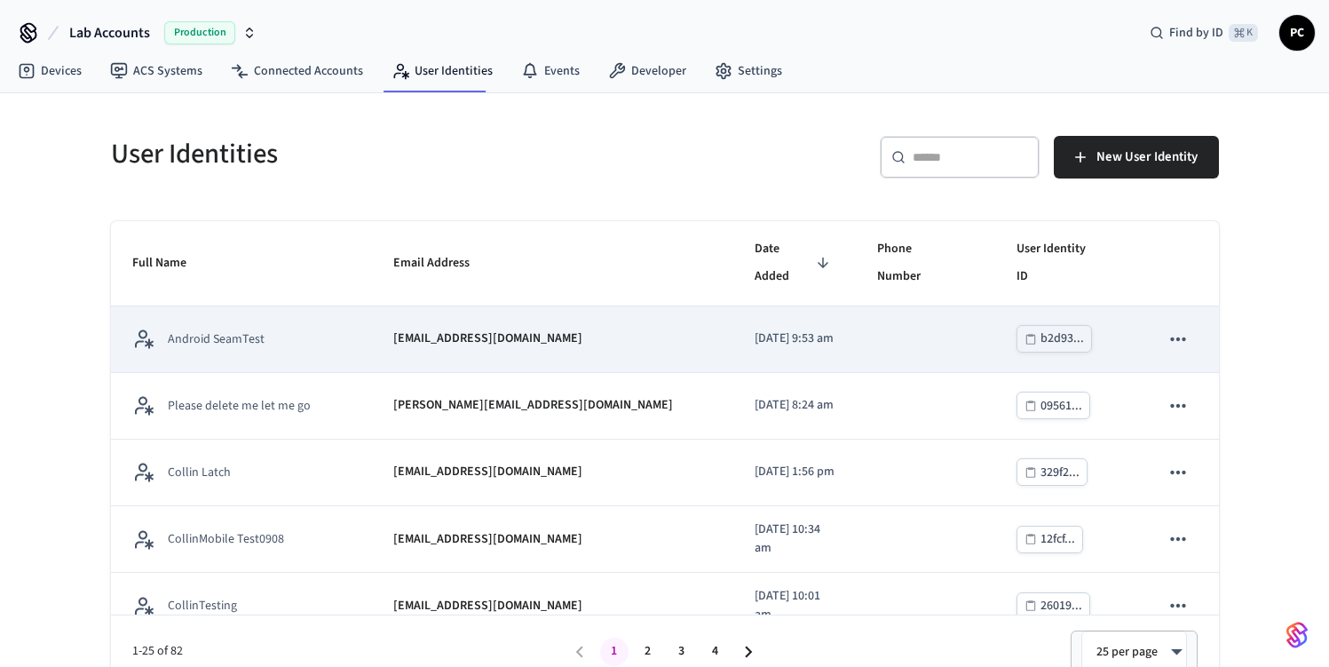
click at [435, 329] on p "androidseamtest@getseam.com" at bounding box center [487, 338] width 189 height 19
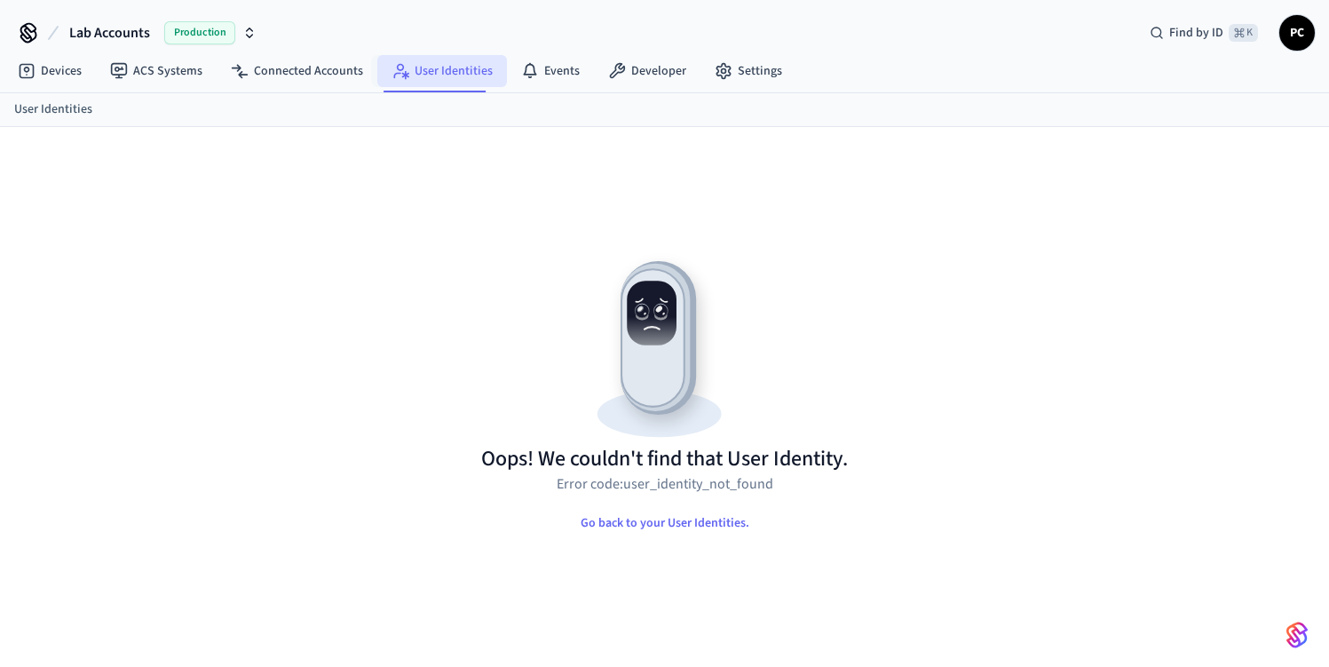
click at [455, 65] on link "User Identities" at bounding box center [442, 71] width 130 height 32
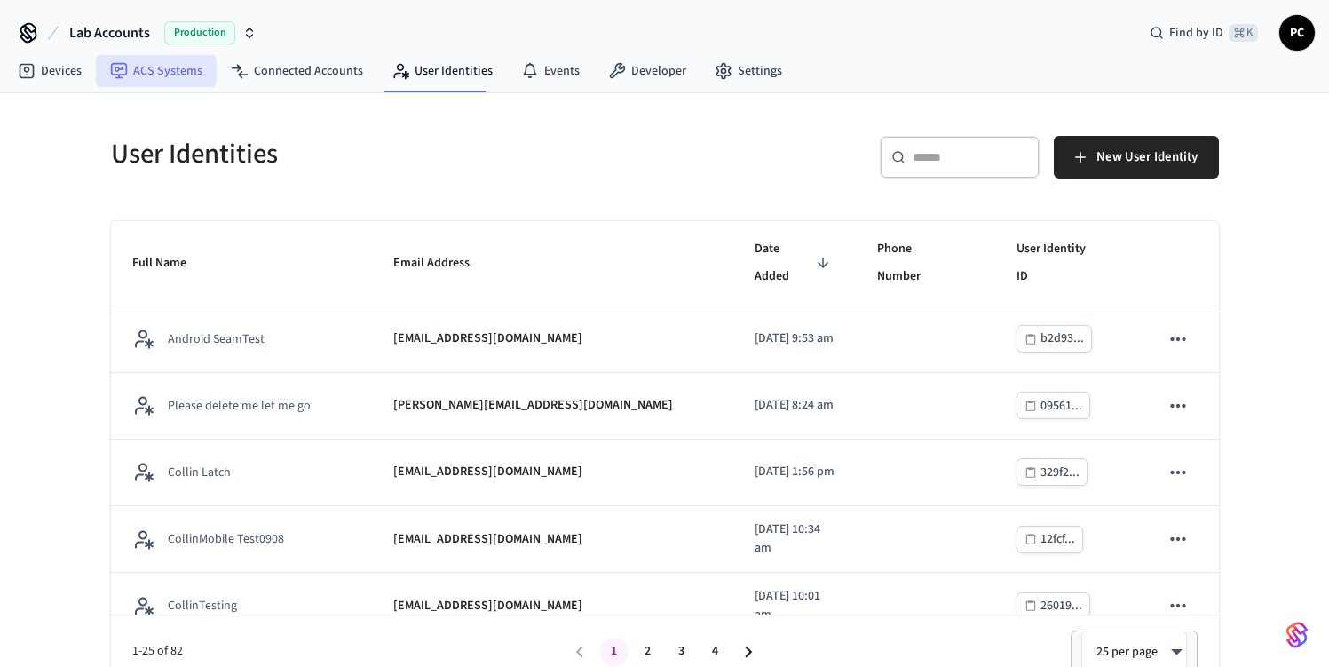
click at [132, 67] on link "ACS Systems" at bounding box center [156, 71] width 121 height 32
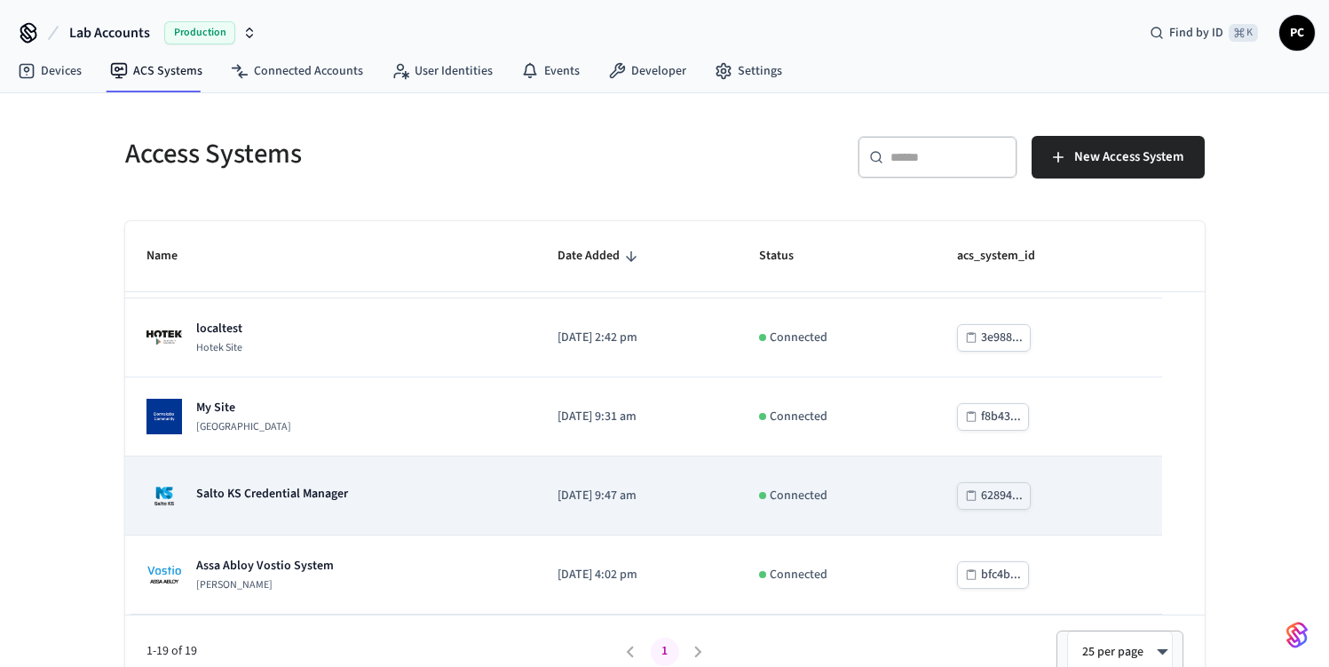
scroll to position [20, 0]
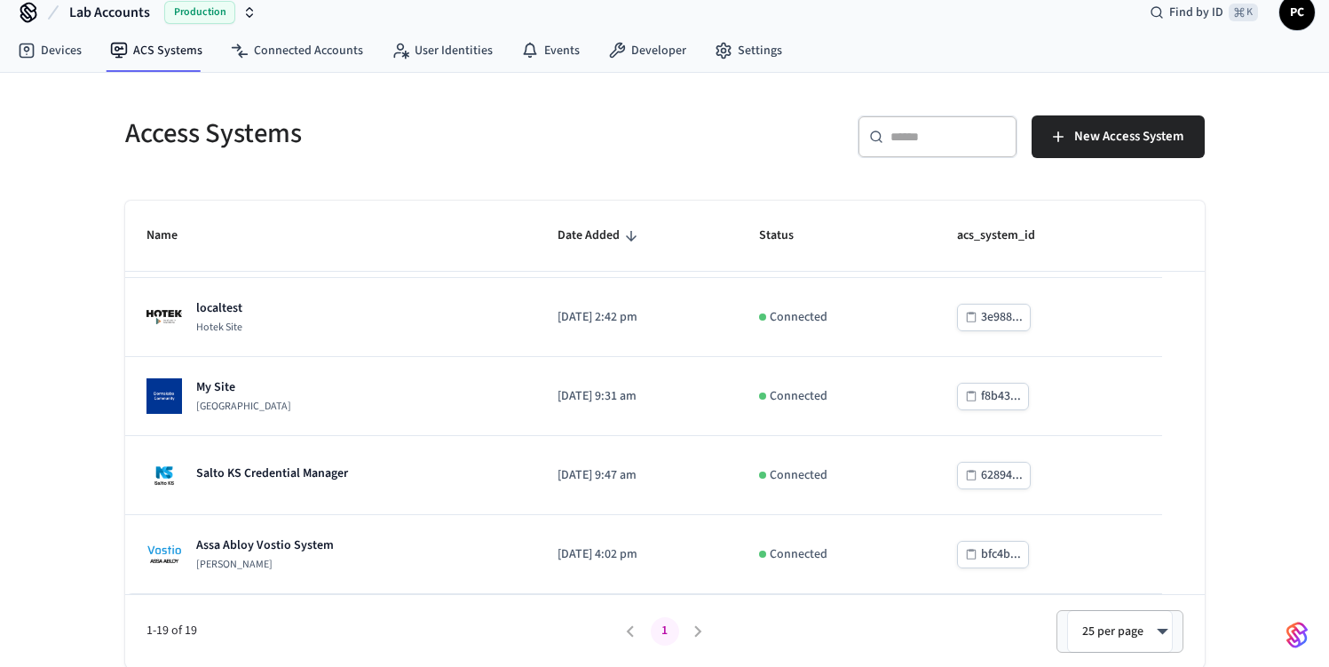
click at [694, 633] on li "pagination navigation" at bounding box center [699, 631] width 34 height 28
click at [658, 633] on button "1" at bounding box center [665, 631] width 28 height 28
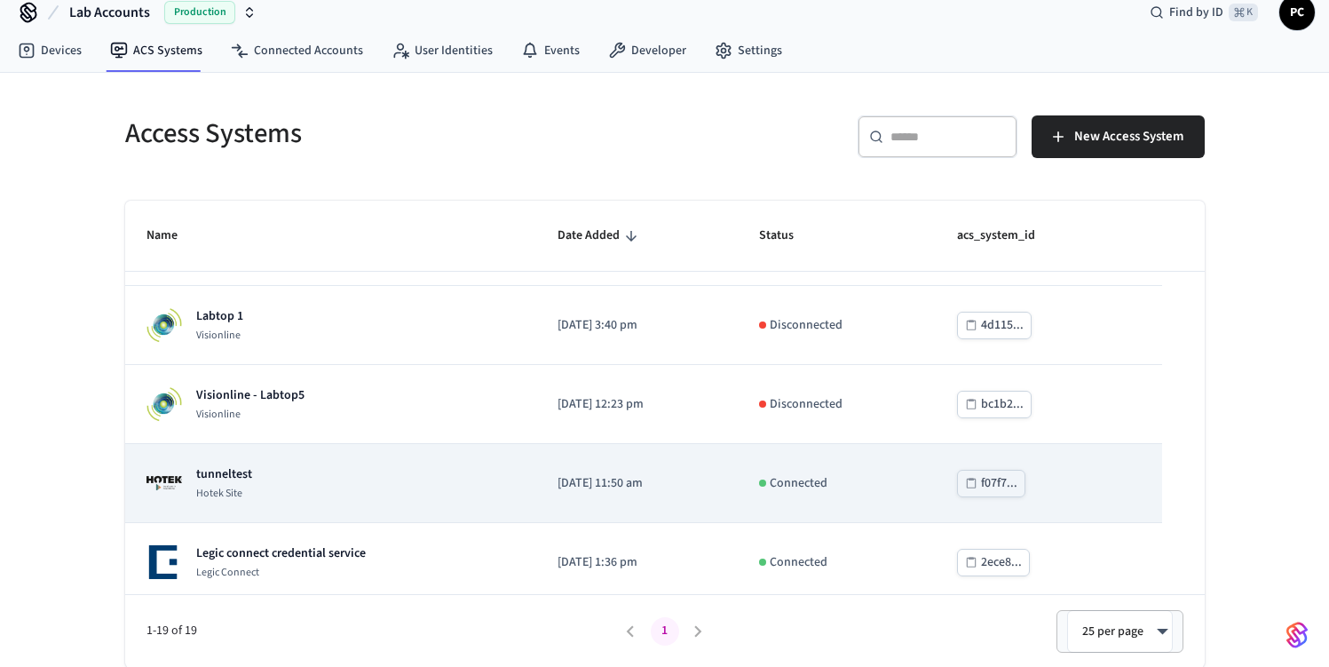
scroll to position [0, 0]
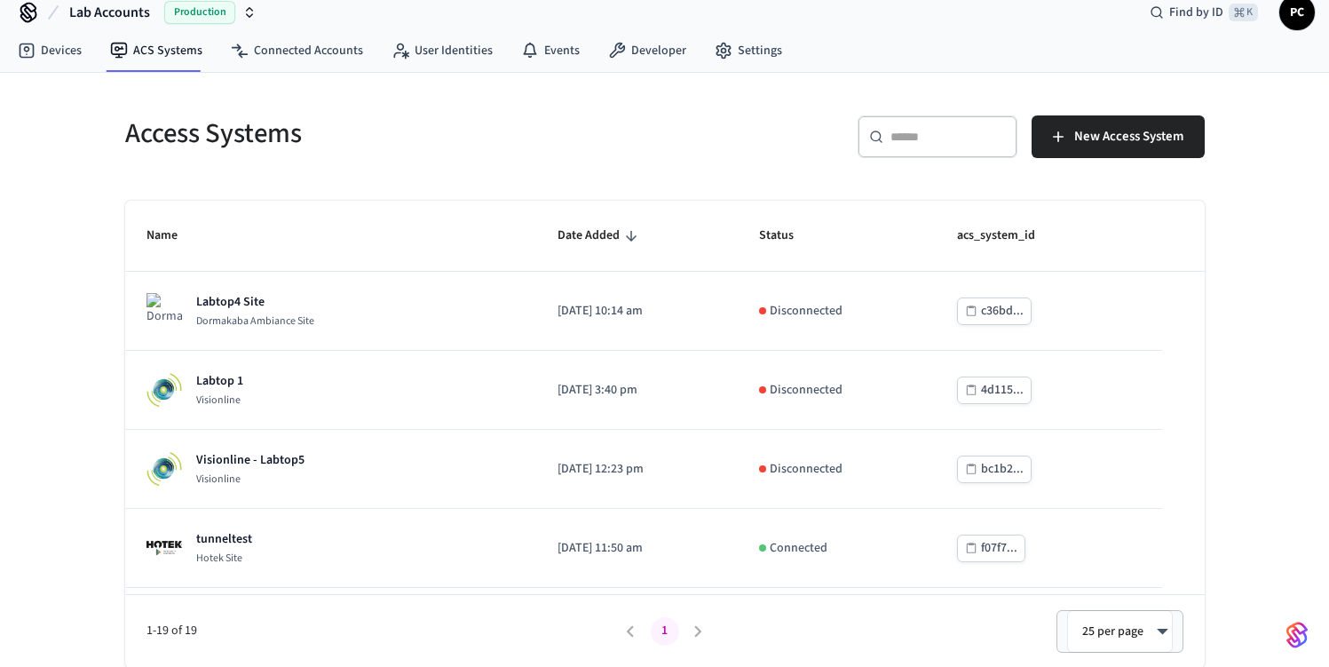
click at [336, 159] on div "Access Systems" at bounding box center [379, 133] width 550 height 78
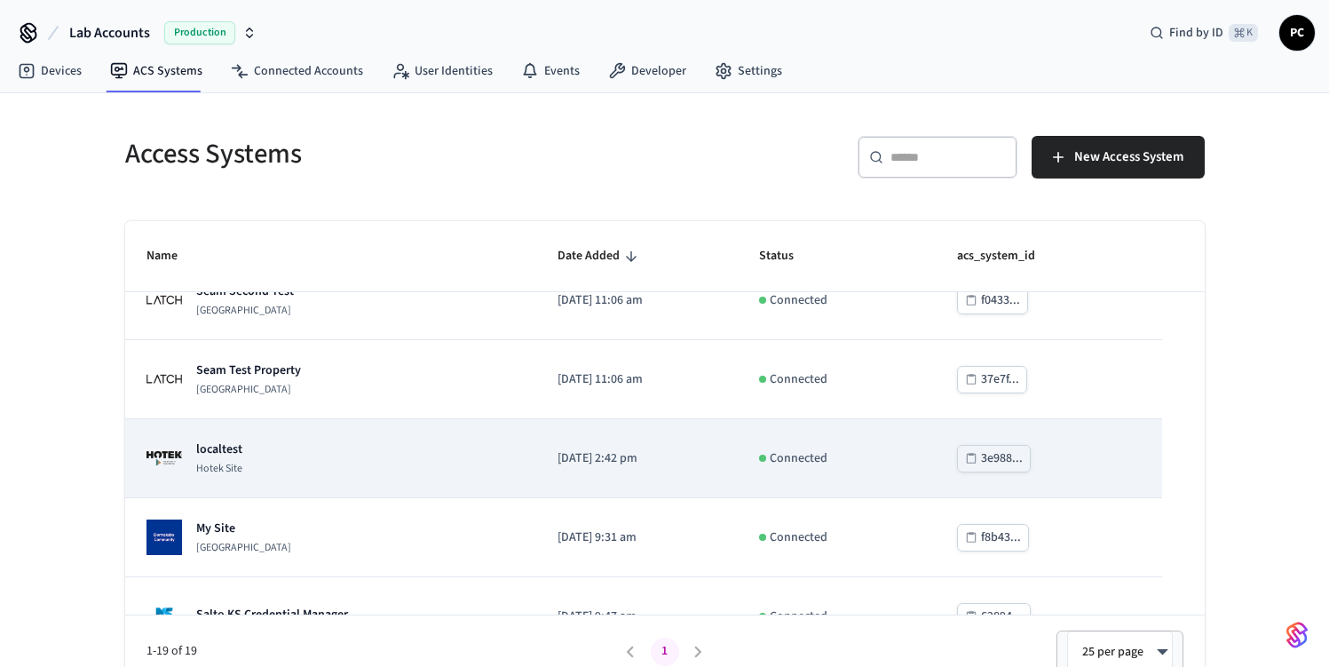
scroll to position [1180, 0]
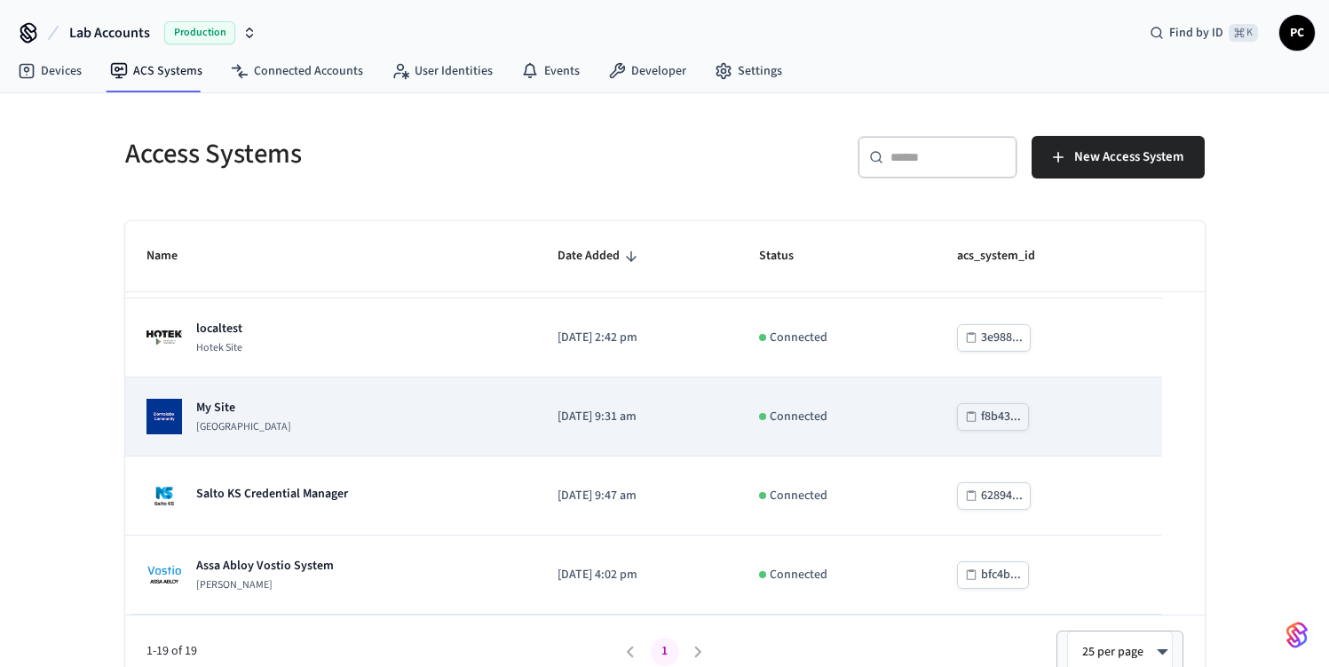
click at [427, 439] on td "My Site [GEOGRAPHIC_DATA]" at bounding box center [330, 416] width 411 height 79
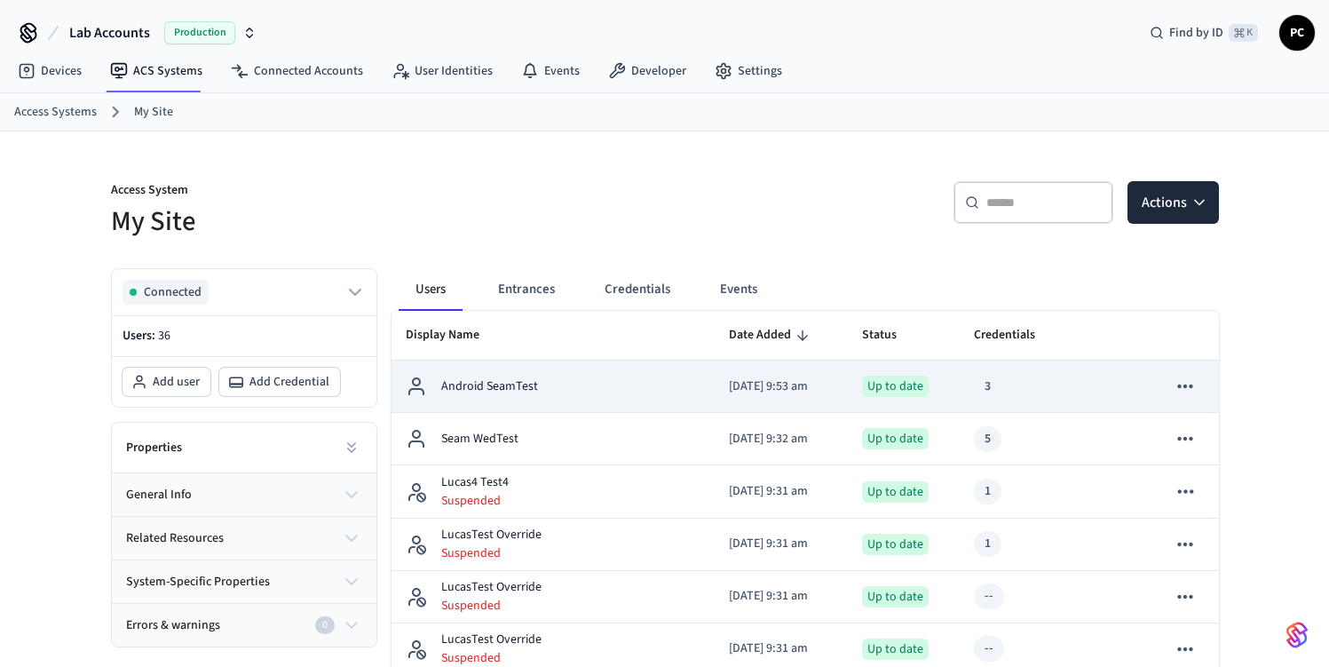
click at [634, 395] on div "Android SeamTest" at bounding box center [553, 386] width 295 height 21
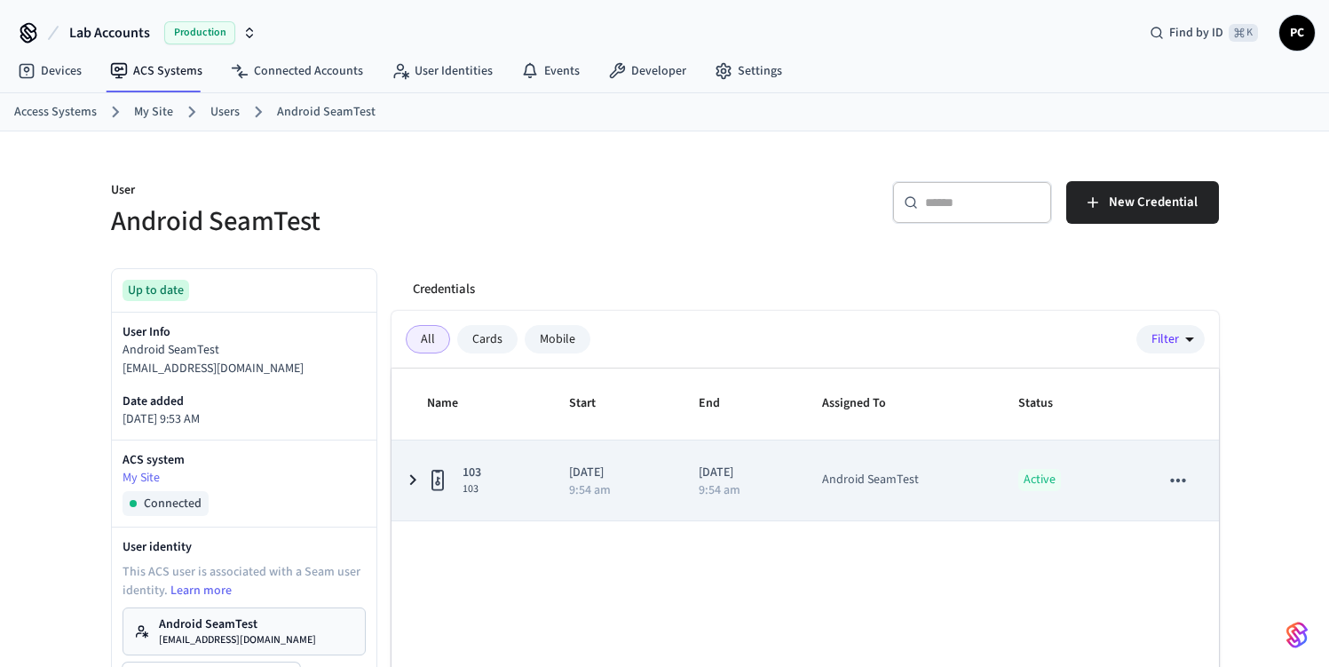
click at [907, 468] on td "Android SeamTest" at bounding box center [899, 480] width 196 height 80
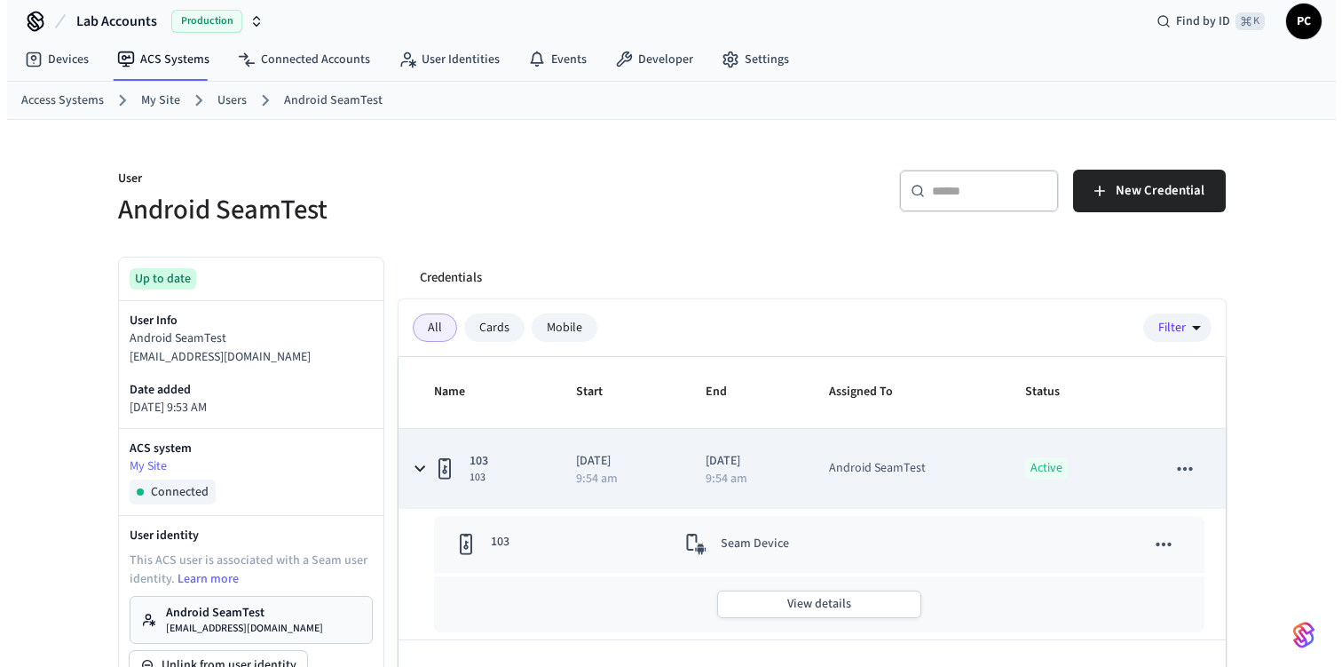
scroll to position [62, 0]
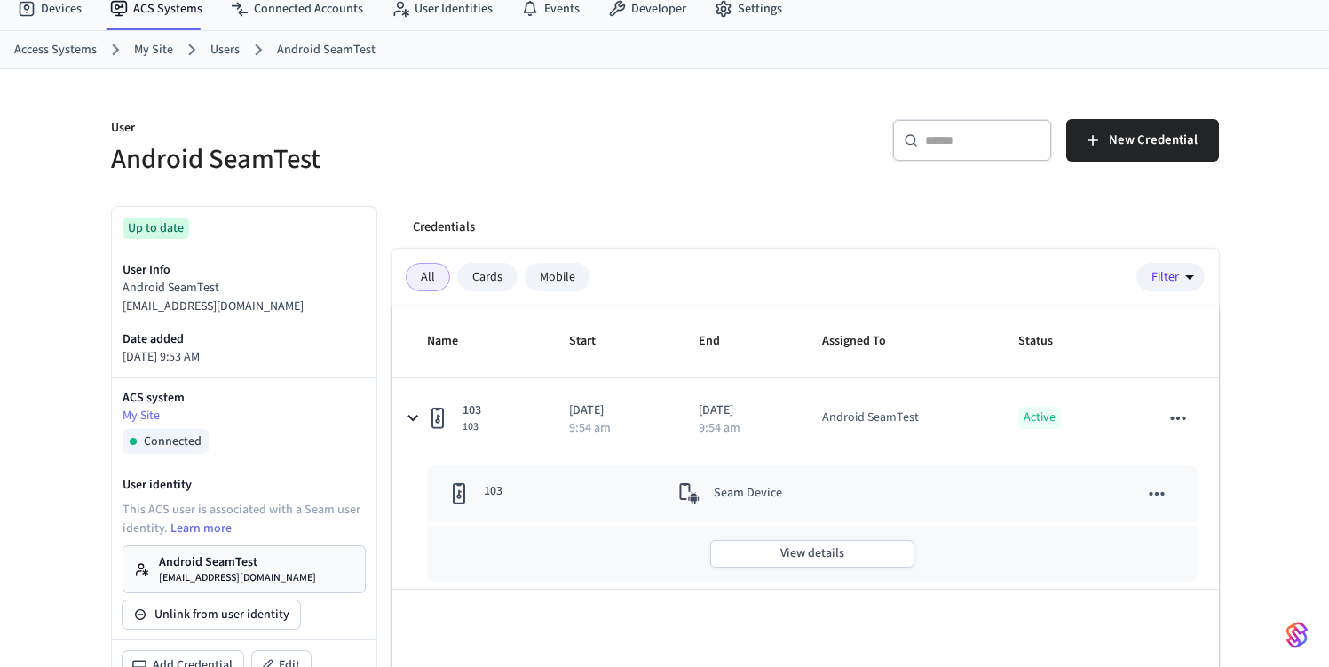
click at [706, 497] on div "Seam Device" at bounding box center [831, 493] width 306 height 21
click at [684, 491] on icon "sticky table" at bounding box center [688, 493] width 21 height 21
click at [917, 480] on td "Seam Device" at bounding box center [831, 493] width 349 height 57
click at [524, 489] on div "103" at bounding box center [542, 493] width 188 height 22
click at [1161, 489] on icon "sticky table" at bounding box center [1156, 493] width 23 height 23
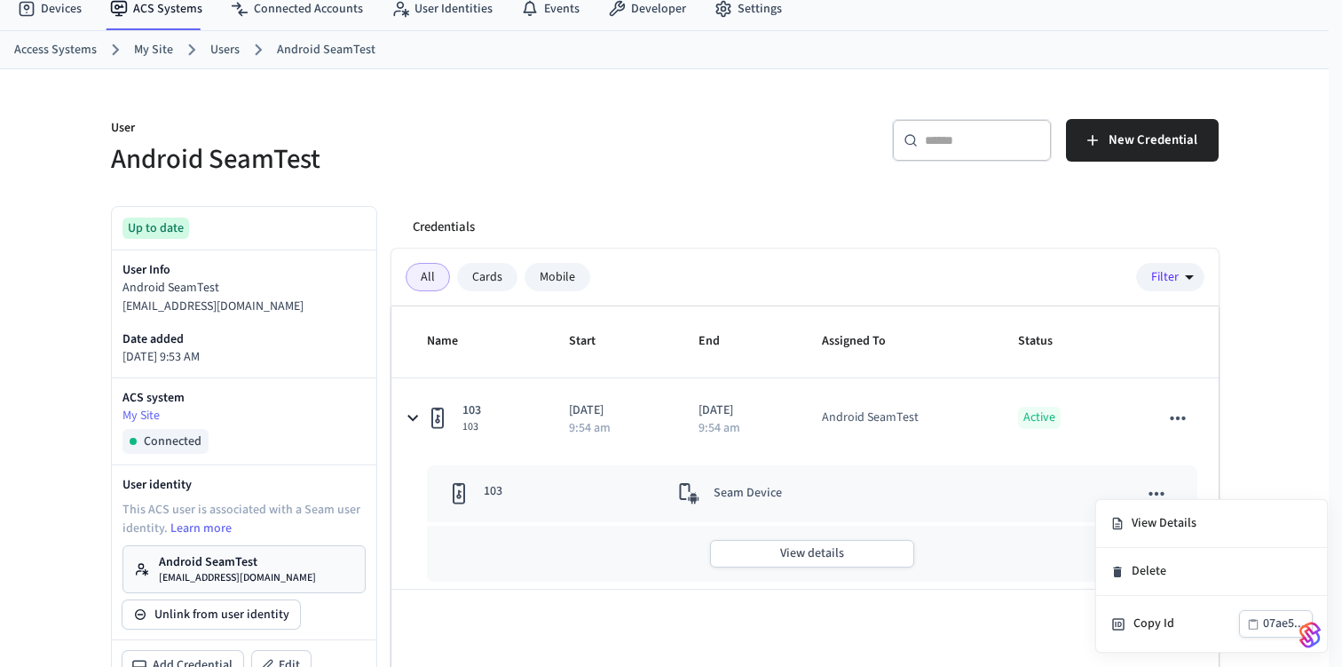
click at [876, 494] on div at bounding box center [671, 333] width 1342 height 667
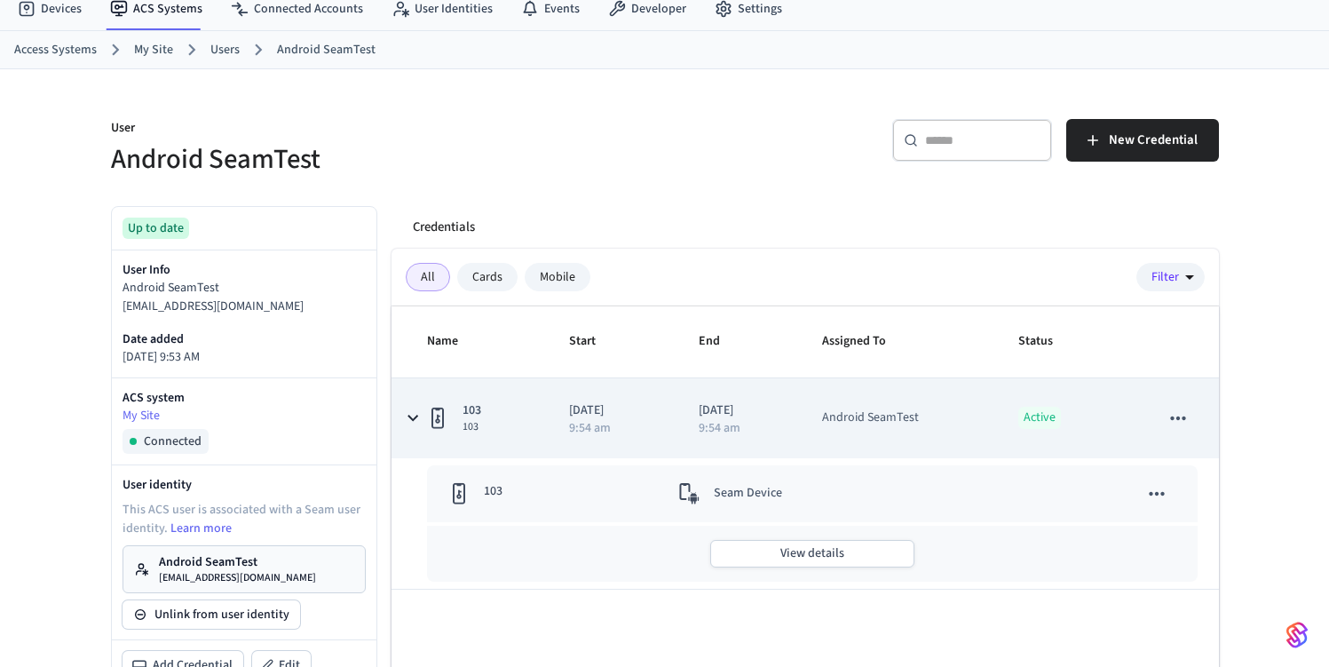
click at [1201, 423] on td "sticky table" at bounding box center [1178, 418] width 80 height 80
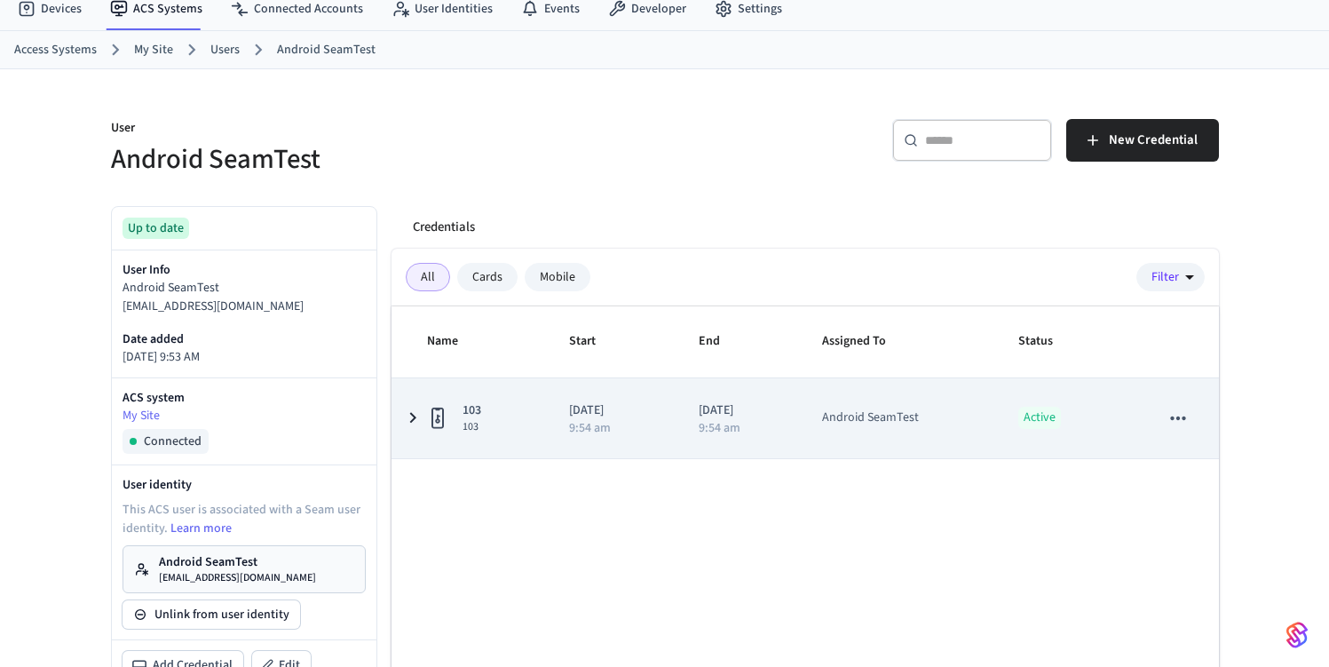
click at [1179, 417] on icon "sticky table" at bounding box center [1178, 418] width 15 height 4
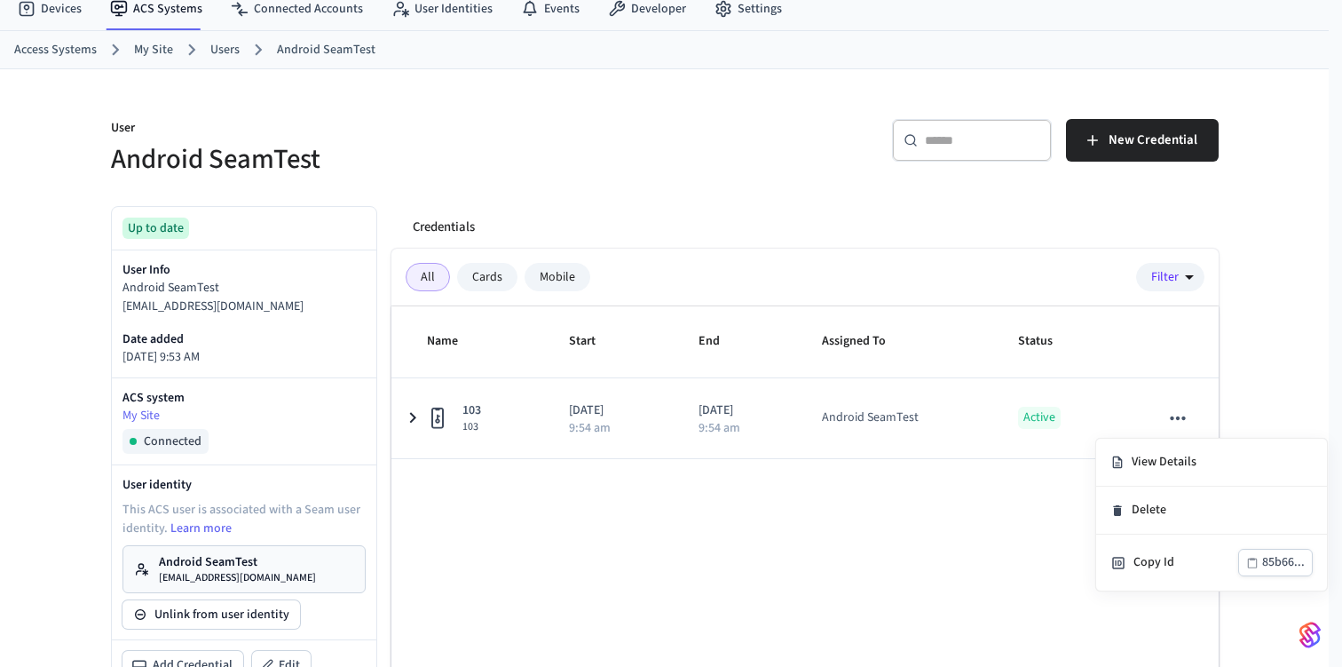
click at [1115, 411] on div at bounding box center [671, 333] width 1342 height 667
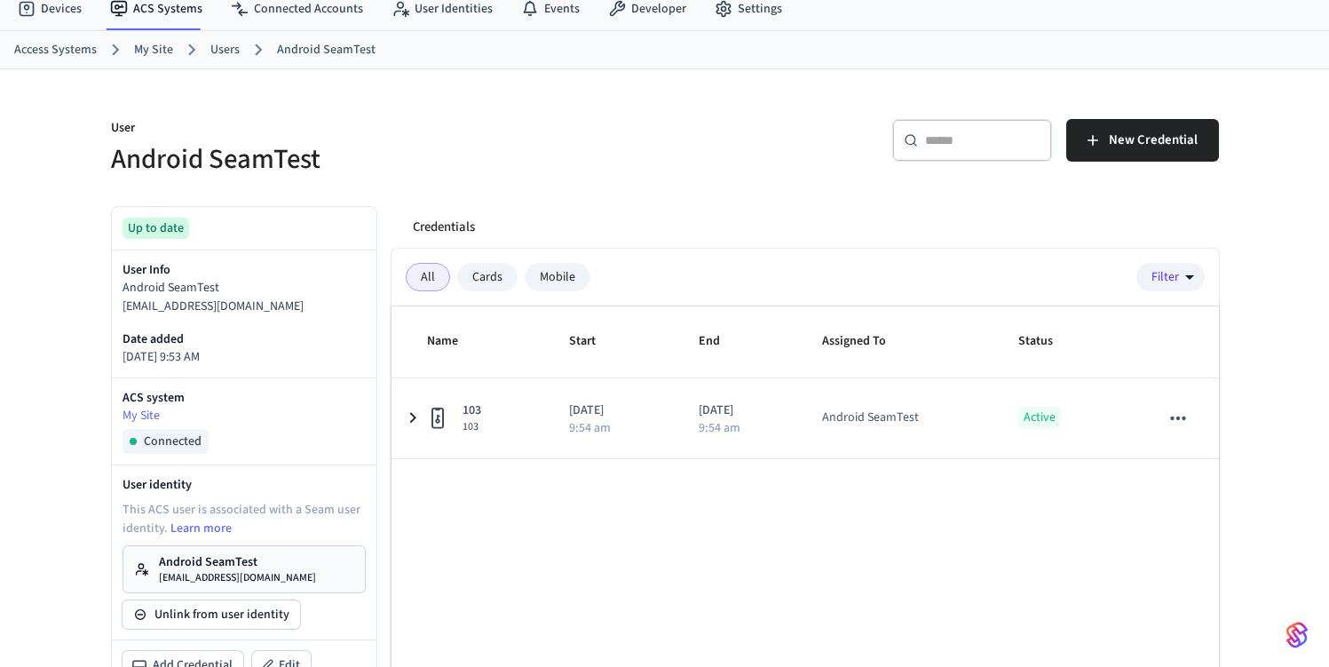
click at [1115, 411] on div "Active" at bounding box center [1067, 418] width 99 height 22
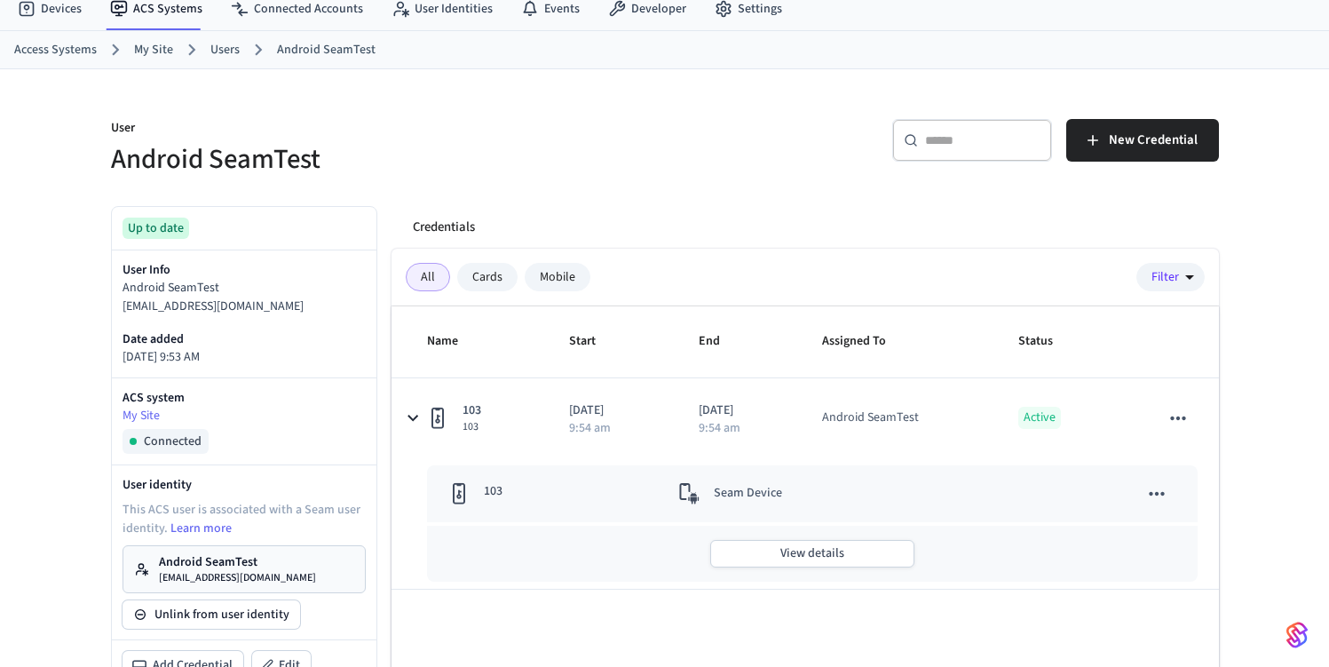
click at [1165, 489] on icon "sticky table" at bounding box center [1156, 493] width 23 height 23
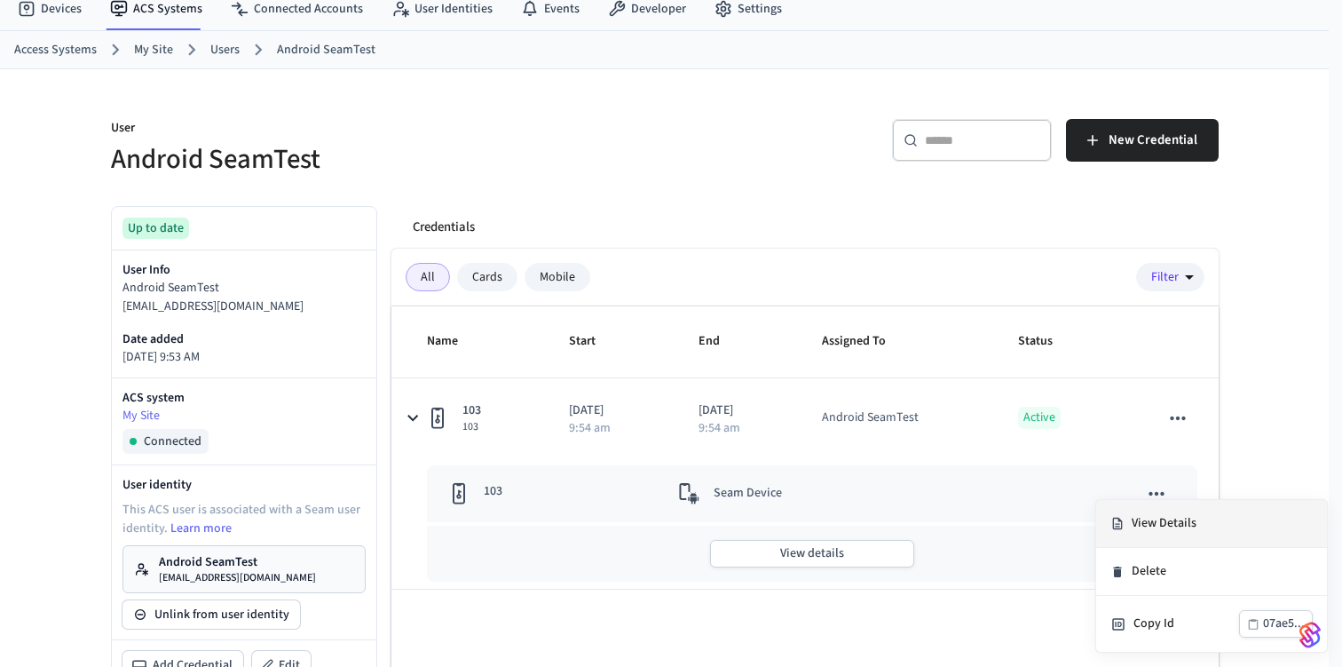
click at [1128, 519] on li "View Details" at bounding box center [1211, 524] width 231 height 48
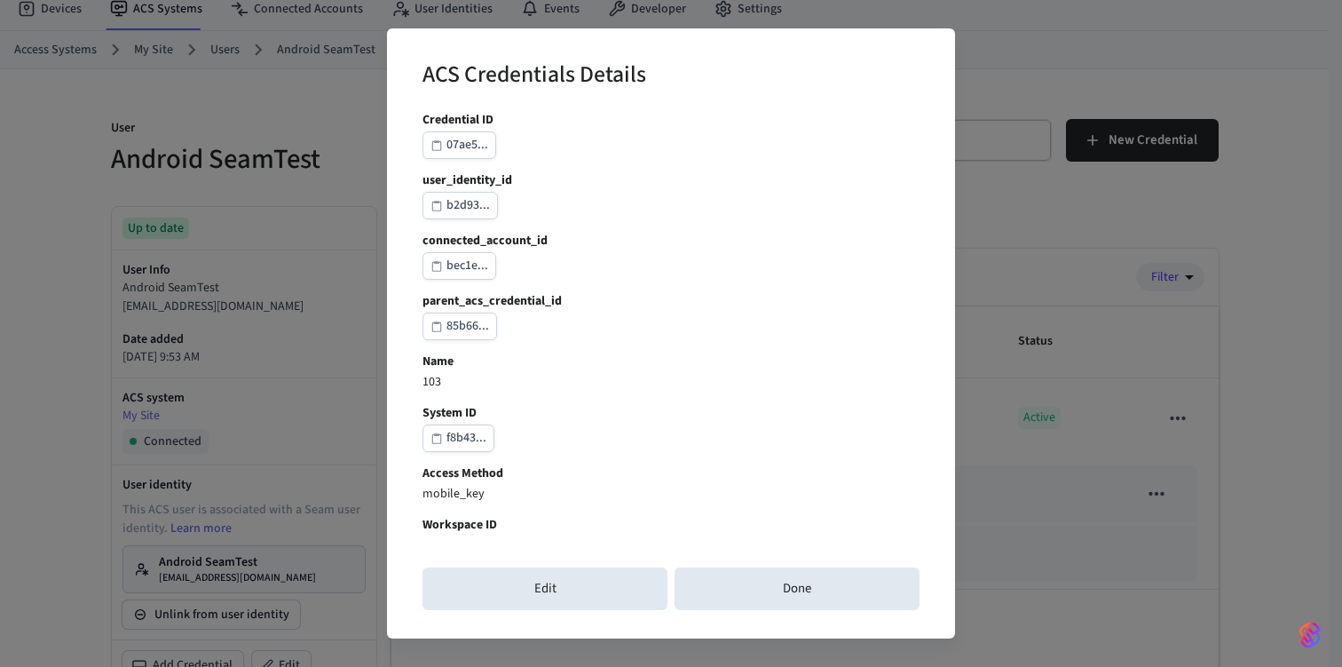
click at [765, 437] on p "f8b43..." at bounding box center [671, 438] width 497 height 28
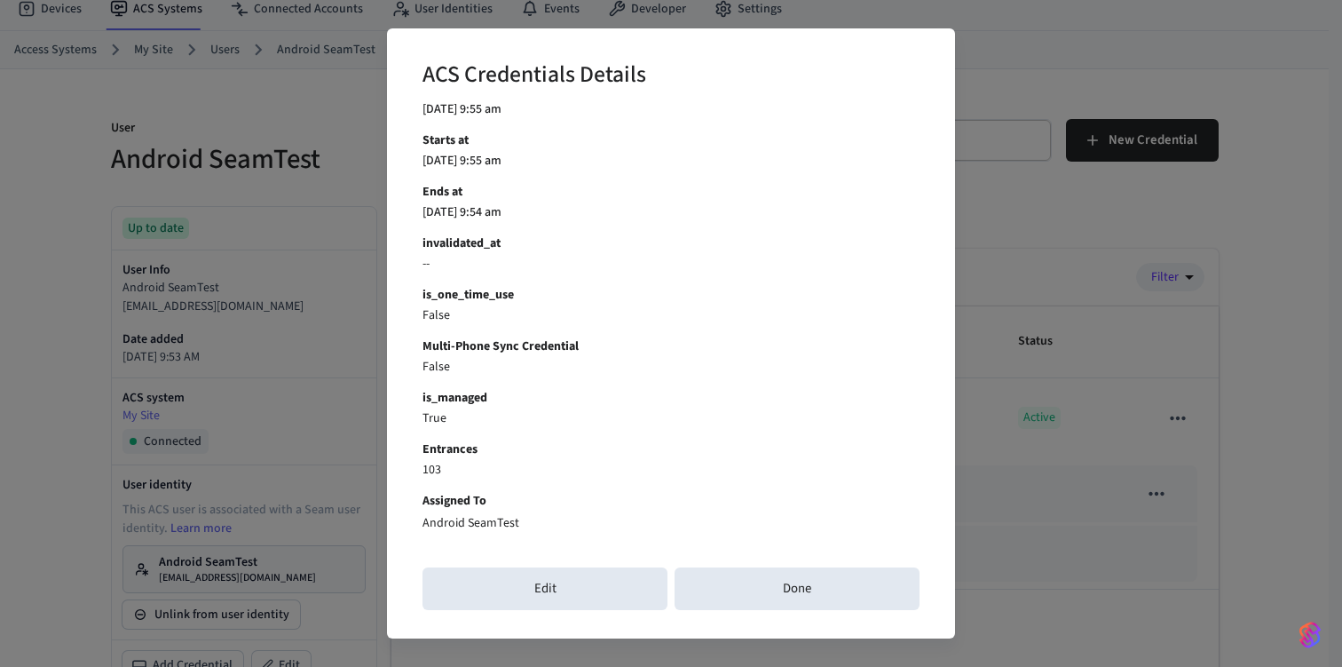
scroll to position [497, 0]
click at [698, 317] on p "False" at bounding box center [671, 314] width 497 height 19
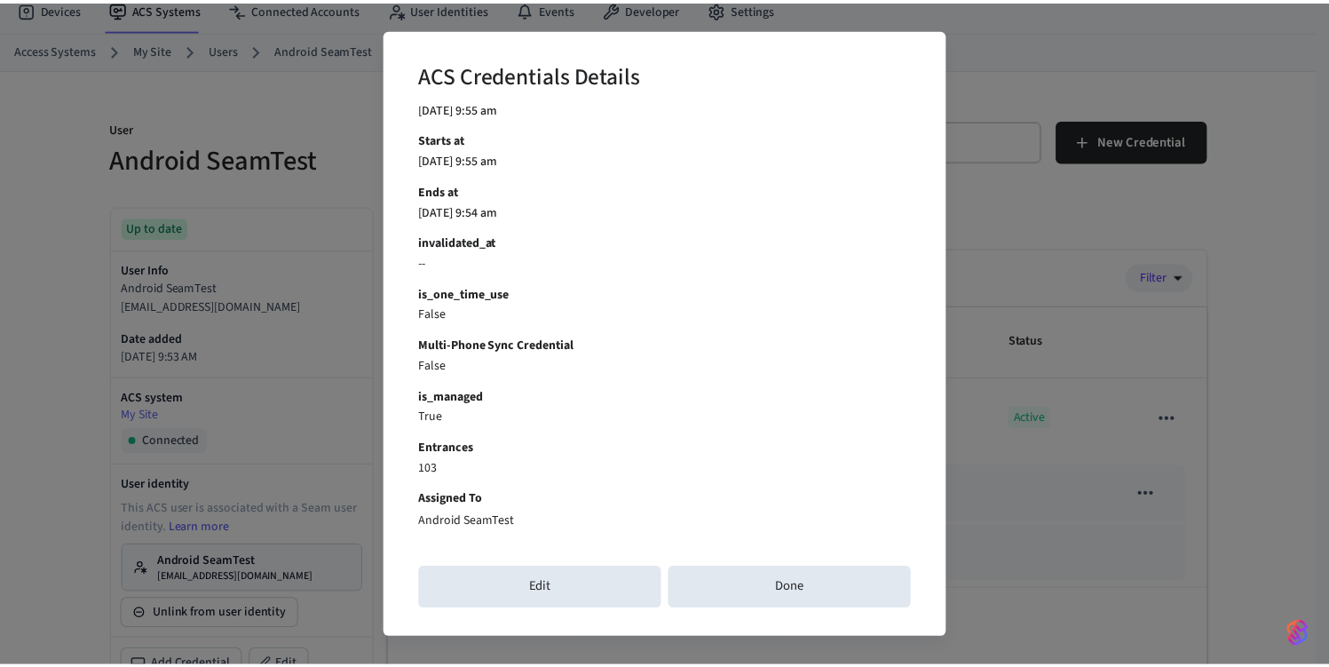
scroll to position [0, 0]
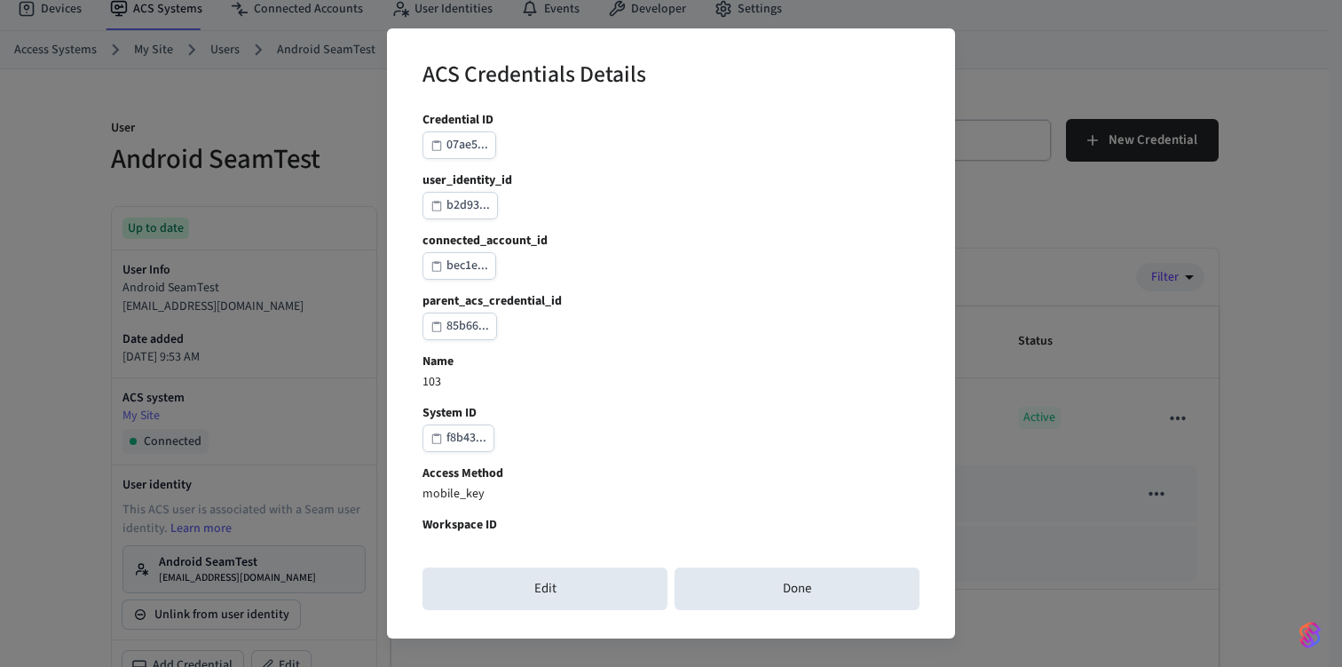
click at [812, 371] on div "Name 103" at bounding box center [671, 371] width 497 height 39
click at [1153, 7] on div "ACS Credentials Details Credential ID 07ae5... user_identity_id b2d93... connec…" at bounding box center [671, 333] width 1342 height 667
